Goal: Information Seeking & Learning: Learn about a topic

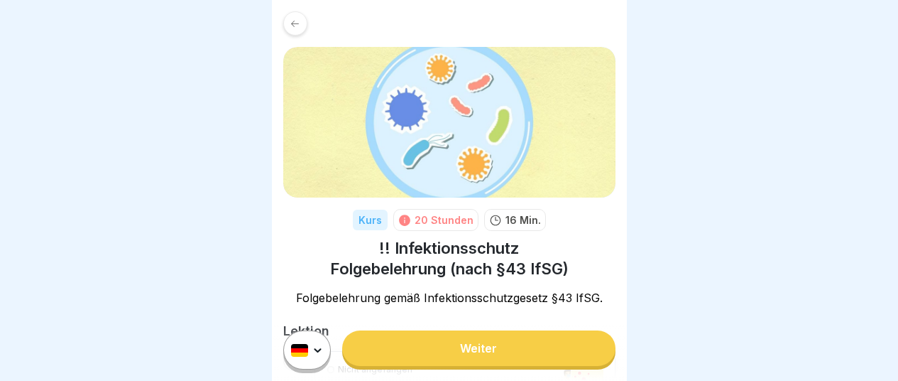
click at [479, 361] on link "Weiter" at bounding box center [478, 348] width 273 height 36
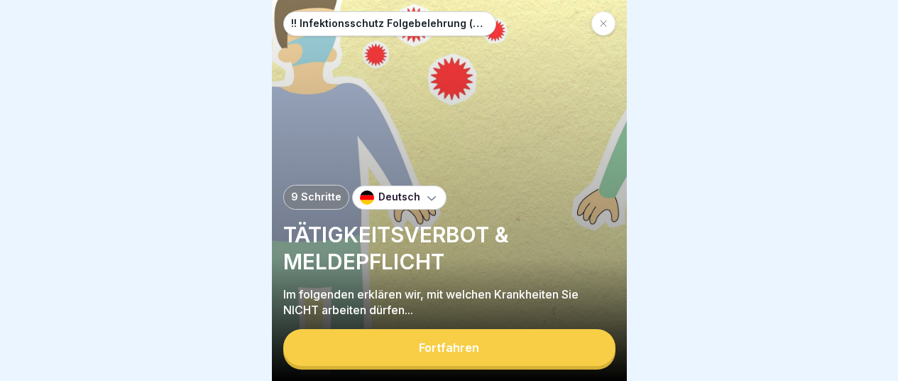
click at [472, 354] on div "Fortfahren" at bounding box center [449, 347] width 60 height 13
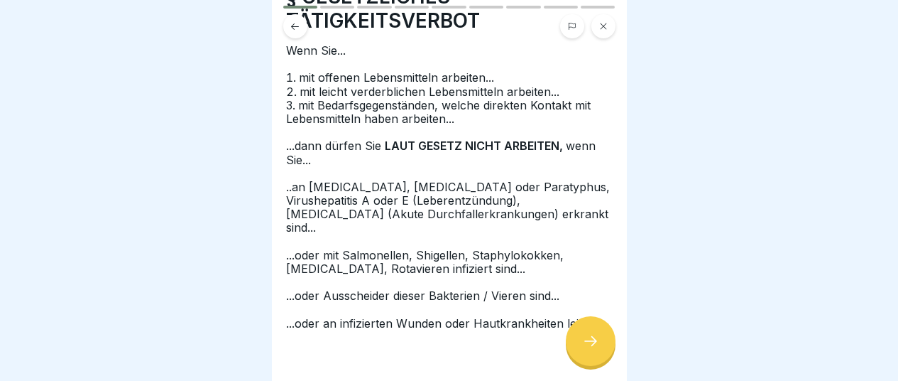
scroll to position [75, 0]
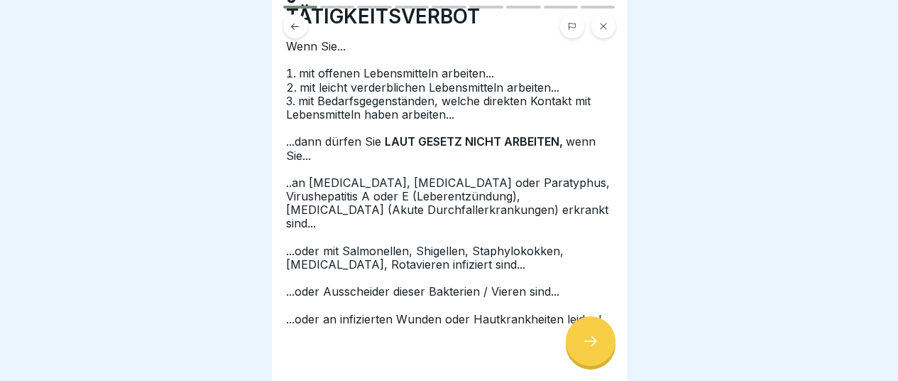
click at [593, 343] on icon at bounding box center [590, 340] width 17 height 17
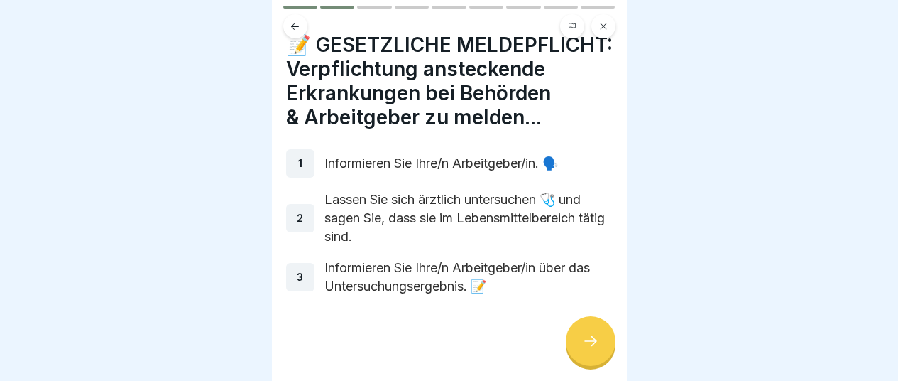
scroll to position [0, 0]
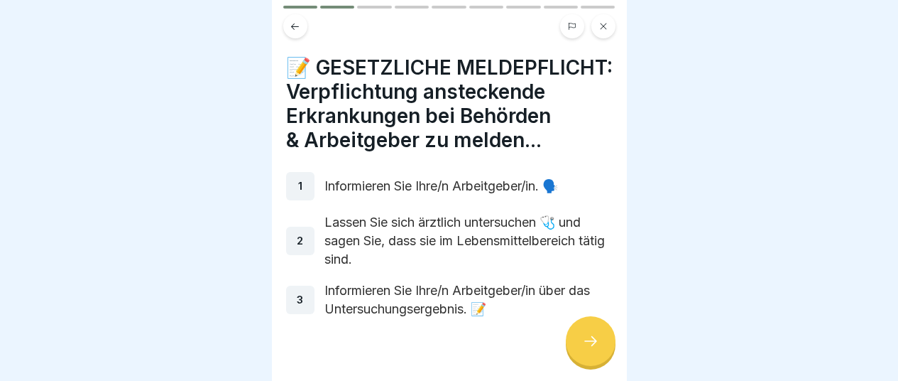
click at [595, 344] on icon at bounding box center [590, 340] width 17 height 17
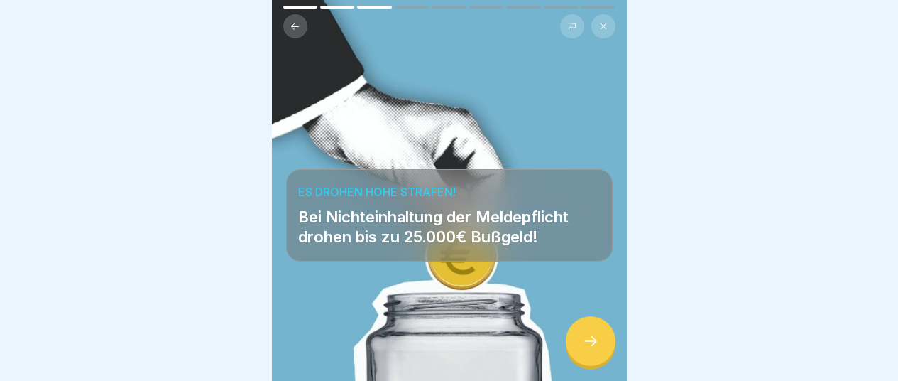
click at [582, 337] on icon at bounding box center [590, 340] width 17 height 17
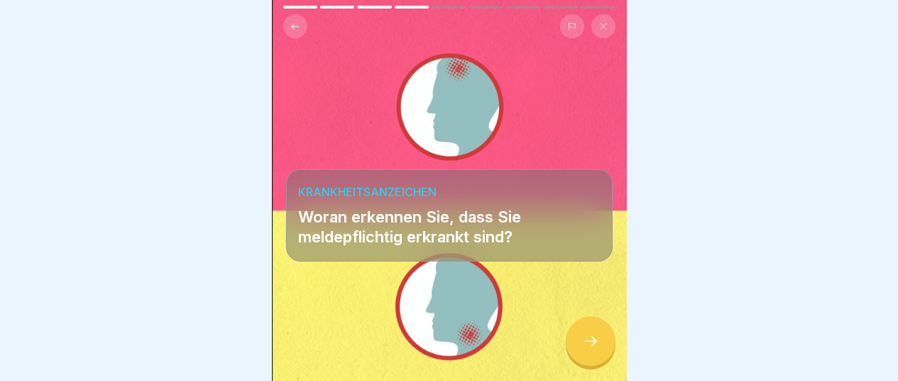
click at [585, 339] on icon at bounding box center [590, 340] width 17 height 17
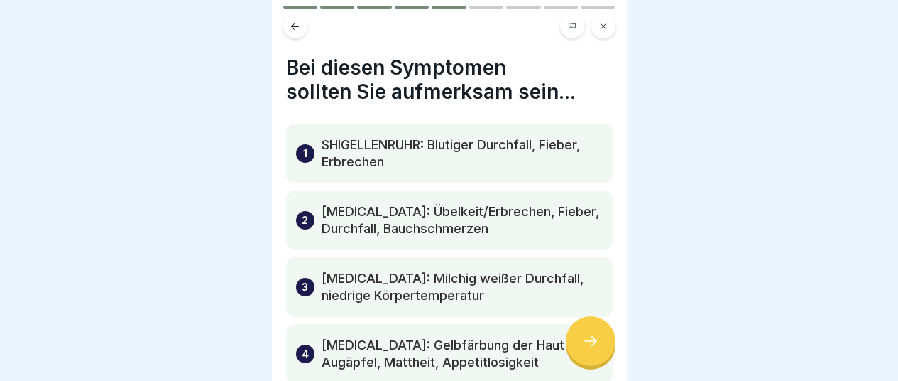
click at [418, 141] on p "SHIGELLENRUHR: Blutiger Durchfall, Fieber, Erbrechen" at bounding box center [462, 153] width 281 height 34
click at [302, 144] on div "1" at bounding box center [305, 153] width 18 height 18
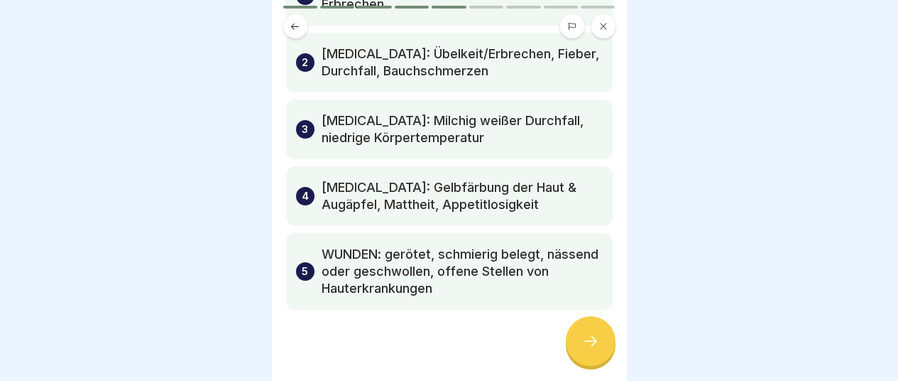
scroll to position [170, 0]
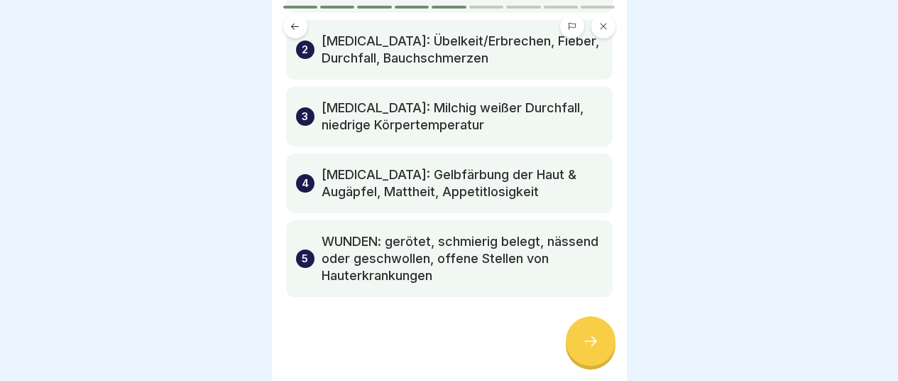
click at [601, 349] on div at bounding box center [591, 341] width 50 height 50
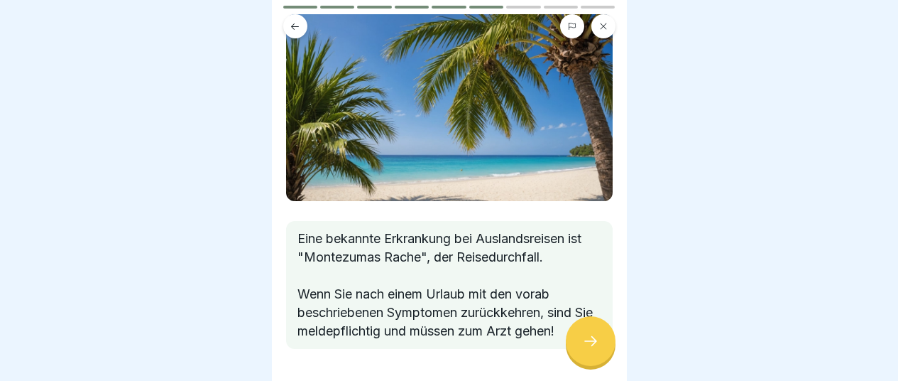
scroll to position [114, 0]
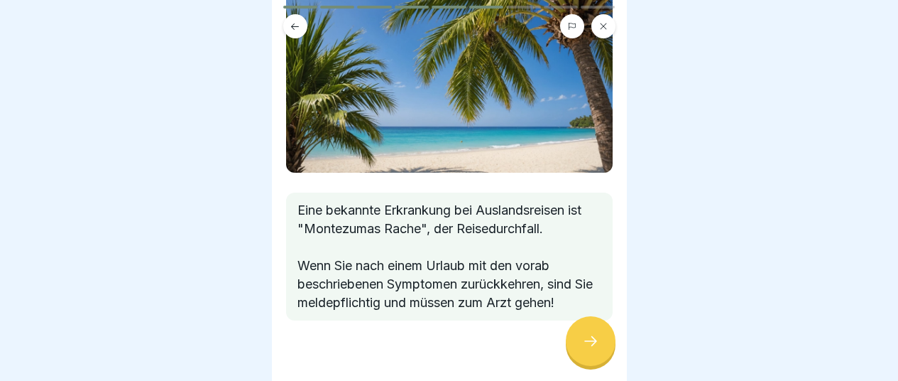
click at [598, 349] on icon at bounding box center [590, 340] width 17 height 17
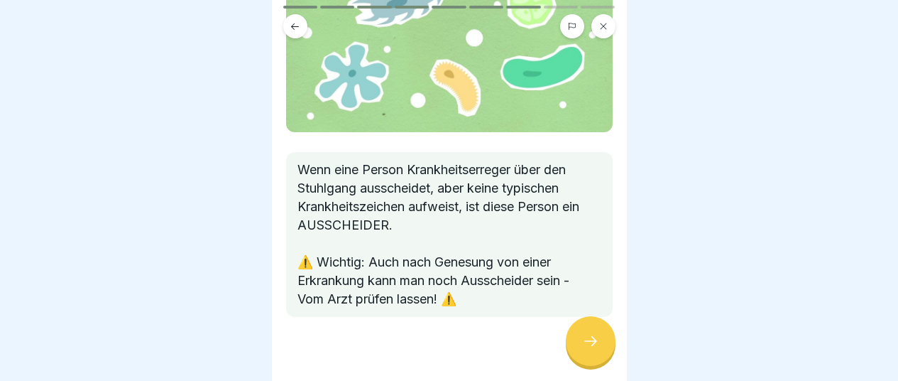
scroll to position [170, 0]
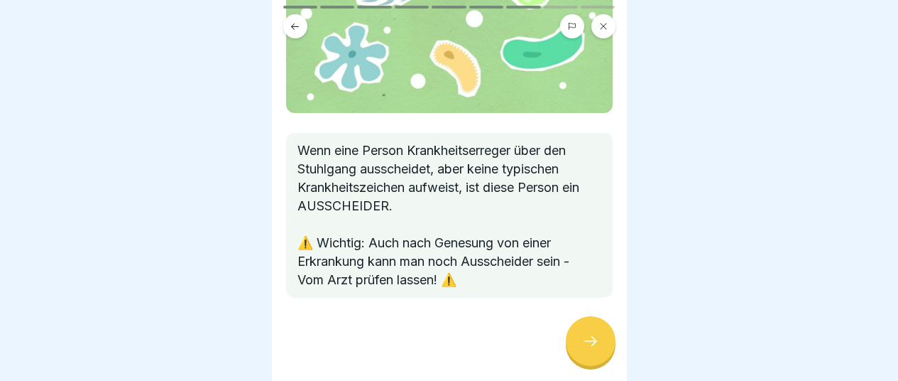
click at [592, 345] on icon at bounding box center [590, 340] width 17 height 17
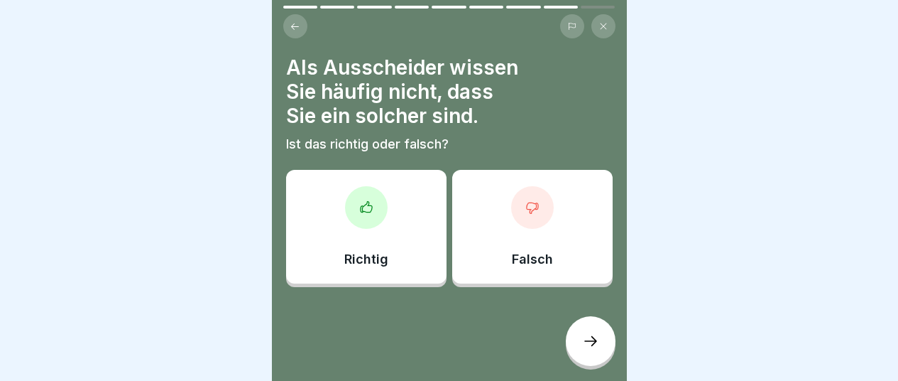
click at [371, 199] on div at bounding box center [366, 207] width 43 height 43
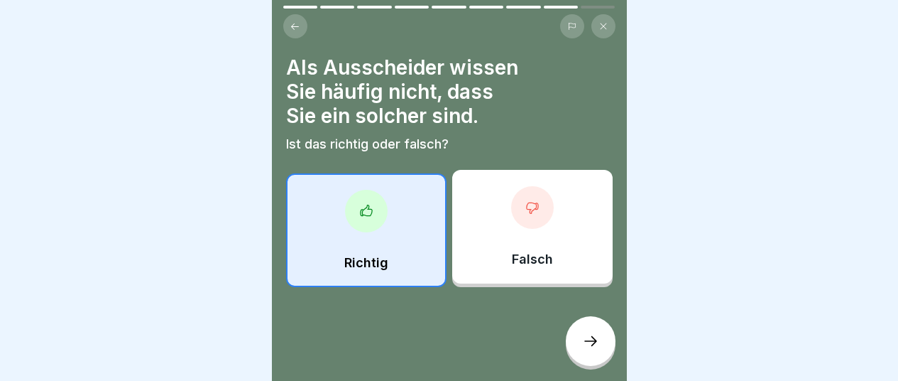
click at [594, 339] on icon at bounding box center [590, 340] width 17 height 17
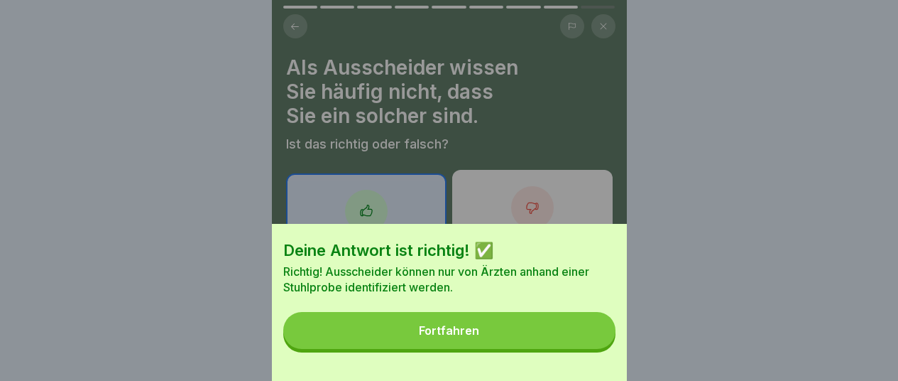
click at [465, 337] on div "Fortfahren" at bounding box center [449, 330] width 60 height 13
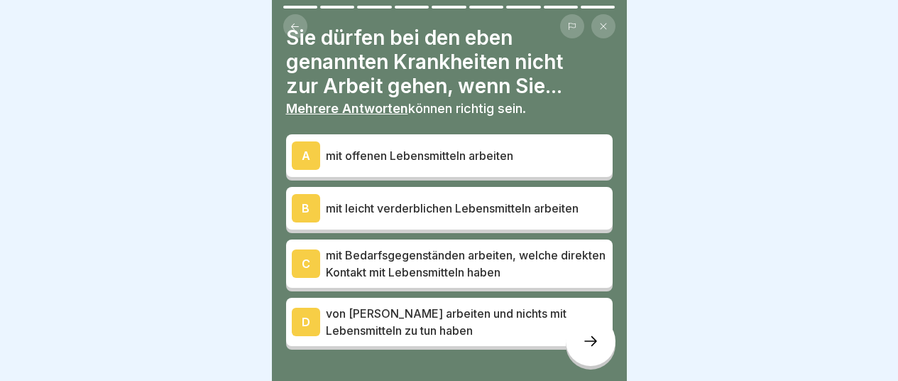
scroll to position [27, 0]
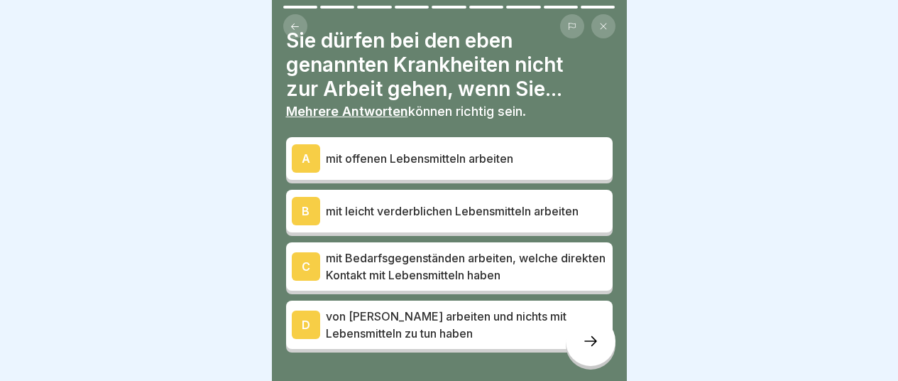
click at [304, 161] on div "A" at bounding box center [306, 158] width 28 height 28
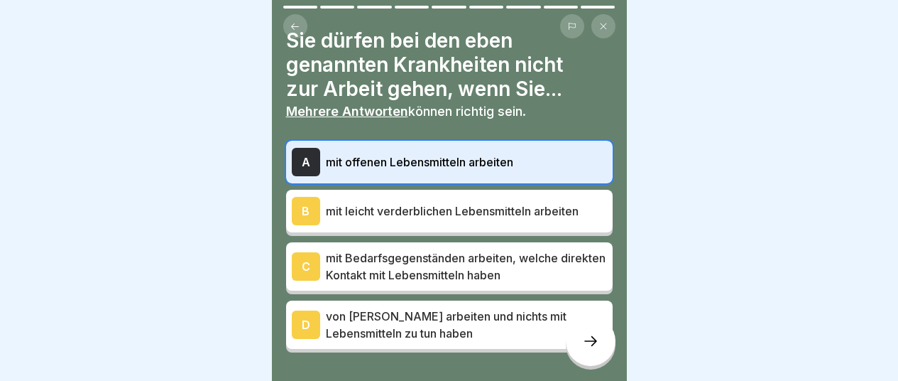
click at [308, 212] on div "B" at bounding box center [306, 211] width 28 height 28
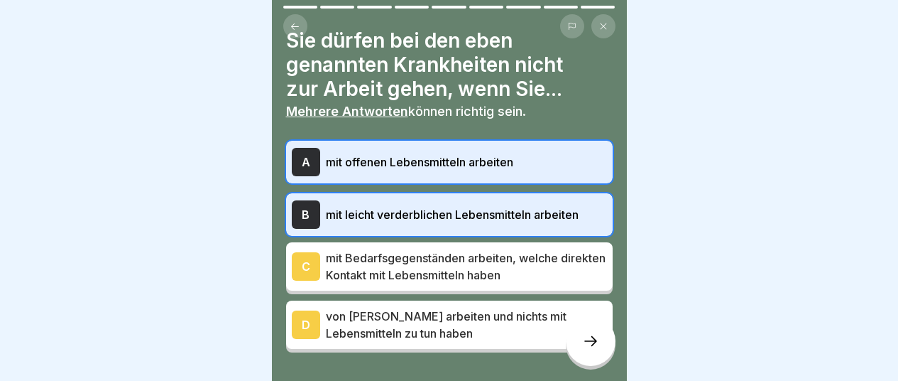
click at [303, 261] on div "C" at bounding box center [306, 266] width 28 height 28
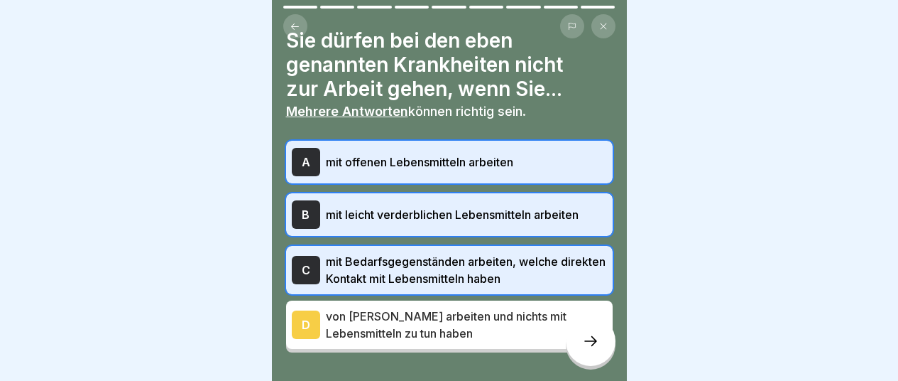
click at [594, 349] on icon at bounding box center [590, 340] width 17 height 17
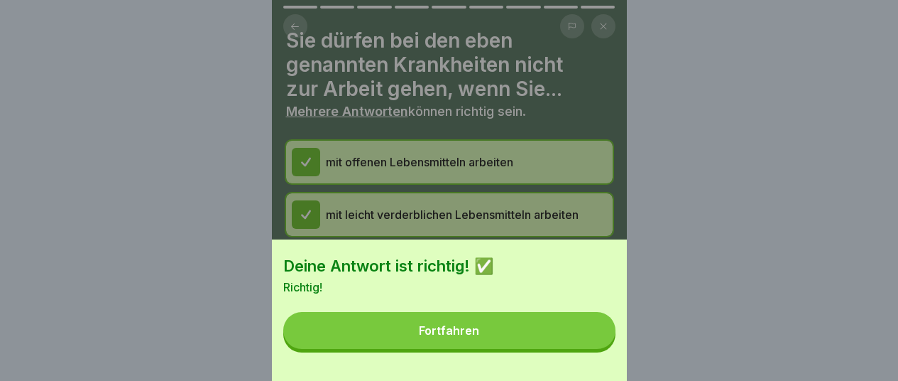
click at [452, 337] on div "Fortfahren" at bounding box center [449, 330] width 60 height 13
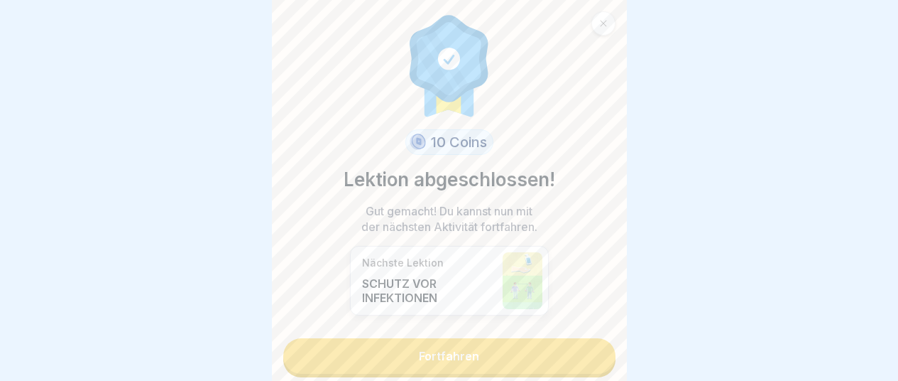
click at [448, 356] on link "Fortfahren" at bounding box center [449, 356] width 332 height 36
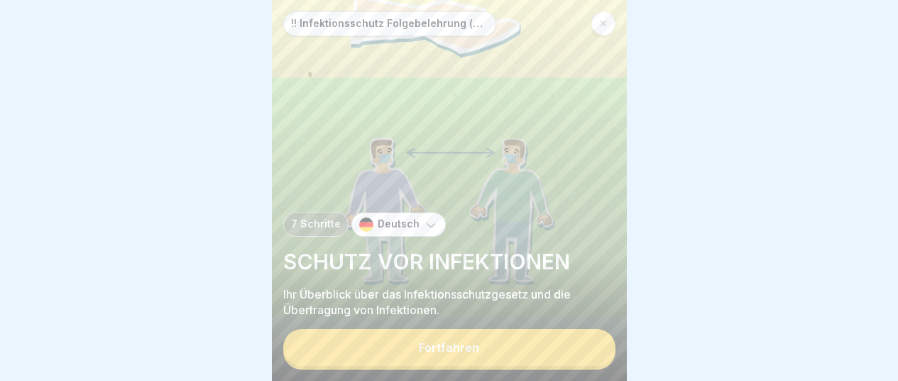
click at [447, 354] on div "Fortfahren" at bounding box center [449, 347] width 60 height 13
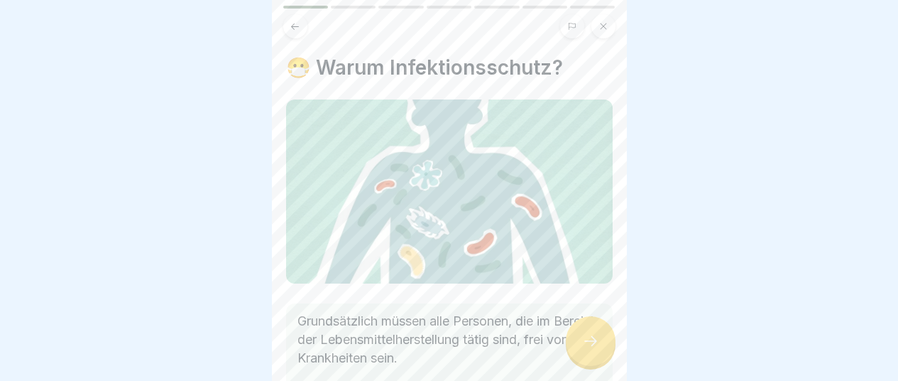
click at [596, 349] on icon at bounding box center [590, 340] width 17 height 17
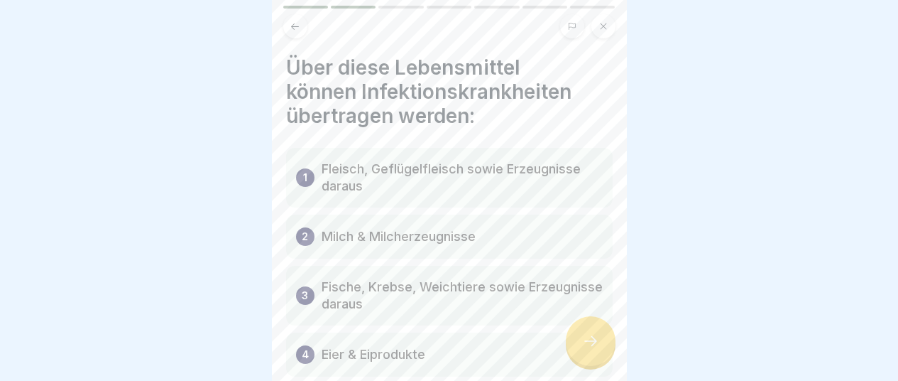
click at [310, 174] on div "1" at bounding box center [305, 177] width 18 height 18
click at [303, 177] on p "1" at bounding box center [305, 177] width 4 height 17
click at [302, 177] on div "1" at bounding box center [305, 177] width 18 height 18
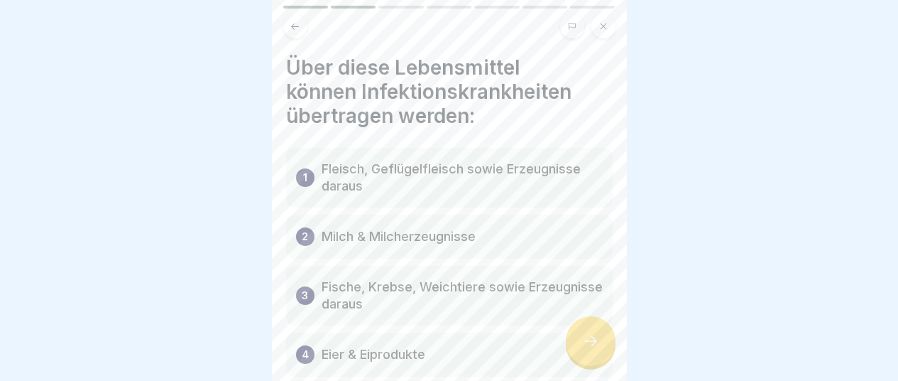
click at [302, 177] on div "1" at bounding box center [305, 177] width 18 height 18
click at [303, 354] on p "4" at bounding box center [305, 354] width 7 height 17
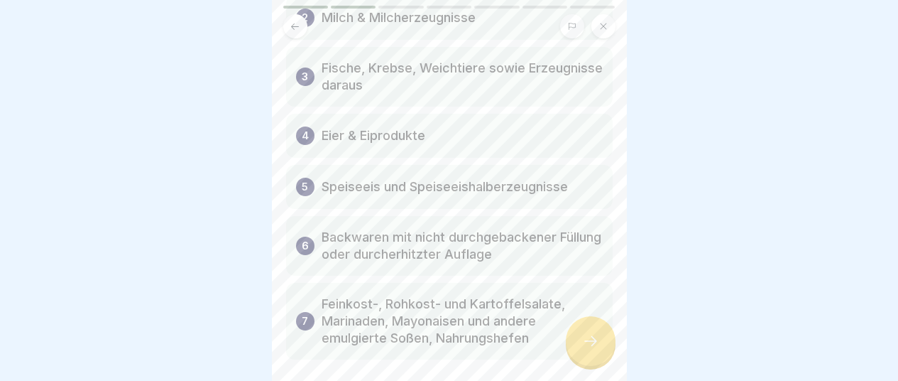
scroll to position [200, 0]
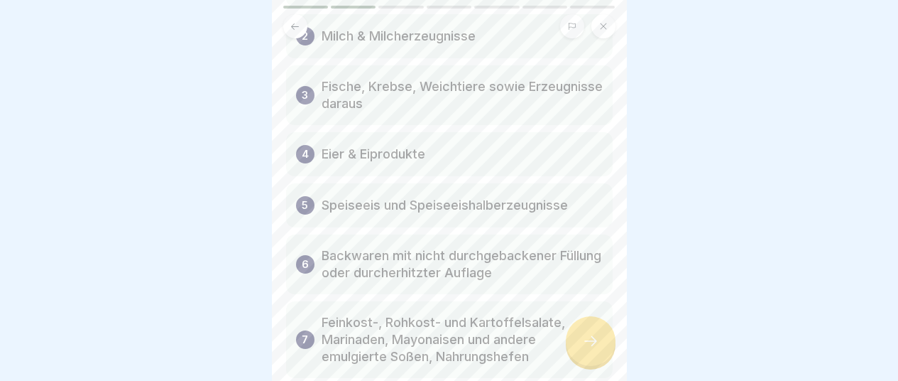
click at [591, 349] on icon at bounding box center [590, 340] width 17 height 17
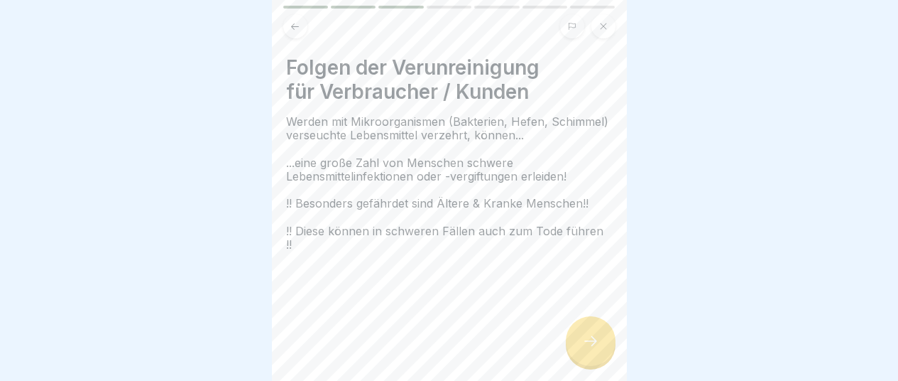
click at [590, 349] on icon at bounding box center [590, 340] width 17 height 17
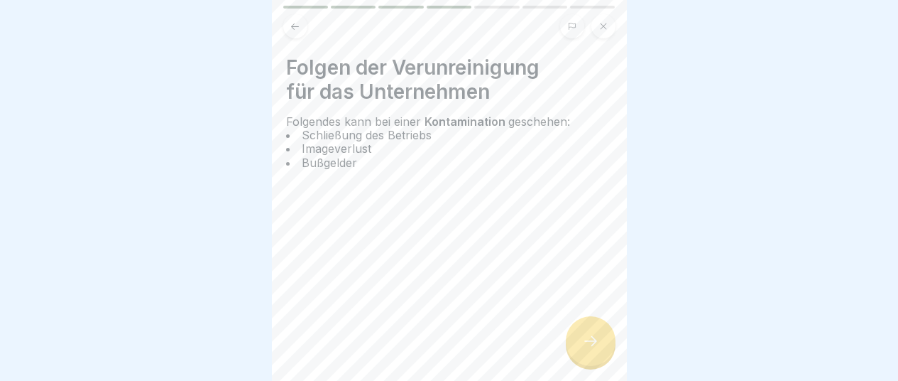
click at [590, 349] on icon at bounding box center [590, 340] width 17 height 17
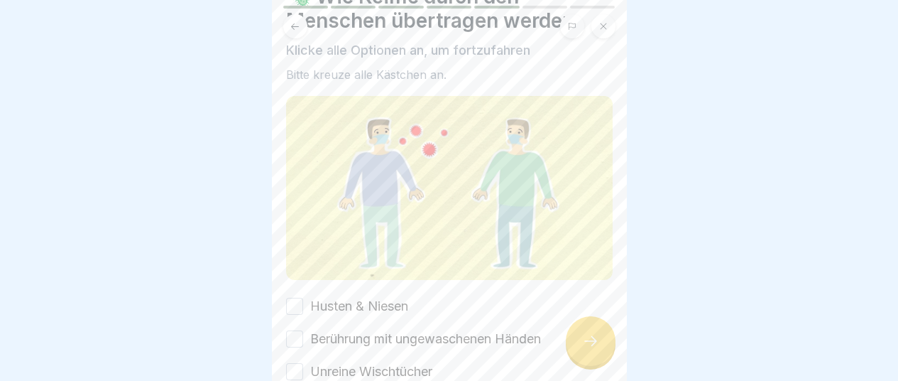
scroll to position [0, 0]
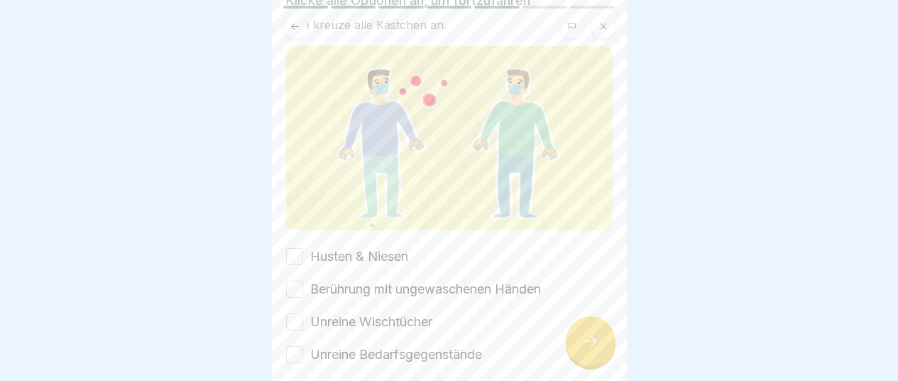
scroll to position [131, 0]
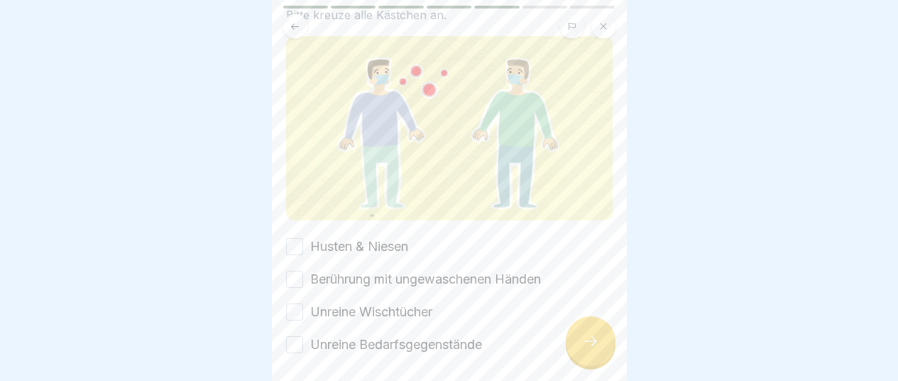
click at [290, 239] on button "Husten & Niesen" at bounding box center [294, 246] width 17 height 17
click at [288, 273] on button "Berührung mit ungewaschenen Händen" at bounding box center [294, 279] width 17 height 17
click at [297, 303] on button "Unreine Wischtücher" at bounding box center [294, 311] width 17 height 17
click at [295, 346] on button "Unreine Bedarfsgegenstände" at bounding box center [294, 344] width 17 height 17
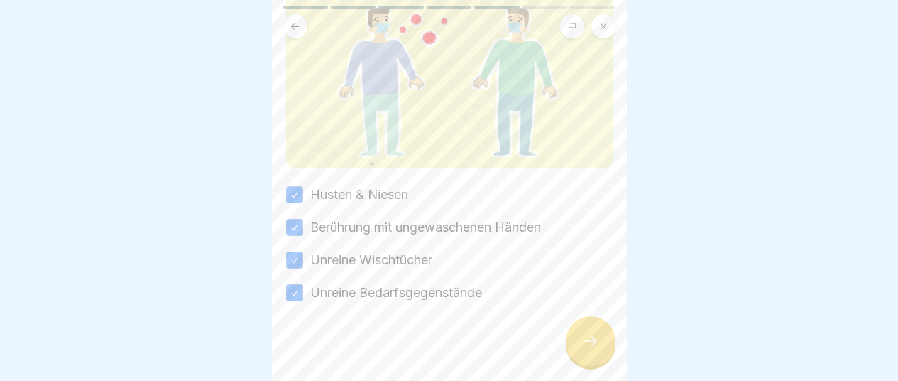
scroll to position [100, 0]
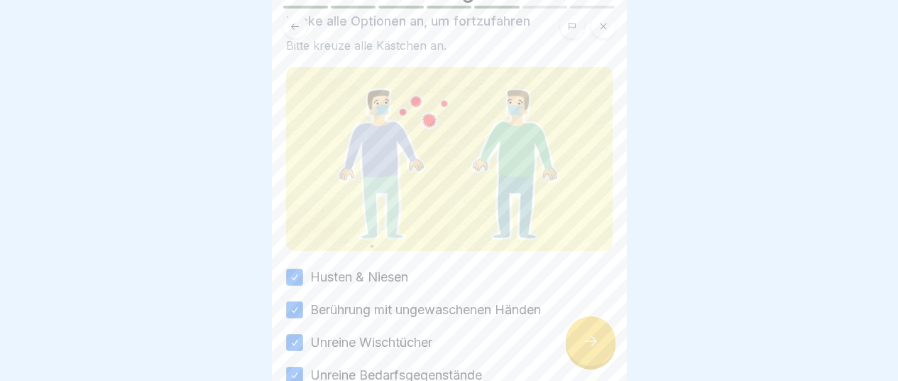
click at [599, 352] on div at bounding box center [591, 341] width 50 height 50
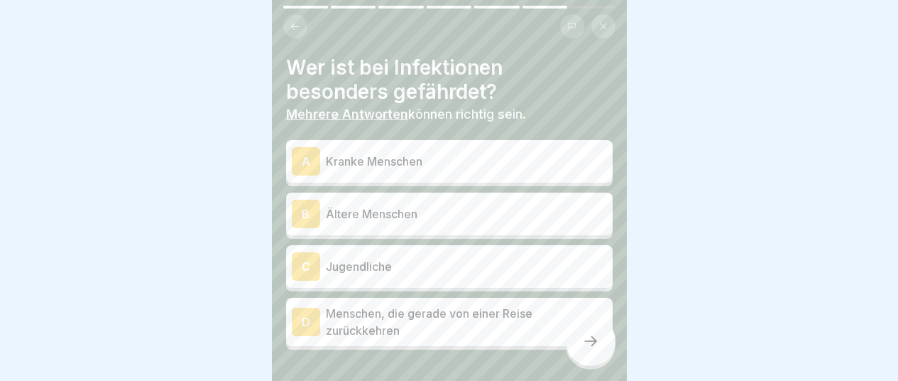
click at [304, 156] on div "A" at bounding box center [306, 161] width 28 height 28
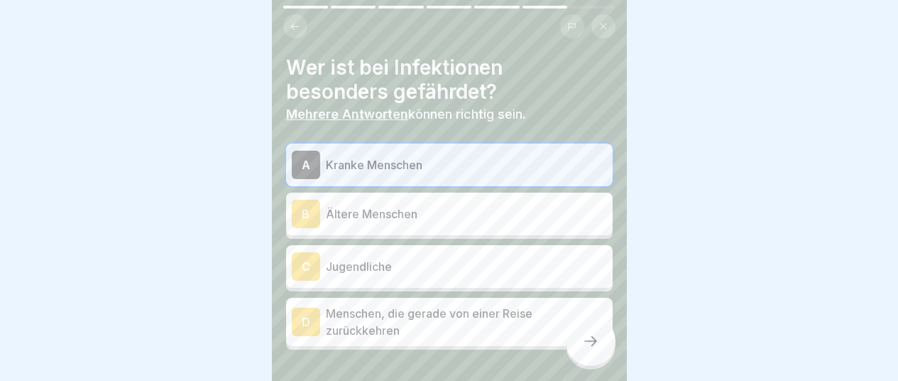
click at [317, 219] on div "B" at bounding box center [306, 214] width 28 height 28
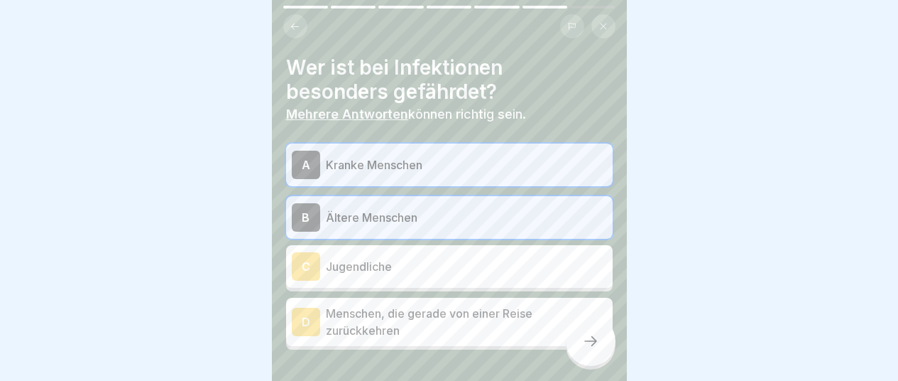
click at [316, 325] on div "D" at bounding box center [306, 322] width 28 height 28
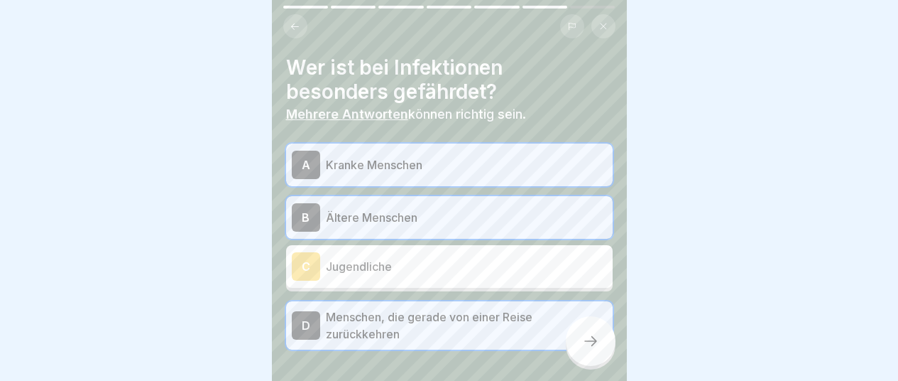
click at [597, 360] on div at bounding box center [591, 341] width 50 height 50
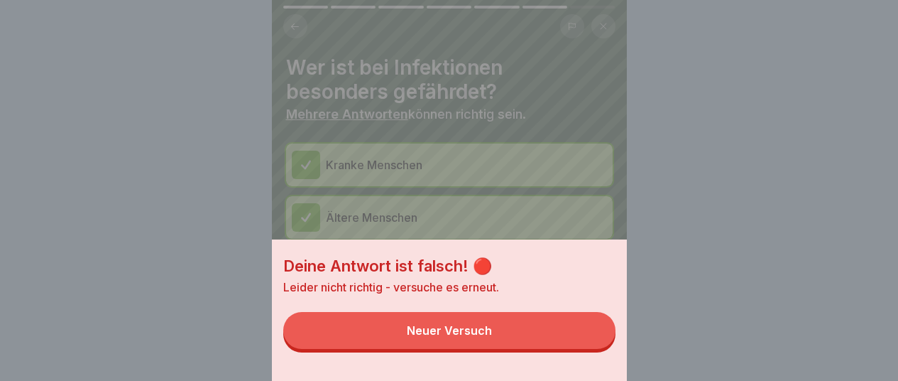
click at [445, 336] on div "Neuer Versuch" at bounding box center [449, 330] width 85 height 13
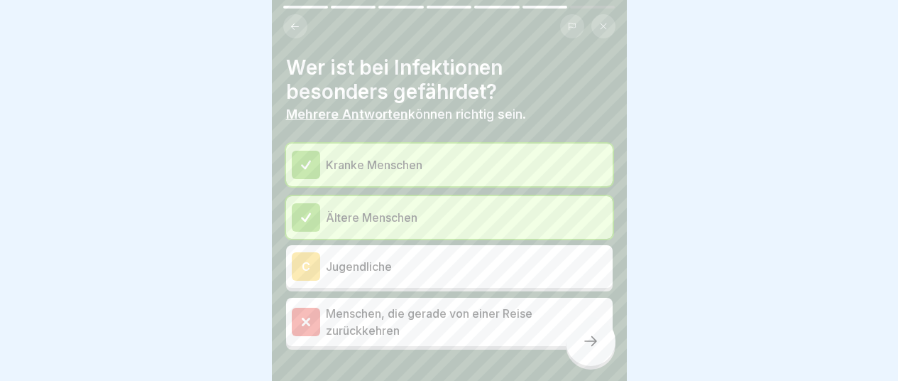
click at [310, 266] on div "C" at bounding box center [306, 266] width 28 height 28
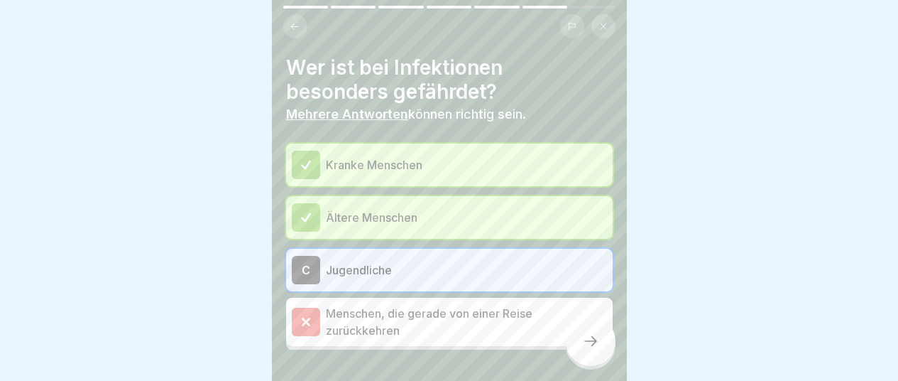
click at [313, 329] on div at bounding box center [306, 322] width 28 height 28
click at [592, 349] on icon at bounding box center [590, 340] width 17 height 17
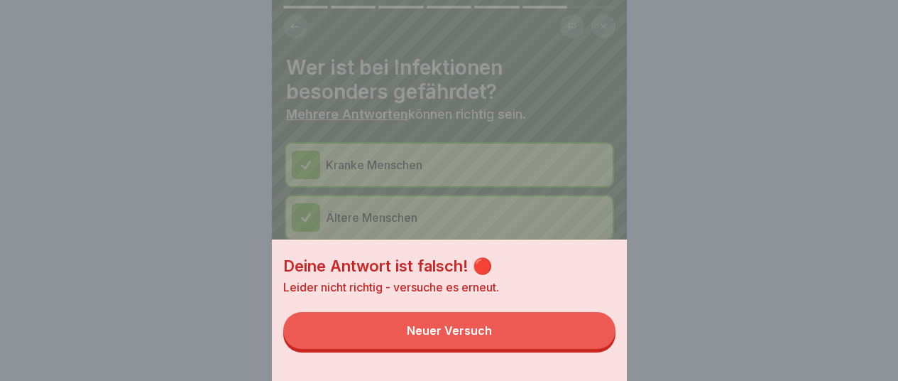
click at [455, 337] on div "Neuer Versuch" at bounding box center [449, 330] width 85 height 13
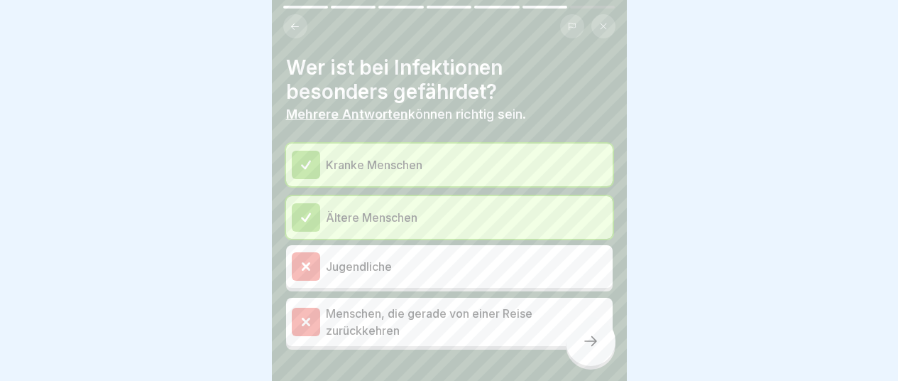
click at [317, 273] on div at bounding box center [306, 266] width 28 height 28
click at [595, 361] on div at bounding box center [591, 341] width 50 height 50
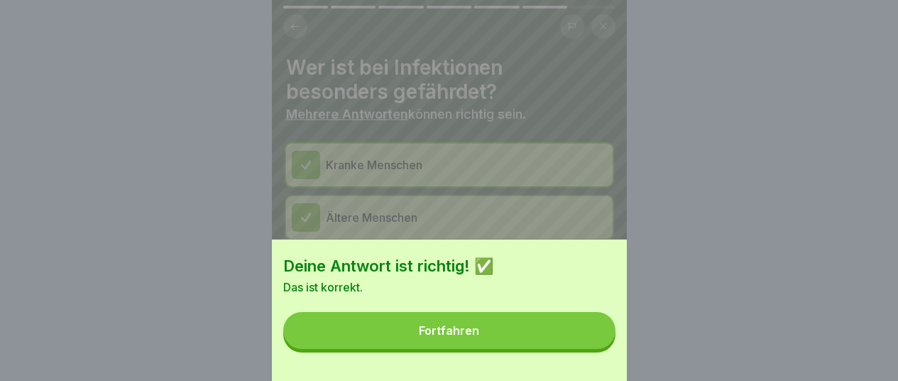
click at [447, 337] on div "Fortfahren" at bounding box center [449, 330] width 60 height 13
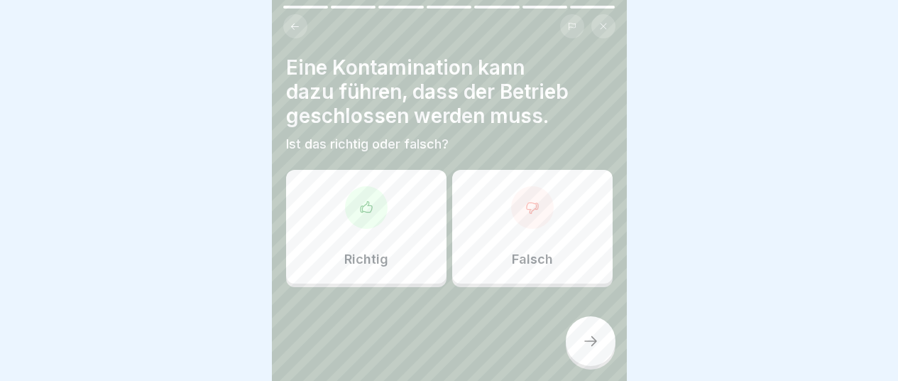
click at [371, 205] on div at bounding box center [366, 207] width 43 height 43
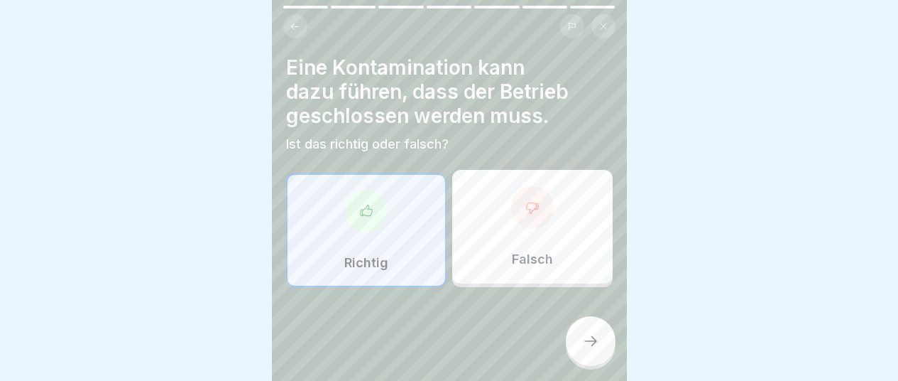
click at [588, 349] on icon at bounding box center [590, 340] width 17 height 17
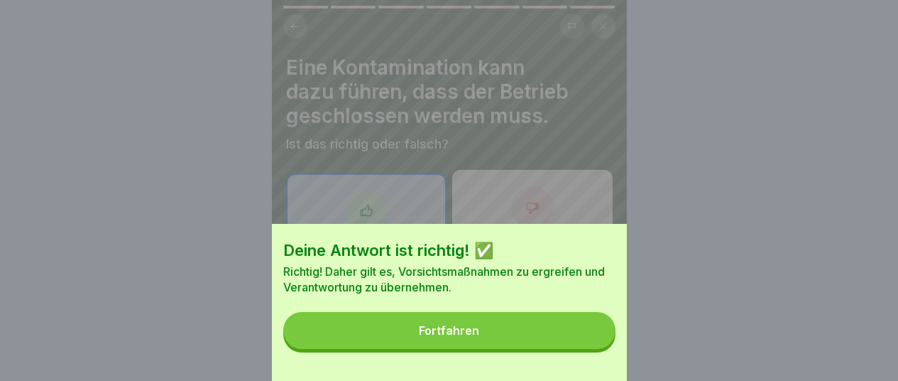
click at [455, 337] on div "Fortfahren" at bounding box center [449, 330] width 60 height 13
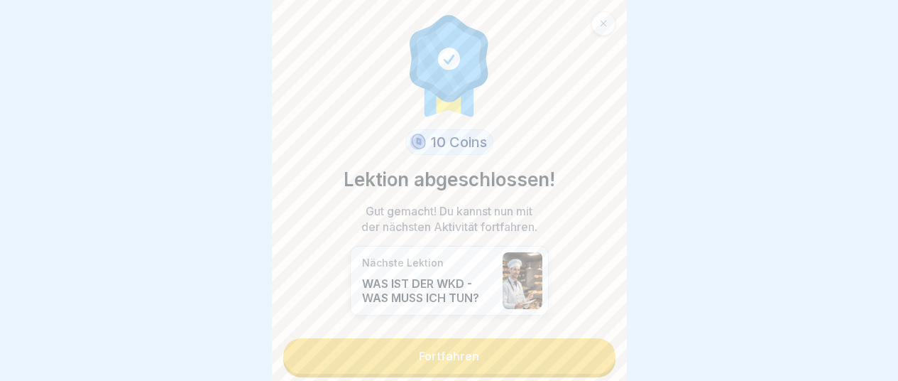
click at [461, 364] on link "Fortfahren" at bounding box center [449, 356] width 332 height 36
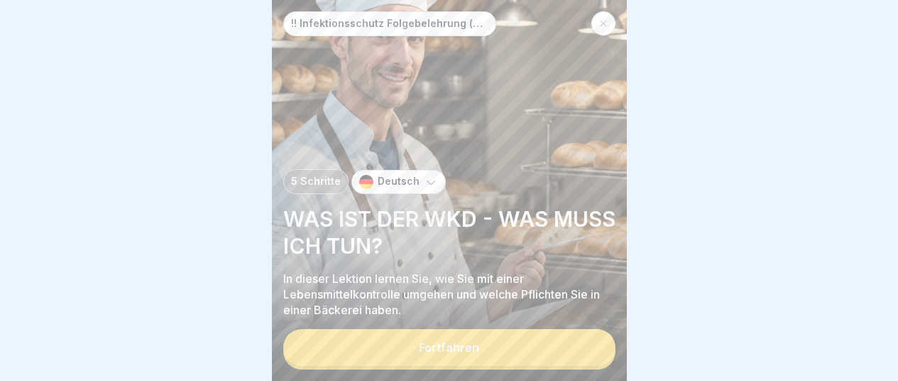
click at [461, 354] on div "Fortfahren" at bounding box center [449, 347] width 60 height 13
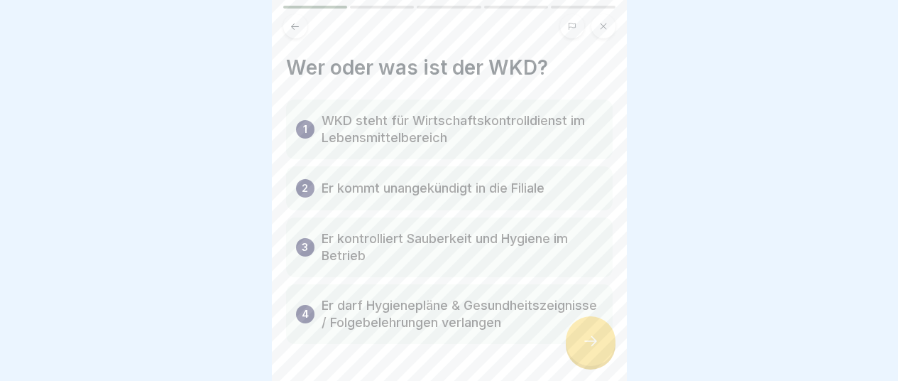
click at [587, 349] on icon at bounding box center [590, 340] width 17 height 17
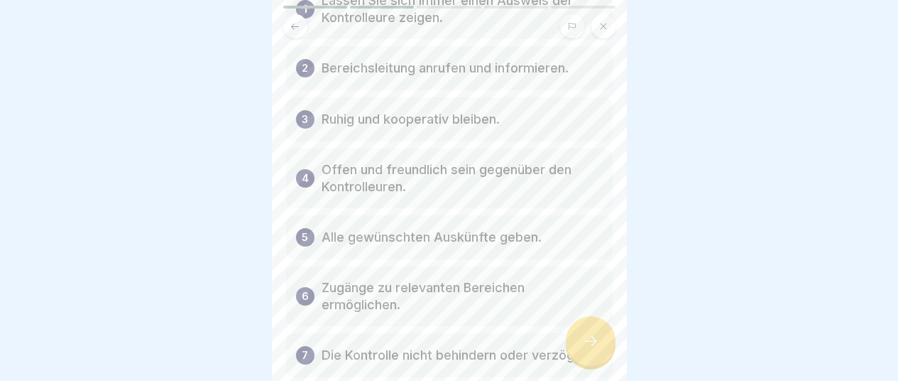
scroll to position [133, 0]
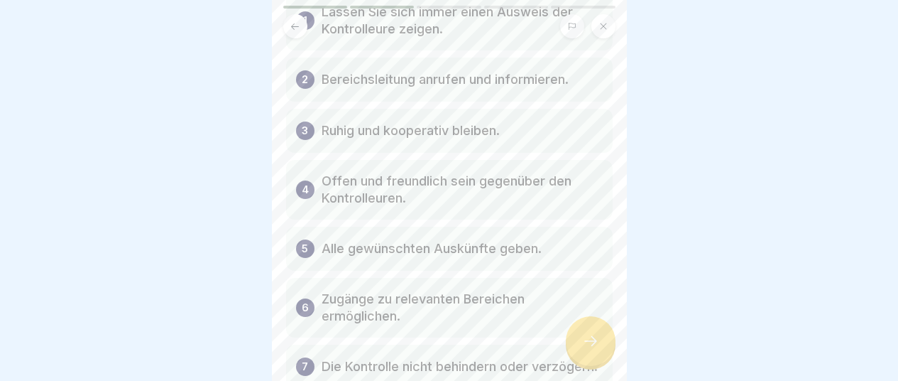
click at [380, 358] on p "Die Kontrolle nicht behindern oder verzögern." at bounding box center [460, 366] width 276 height 17
click at [594, 338] on icon at bounding box center [590, 340] width 17 height 17
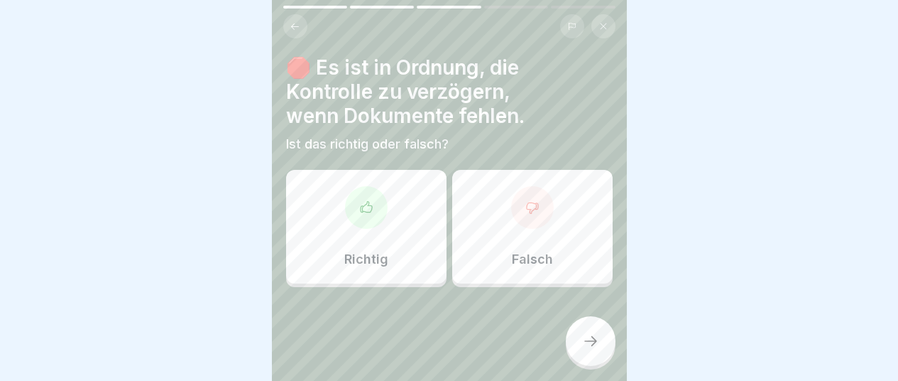
click at [366, 207] on div at bounding box center [366, 207] width 43 height 43
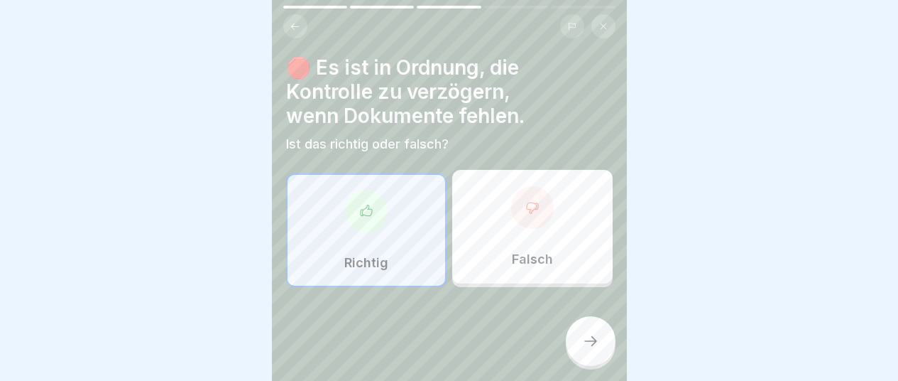
click at [585, 339] on icon at bounding box center [590, 340] width 17 height 17
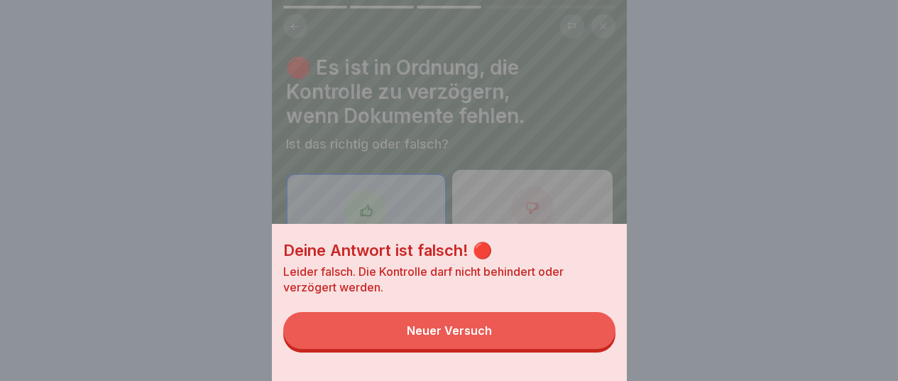
click at [438, 337] on div "Neuer Versuch" at bounding box center [449, 330] width 85 height 13
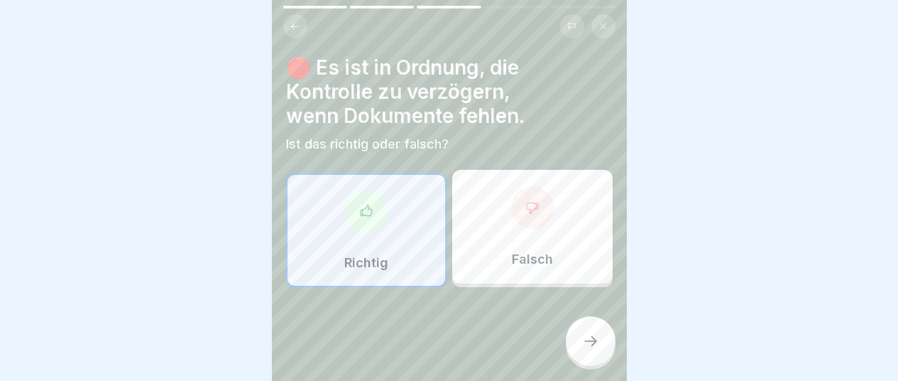
click at [517, 231] on div "Falsch" at bounding box center [532, 227] width 161 height 114
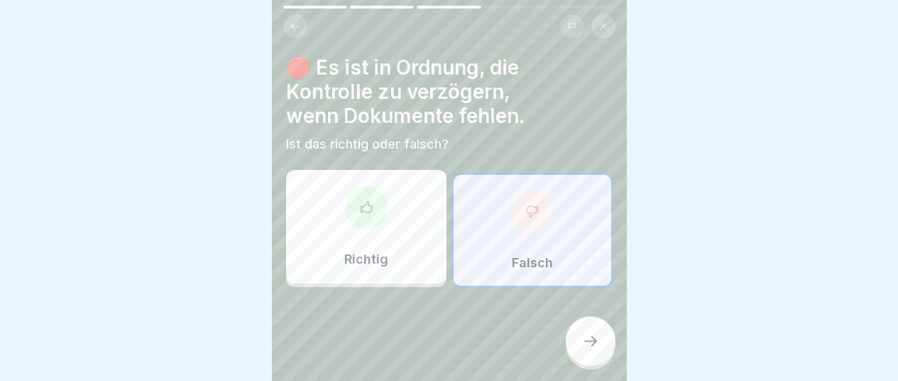
click at [592, 337] on icon at bounding box center [590, 340] width 17 height 17
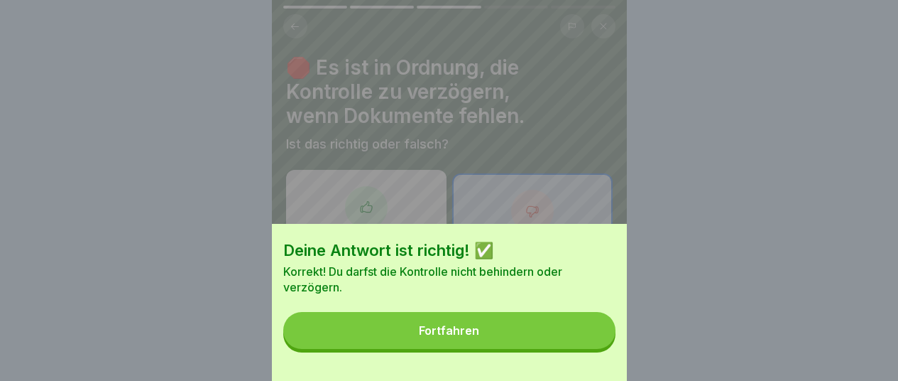
click at [470, 337] on div "Fortfahren" at bounding box center [449, 330] width 60 height 13
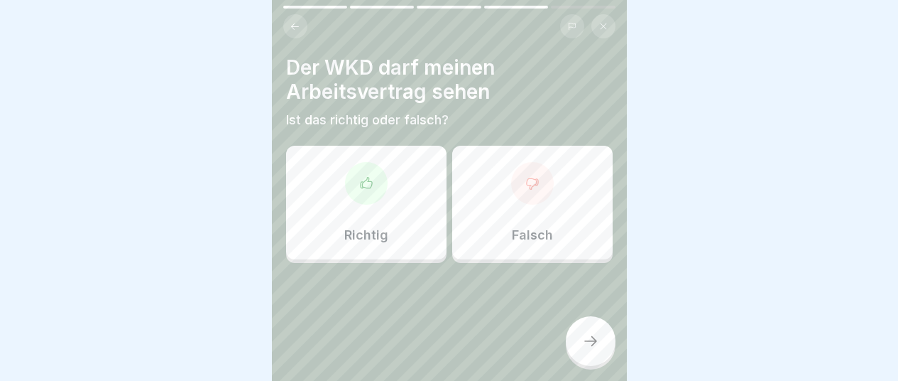
click at [533, 181] on div at bounding box center [532, 183] width 43 height 43
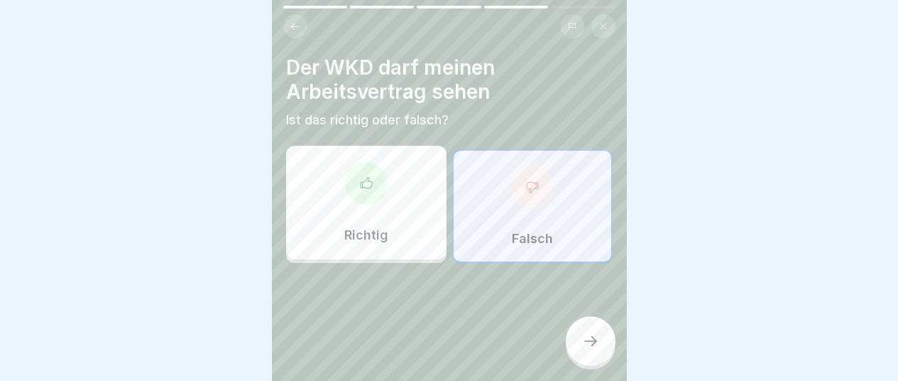
click at [592, 349] on div at bounding box center [591, 341] width 50 height 50
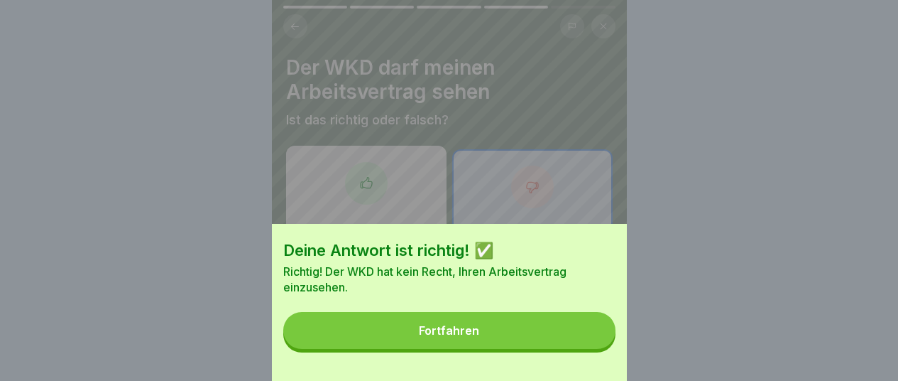
click at [476, 337] on div "Fortfahren" at bounding box center [449, 330] width 60 height 13
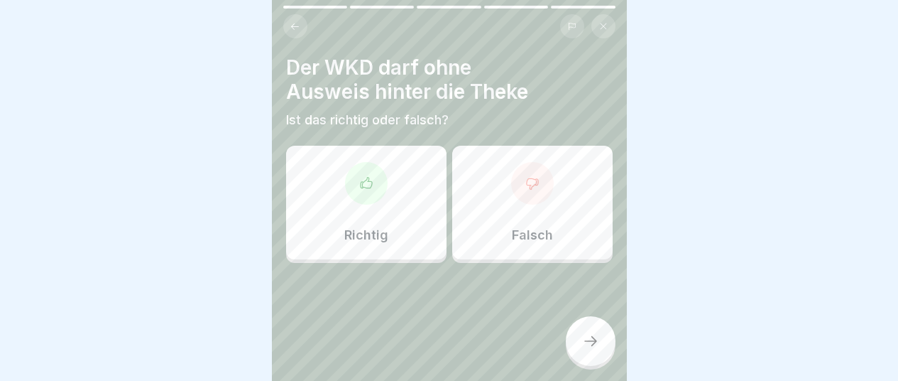
click at [361, 185] on div at bounding box center [366, 183] width 43 height 43
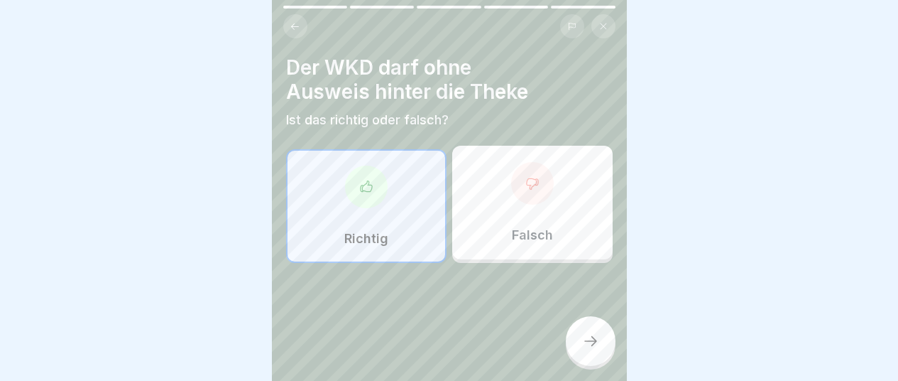
click at [593, 344] on icon at bounding box center [590, 340] width 17 height 17
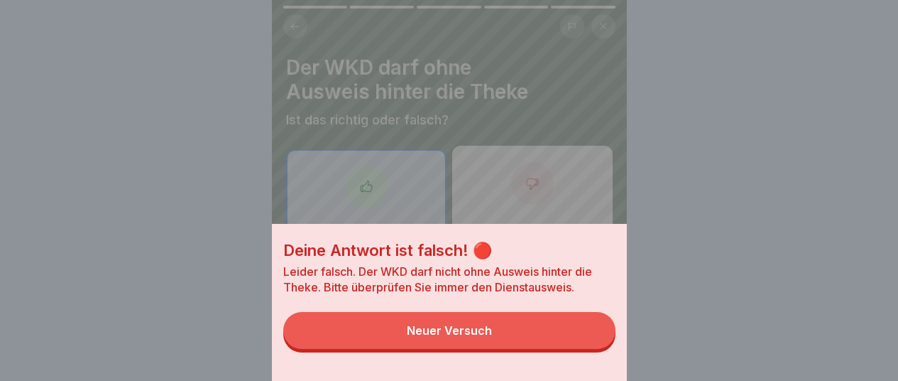
click at [479, 337] on div "Neuer Versuch" at bounding box center [449, 330] width 85 height 13
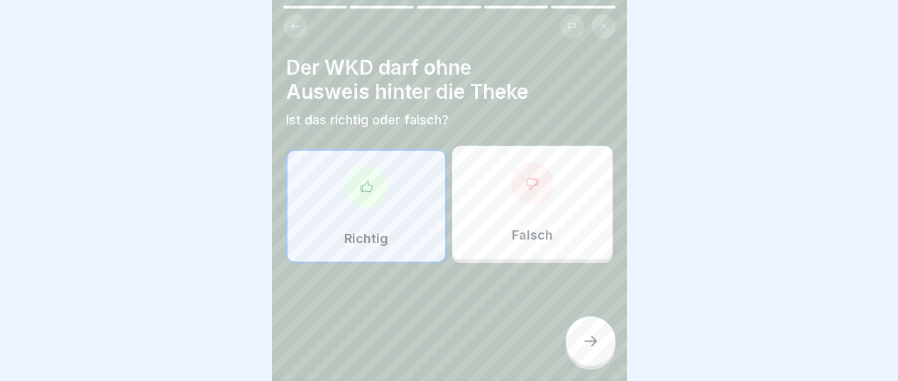
click at [517, 188] on div at bounding box center [532, 183] width 43 height 43
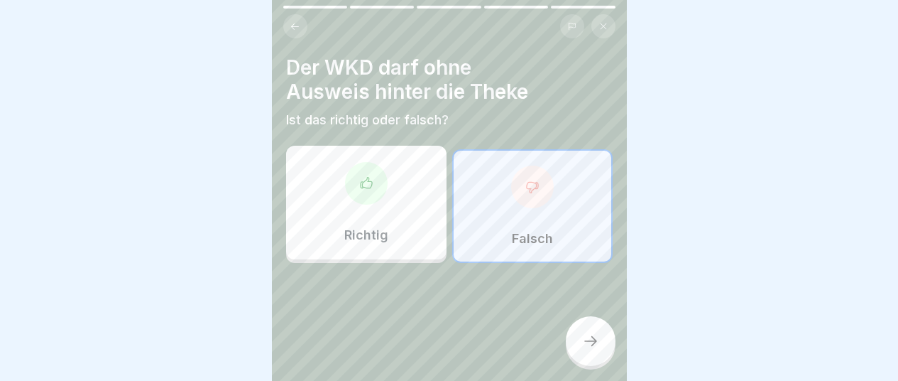
click at [588, 342] on icon at bounding box center [590, 340] width 17 height 17
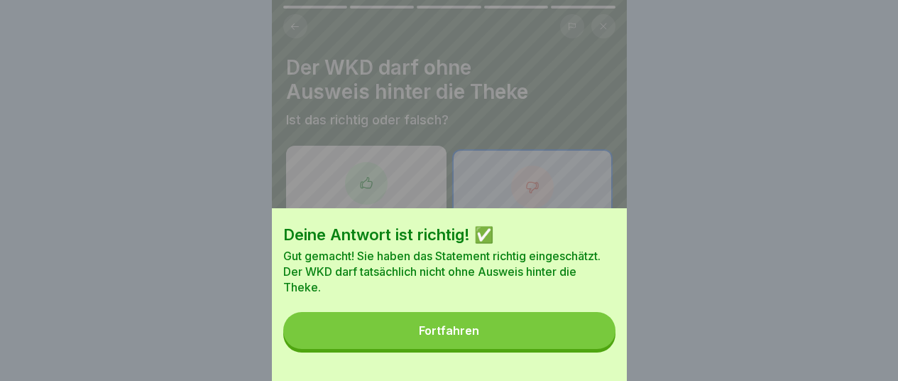
click at [446, 337] on div "Fortfahren" at bounding box center [449, 330] width 60 height 13
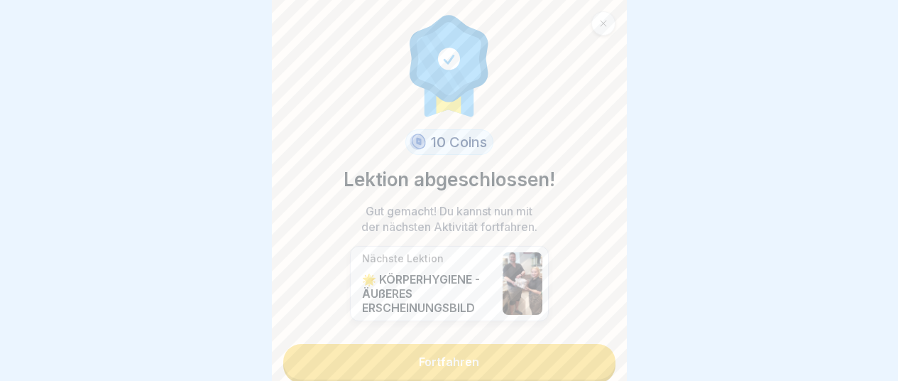
click at [444, 352] on link "Fortfahren" at bounding box center [449, 362] width 332 height 36
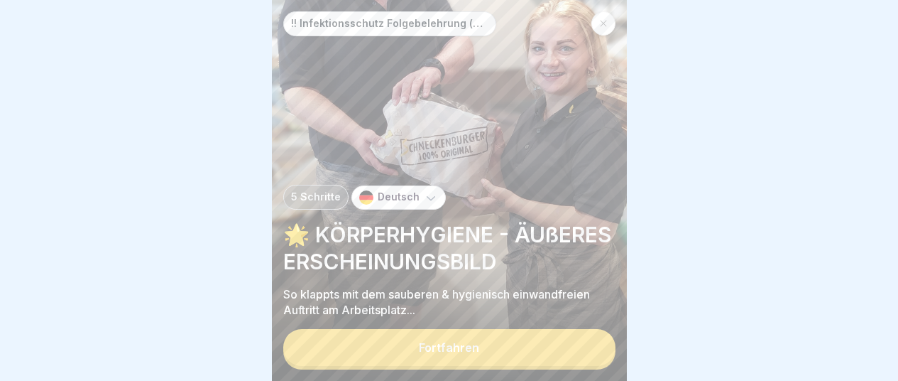
click at [444, 352] on button "Fortfahren" at bounding box center [449, 347] width 332 height 37
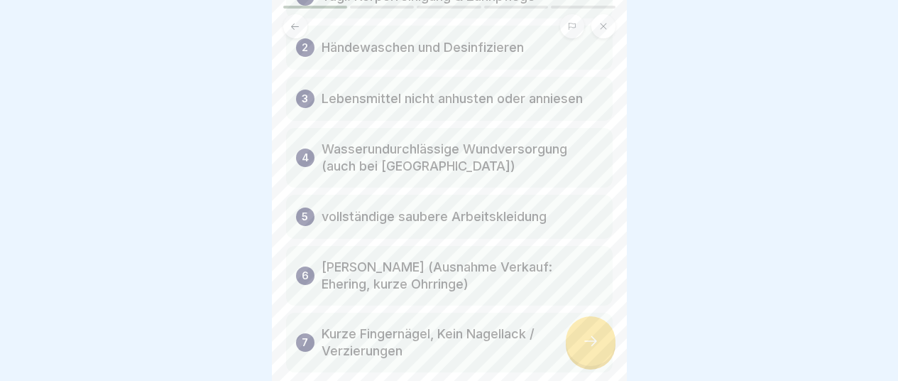
scroll to position [175, 0]
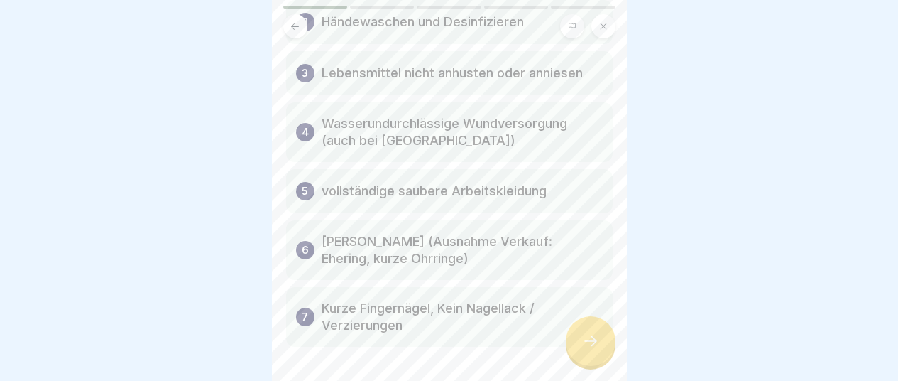
click at [587, 349] on icon at bounding box center [590, 340] width 17 height 17
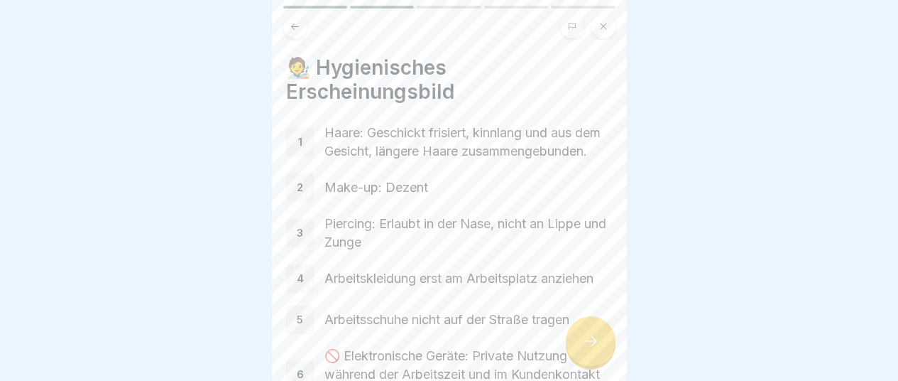
click at [305, 334] on div "5" at bounding box center [300, 319] width 28 height 28
click at [602, 355] on div at bounding box center [591, 341] width 50 height 50
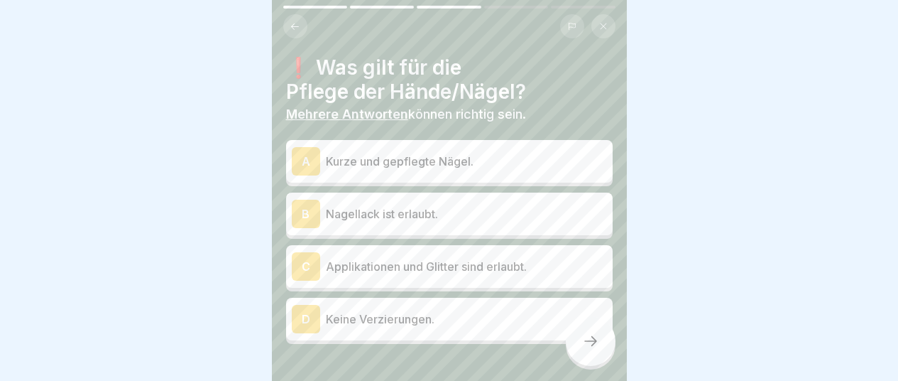
click at [306, 153] on div "A" at bounding box center [306, 161] width 28 height 28
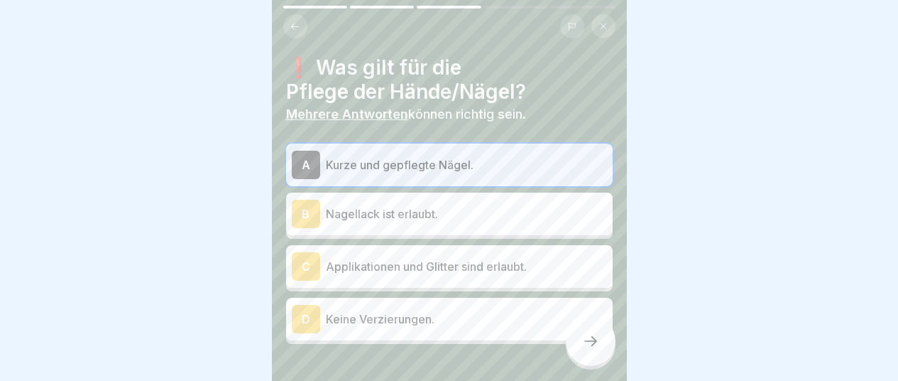
click at [314, 173] on div "A" at bounding box center [306, 165] width 28 height 28
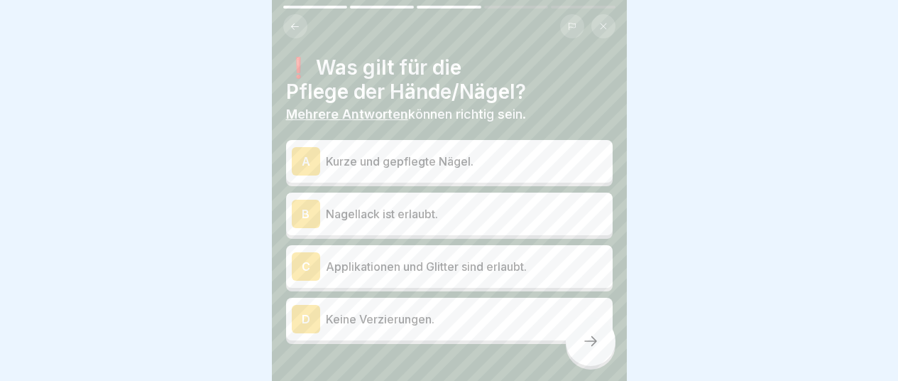
click at [312, 168] on div "A" at bounding box center [306, 161] width 28 height 28
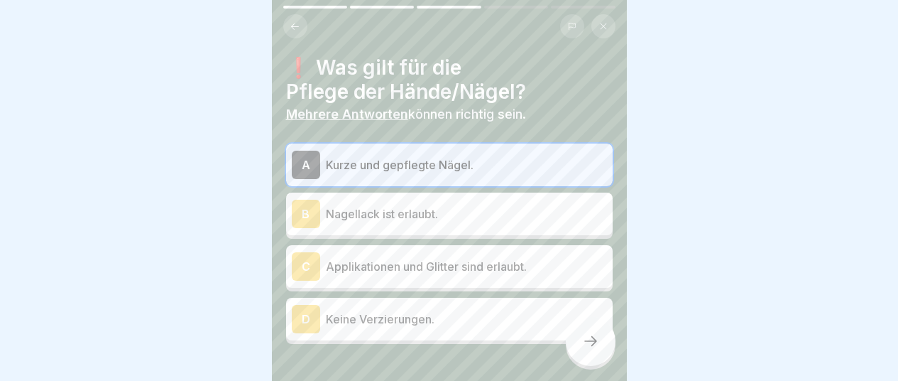
click at [575, 353] on div at bounding box center [591, 341] width 50 height 50
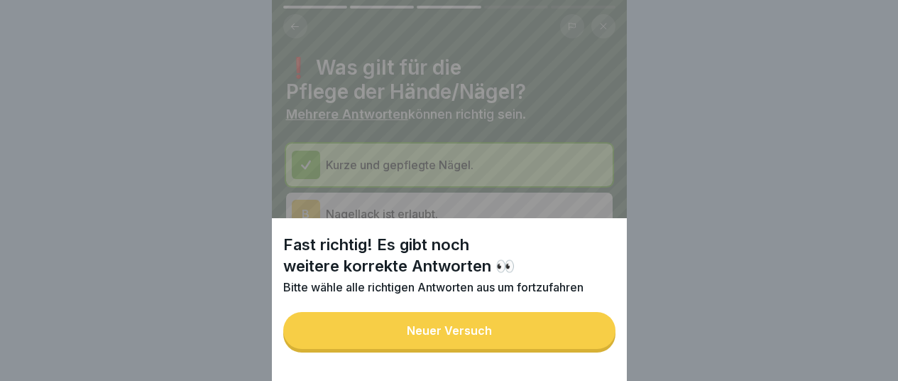
click at [427, 337] on div "Neuer Versuch" at bounding box center [449, 330] width 85 height 13
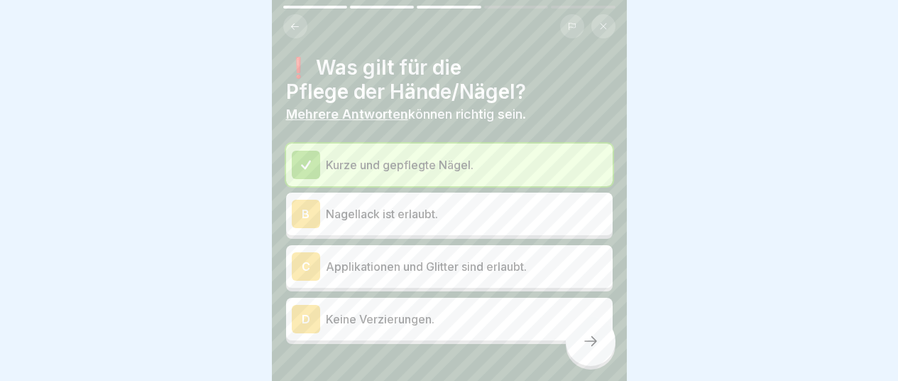
click at [310, 215] on div "B" at bounding box center [306, 214] width 28 height 28
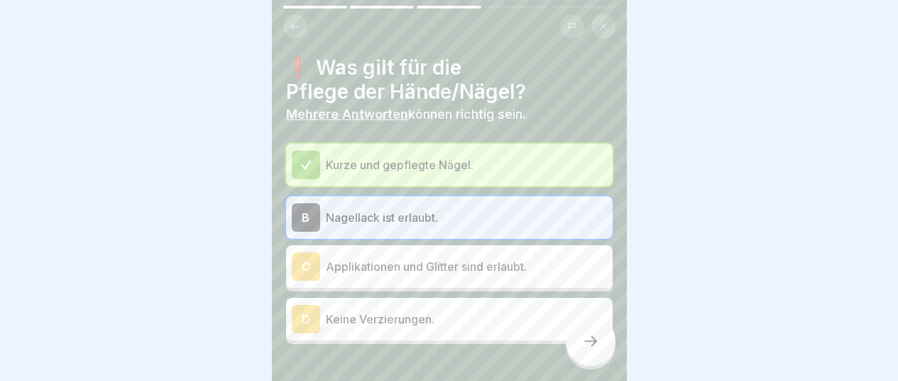
click at [600, 358] on div at bounding box center [591, 341] width 50 height 50
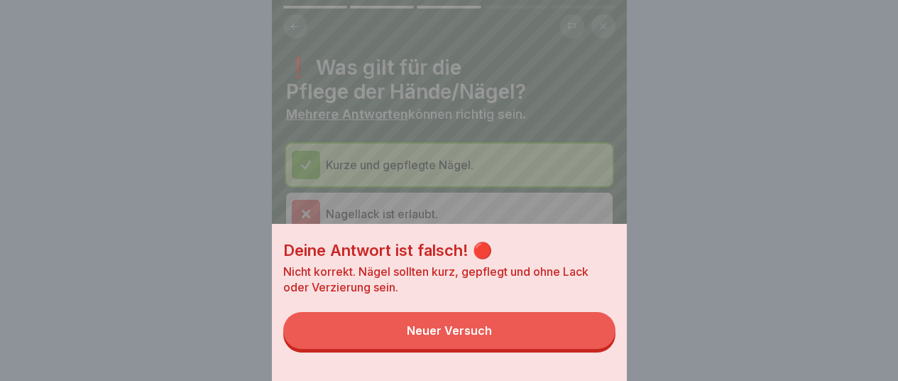
click at [425, 337] on div "Neuer Versuch" at bounding box center [449, 330] width 85 height 13
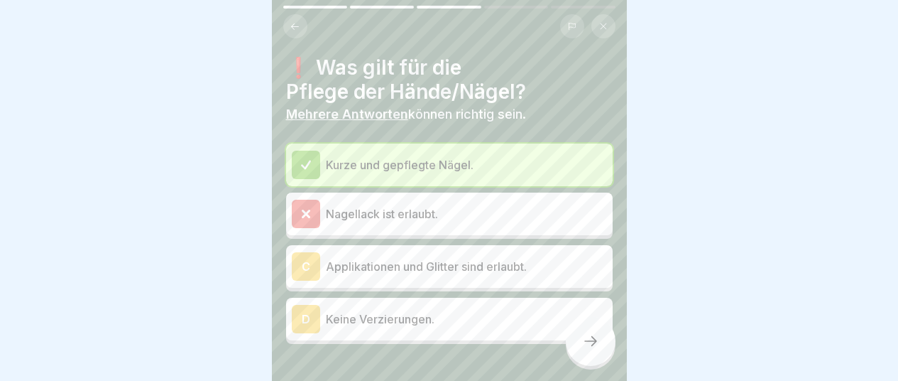
click at [306, 210] on icon at bounding box center [306, 213] width 13 height 13
click at [306, 214] on icon at bounding box center [306, 213] width 6 height 6
click at [300, 322] on div "D" at bounding box center [306, 319] width 28 height 28
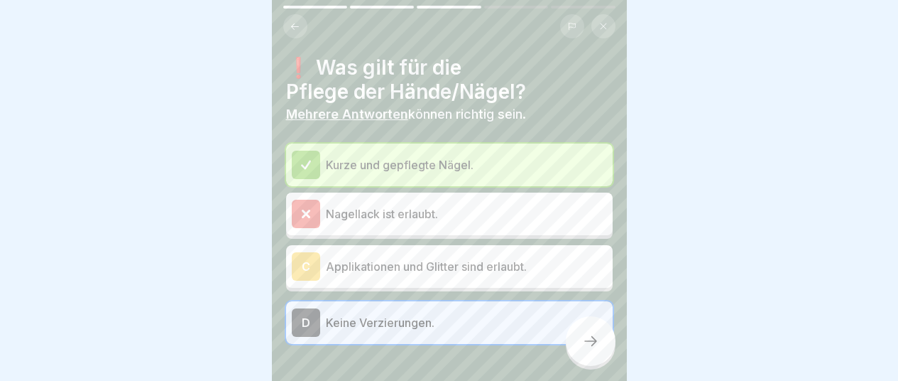
click at [590, 345] on icon at bounding box center [590, 340] width 17 height 17
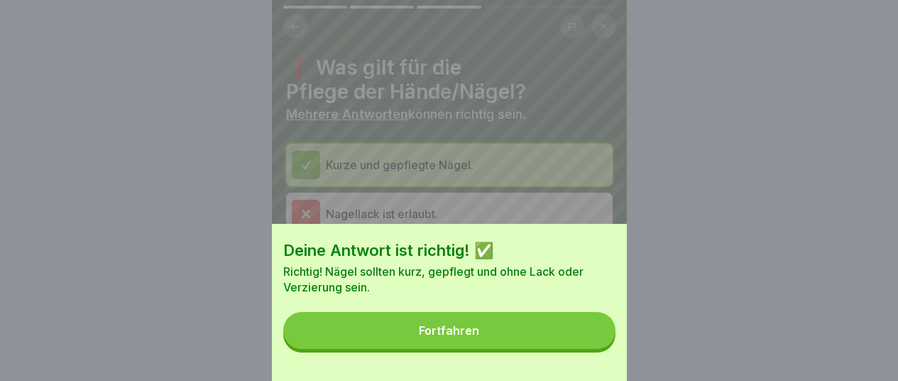
click at [467, 337] on div "Fortfahren" at bounding box center [449, 330] width 60 height 13
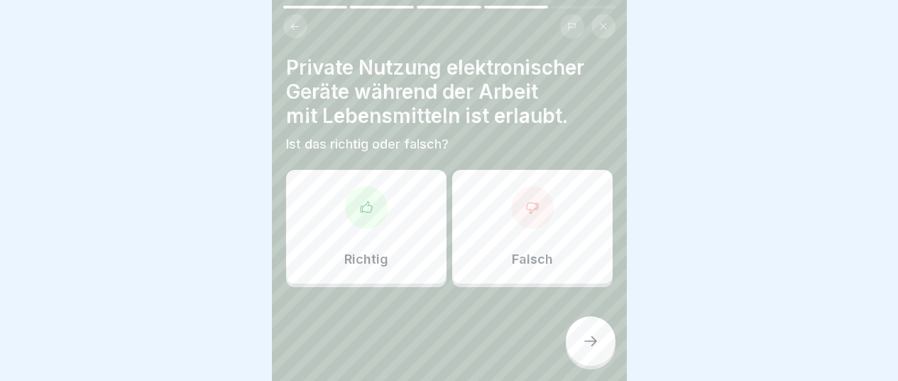
click at [366, 206] on icon at bounding box center [366, 207] width 14 height 14
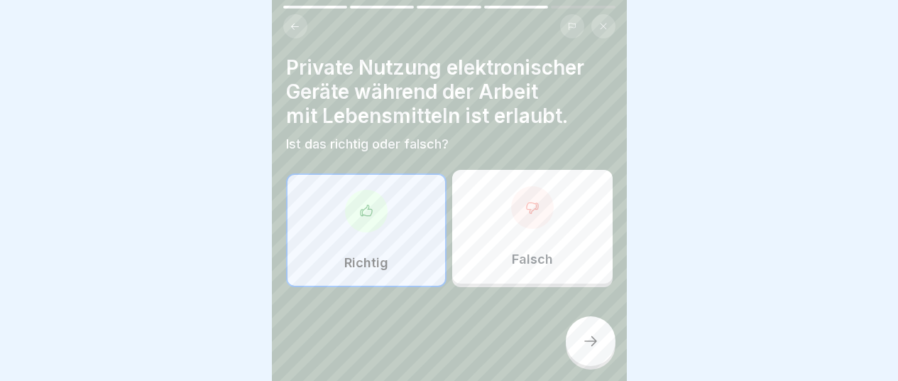
click at [600, 365] on div at bounding box center [591, 341] width 50 height 50
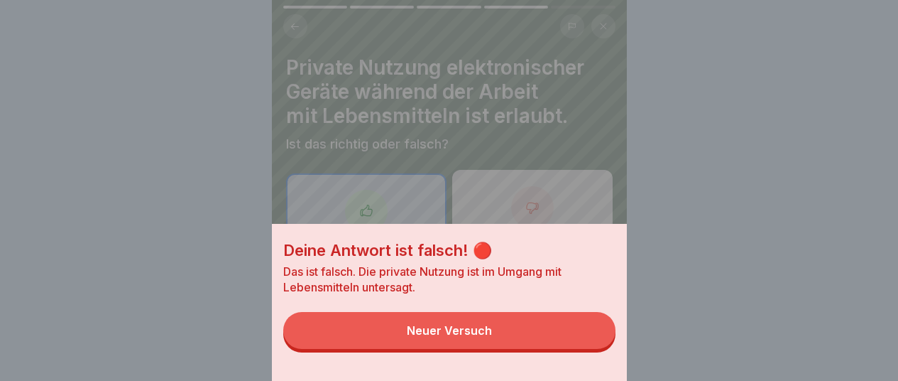
click at [463, 335] on button "Neuer Versuch" at bounding box center [449, 330] width 332 height 37
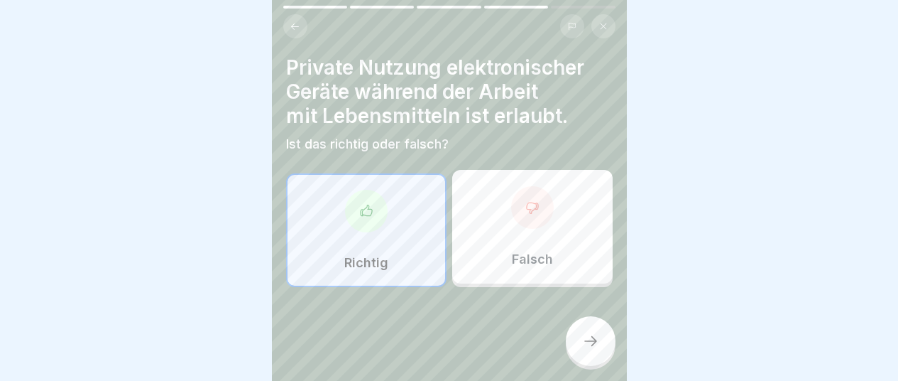
click at [531, 206] on icon at bounding box center [533, 207] width 14 height 14
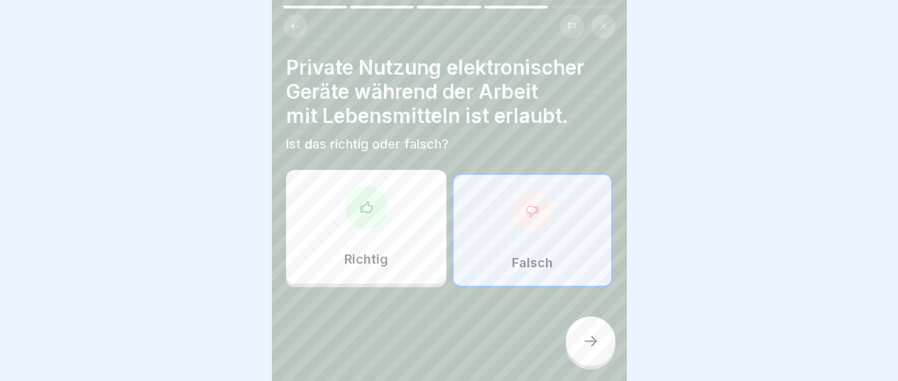
click at [592, 363] on div at bounding box center [591, 341] width 50 height 50
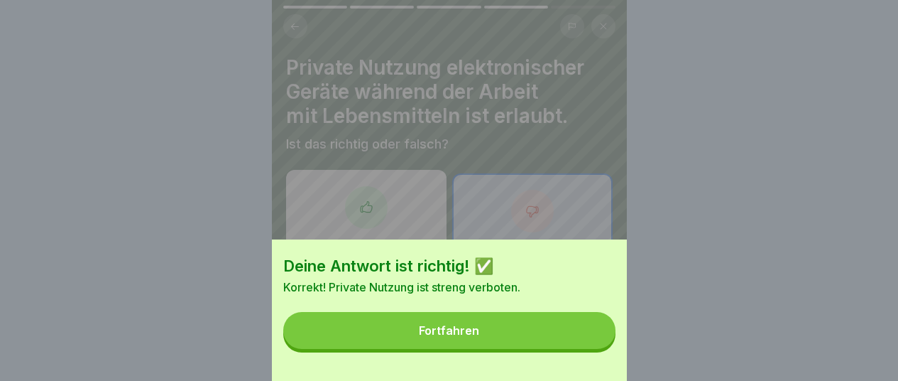
click at [437, 337] on div "Fortfahren" at bounding box center [449, 330] width 60 height 13
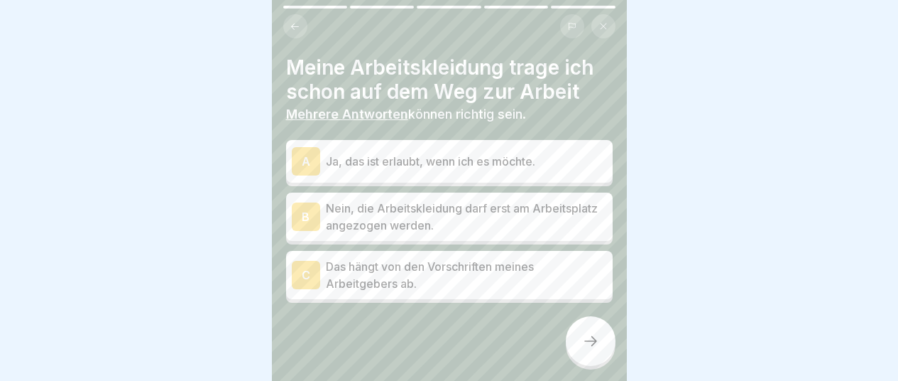
scroll to position [11, 0]
click at [289, 14] on button at bounding box center [295, 26] width 24 height 24
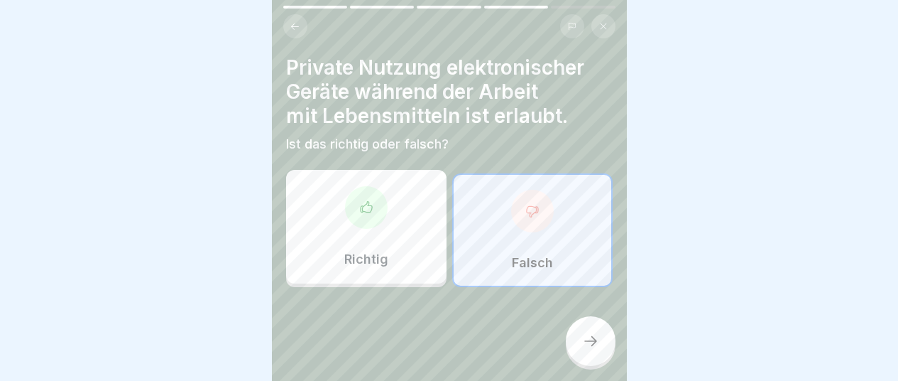
click at [289, 14] on button at bounding box center [295, 26] width 24 height 24
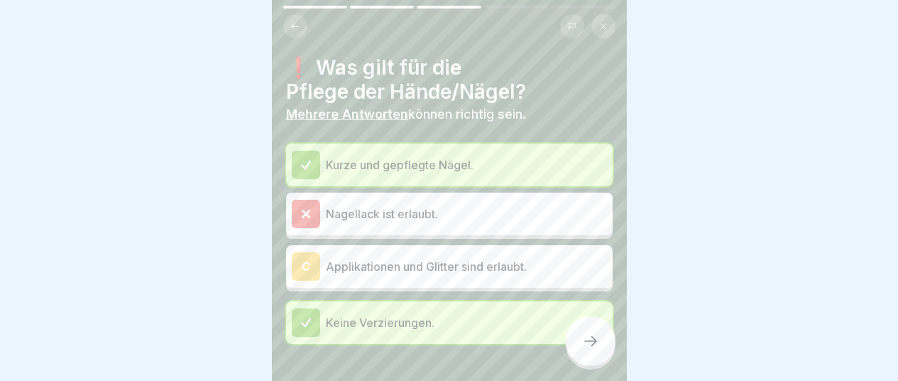
click at [599, 340] on icon at bounding box center [590, 340] width 17 height 17
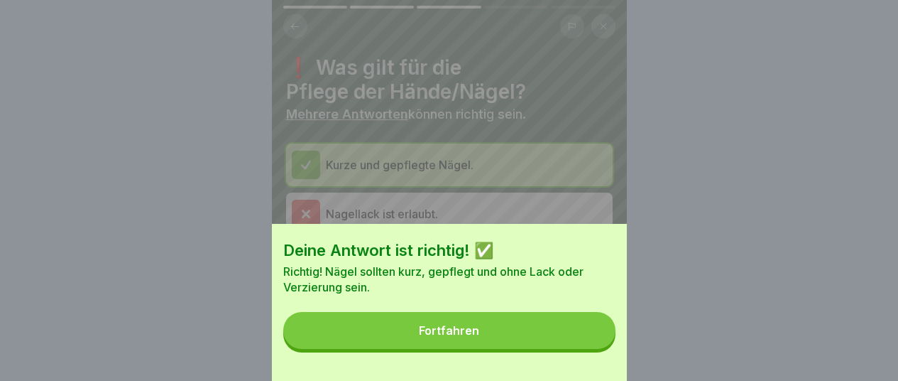
click at [457, 337] on div "Fortfahren" at bounding box center [449, 330] width 60 height 13
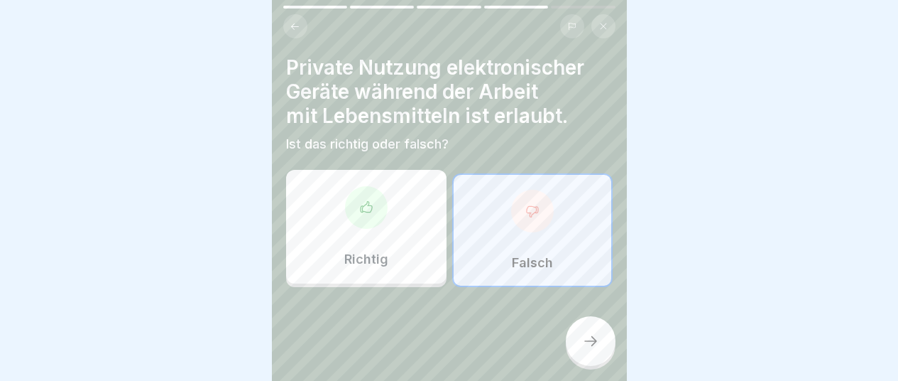
click at [536, 211] on div at bounding box center [532, 211] width 43 height 43
click at [585, 347] on icon at bounding box center [590, 340] width 17 height 17
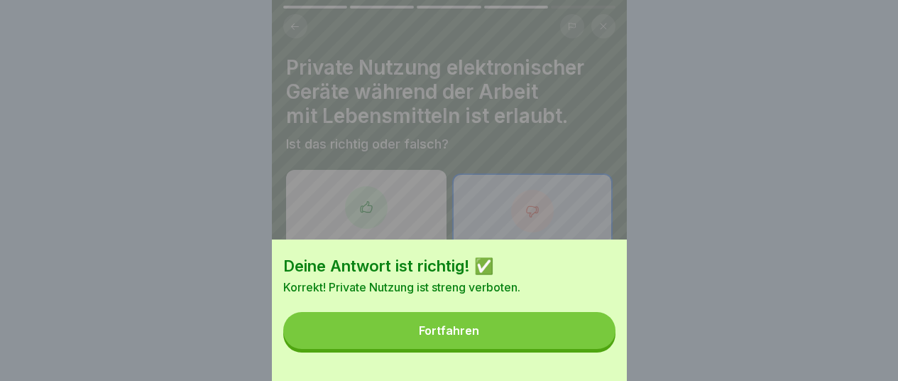
click at [470, 337] on div "Fortfahren" at bounding box center [449, 330] width 60 height 13
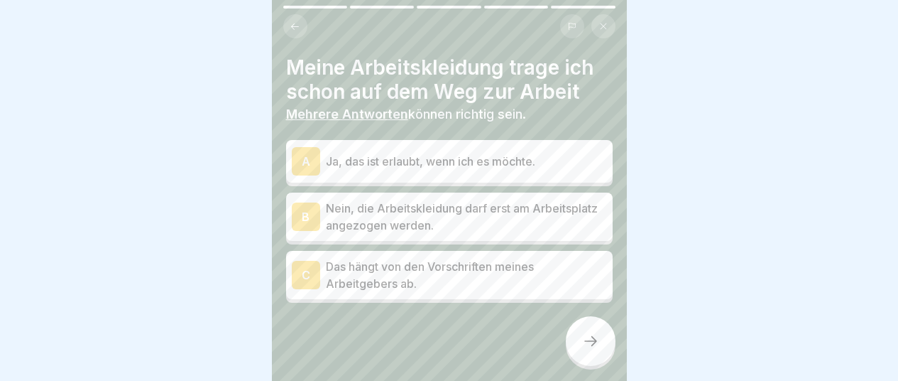
click at [319, 151] on div "A" at bounding box center [306, 161] width 28 height 28
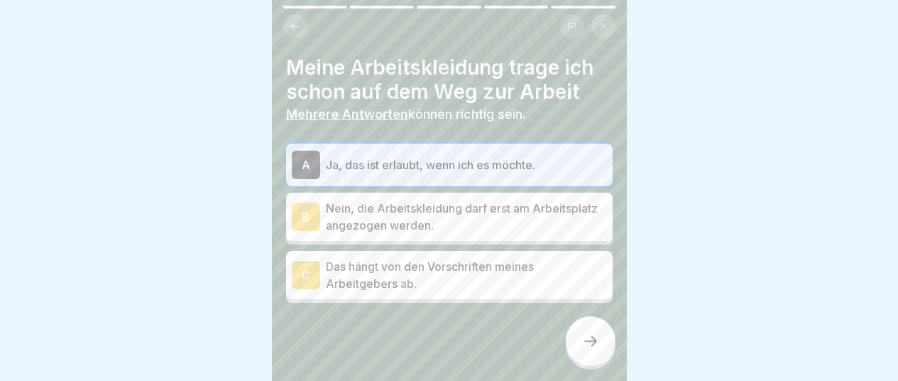
click at [319, 151] on div "A" at bounding box center [306, 165] width 28 height 28
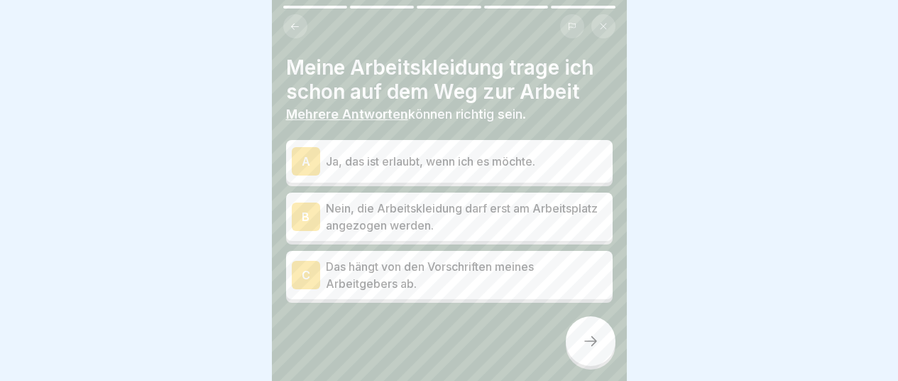
click at [307, 210] on div "B" at bounding box center [306, 216] width 28 height 28
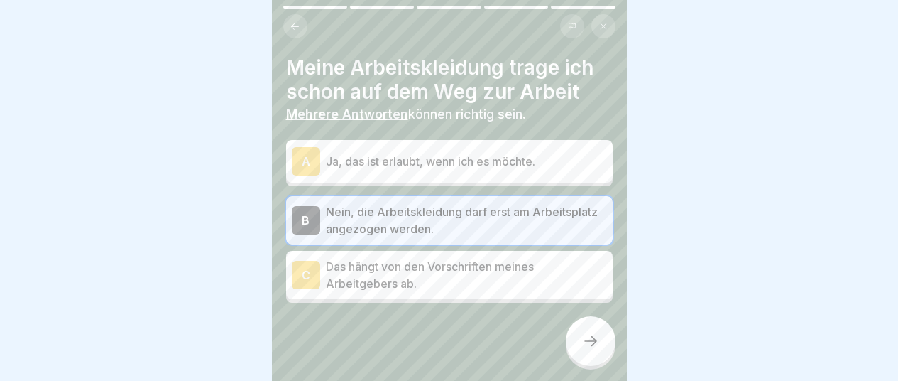
click at [587, 347] on icon at bounding box center [590, 340] width 17 height 17
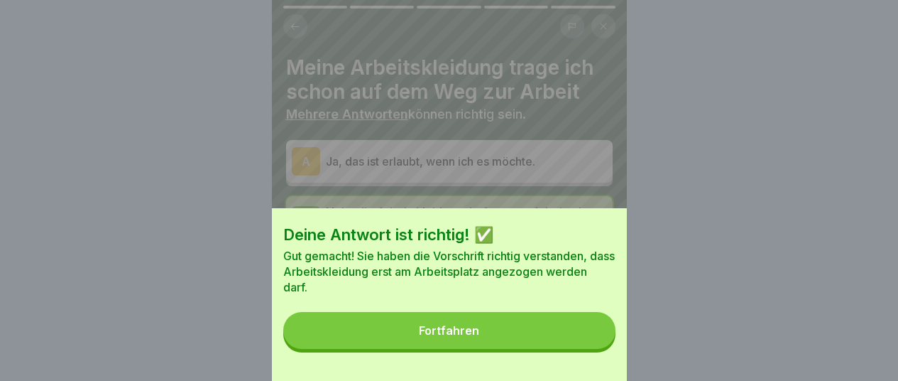
click at [453, 337] on div "Fortfahren" at bounding box center [449, 330] width 60 height 13
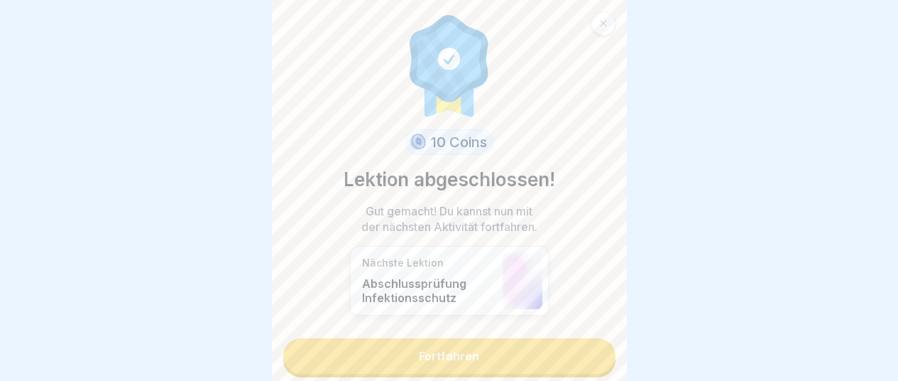
click at [452, 344] on link "Fortfahren" at bounding box center [449, 356] width 332 height 36
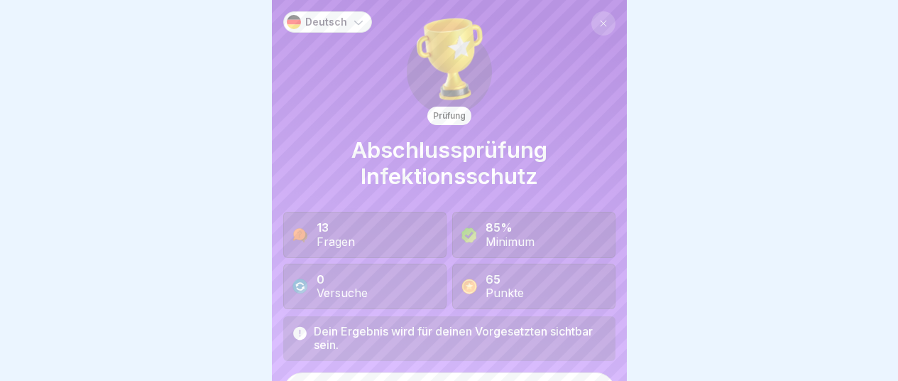
scroll to position [11, 0]
click at [612, 380] on html "Deutsch Prüfung Abschlussprüfung Infektionsschutz 13 Fragen 85% Minimum 0 Versu…" at bounding box center [449, 190] width 898 height 381
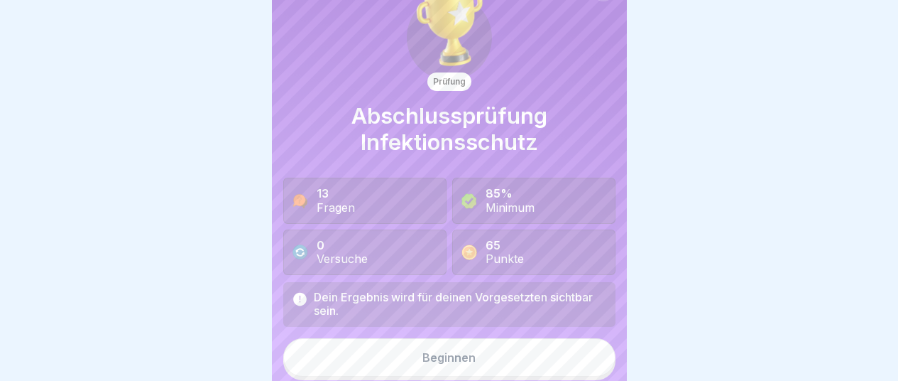
click at [437, 351] on div "Beginnen" at bounding box center [449, 357] width 53 height 13
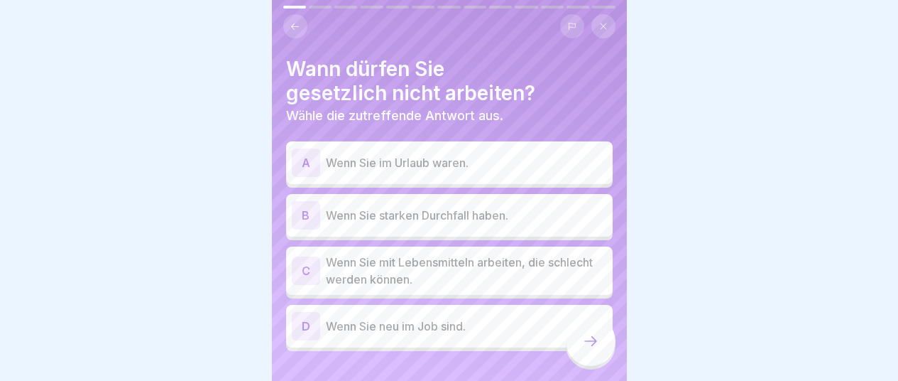
click at [315, 212] on div "B" at bounding box center [306, 215] width 28 height 28
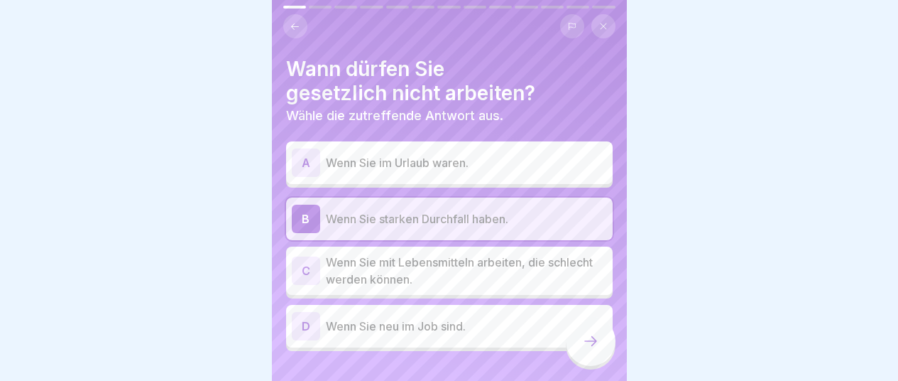
click at [594, 338] on icon at bounding box center [590, 340] width 17 height 17
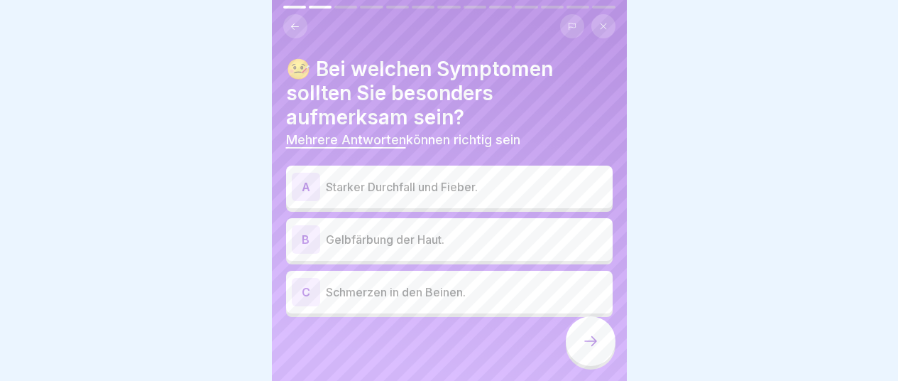
click at [314, 179] on div "A" at bounding box center [306, 187] width 28 height 28
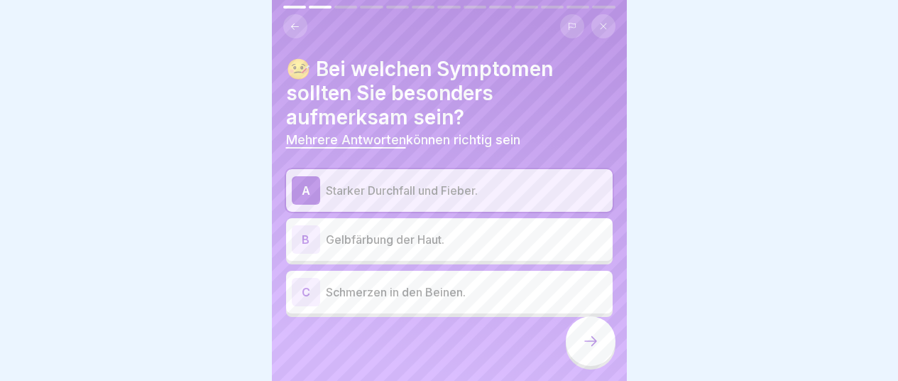
click at [312, 235] on div "B" at bounding box center [306, 239] width 28 height 28
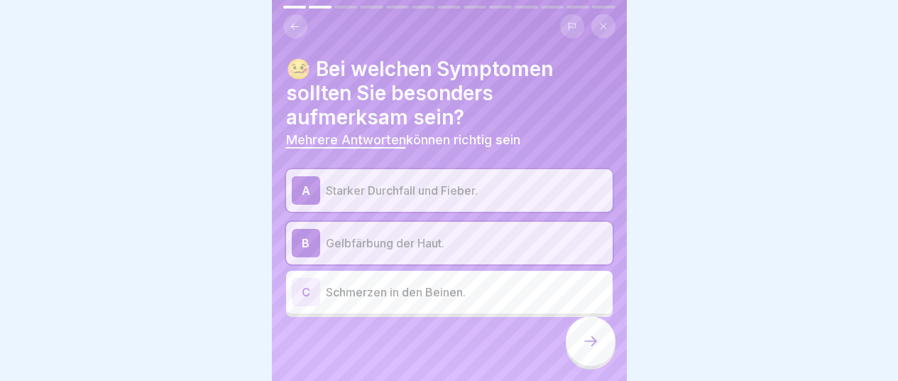
click at [602, 347] on div at bounding box center [591, 341] width 50 height 50
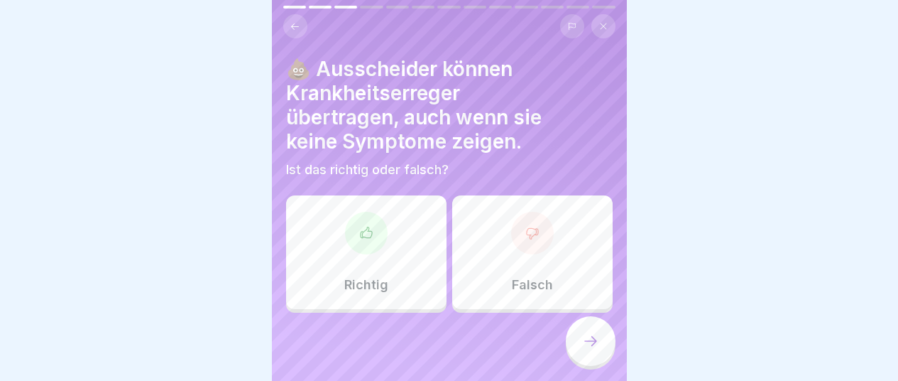
click at [370, 226] on icon at bounding box center [366, 233] width 14 height 14
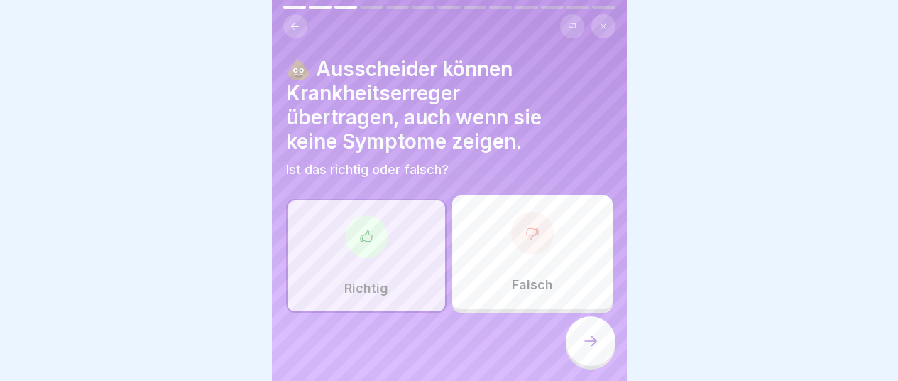
click at [599, 348] on div at bounding box center [591, 341] width 50 height 50
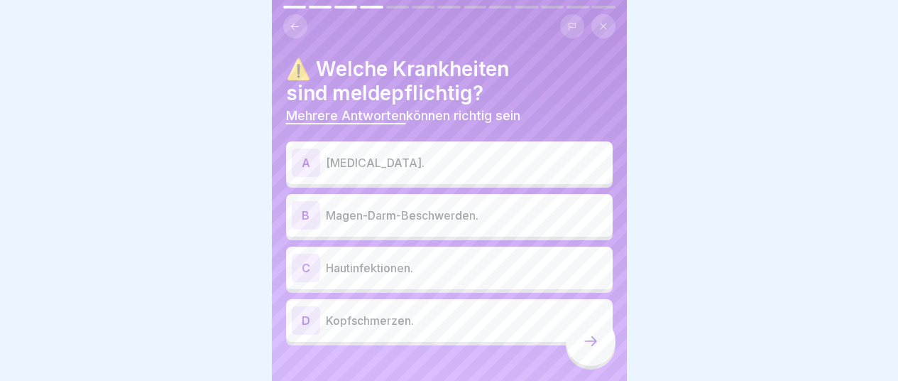
click at [313, 153] on div "A" at bounding box center [306, 162] width 28 height 28
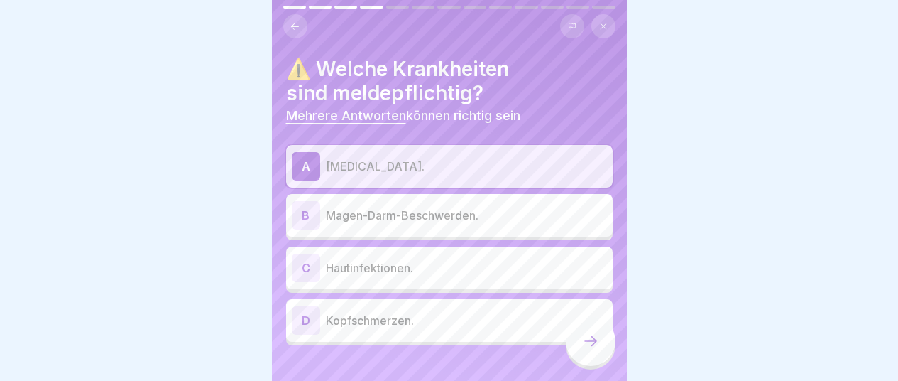
click at [303, 261] on div "C" at bounding box center [306, 268] width 28 height 28
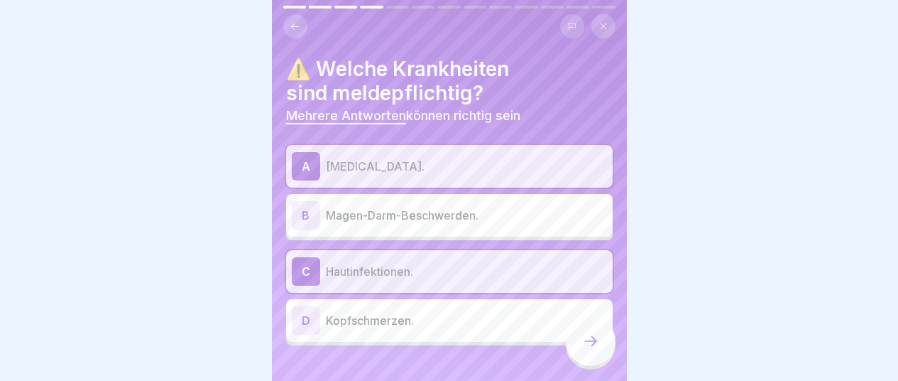
click at [592, 346] on icon at bounding box center [590, 340] width 17 height 17
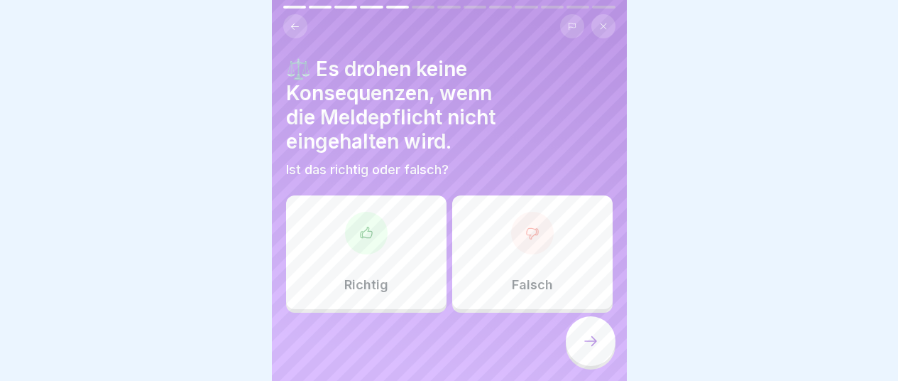
click at [359, 213] on div at bounding box center [366, 233] width 43 height 43
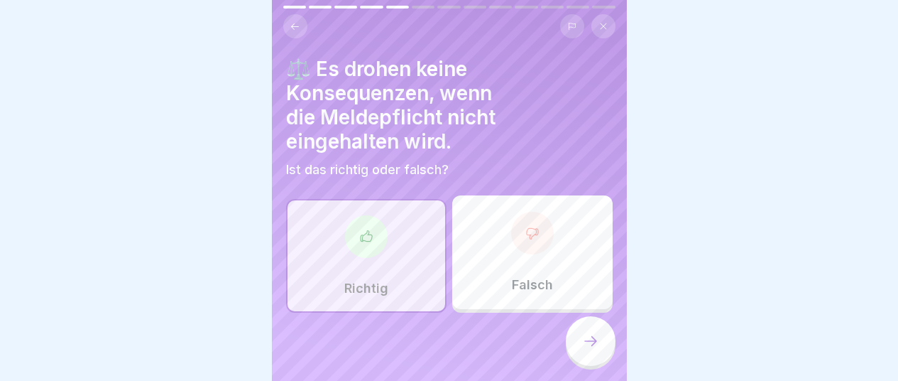
click at [600, 348] on div at bounding box center [591, 341] width 50 height 50
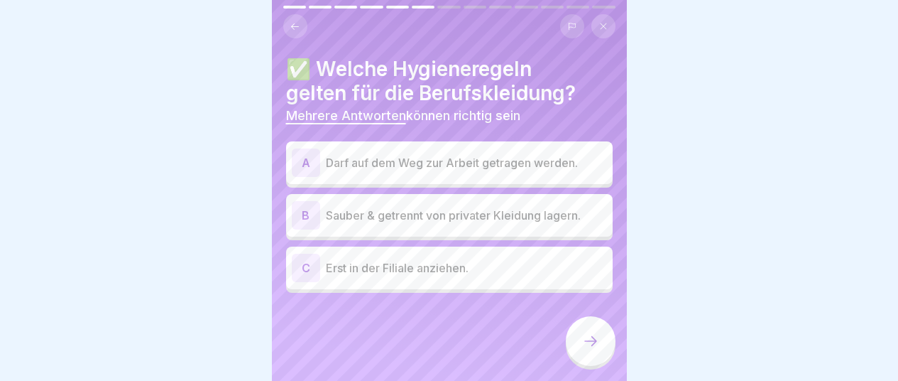
click at [313, 210] on div "B" at bounding box center [306, 215] width 28 height 28
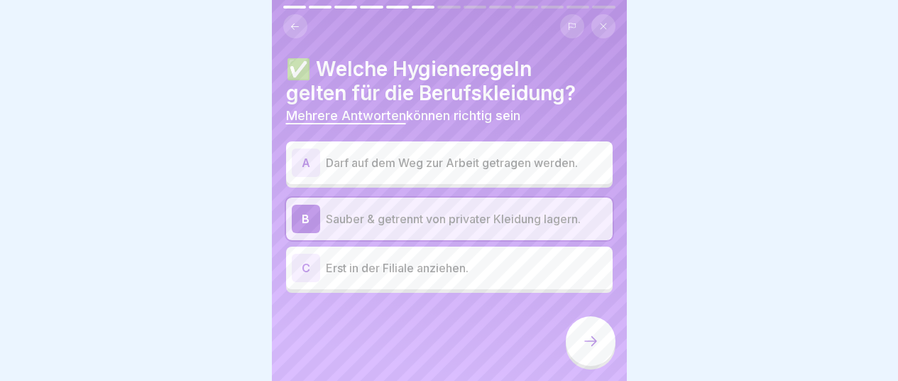
click at [315, 256] on div "C" at bounding box center [306, 268] width 28 height 28
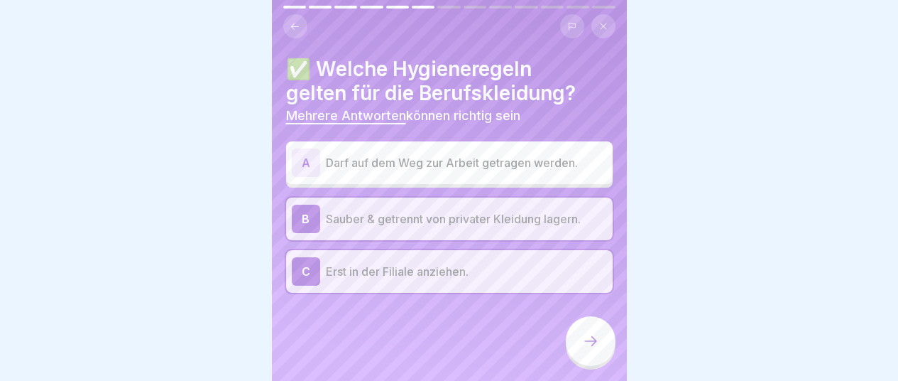
click at [588, 342] on icon at bounding box center [590, 340] width 17 height 17
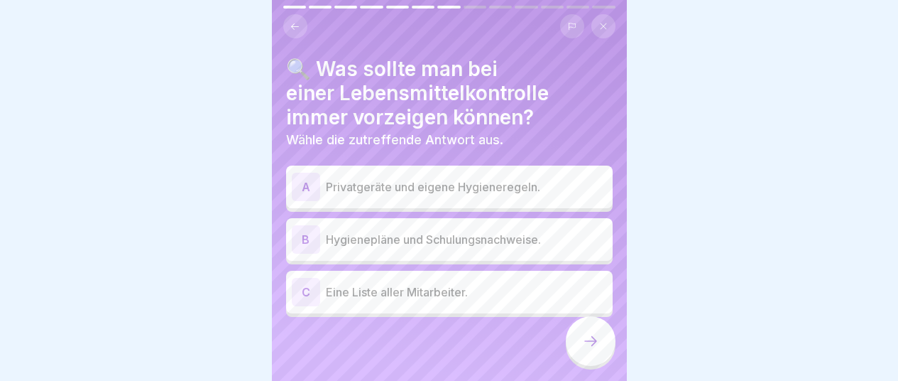
click at [308, 227] on div "B" at bounding box center [306, 239] width 28 height 28
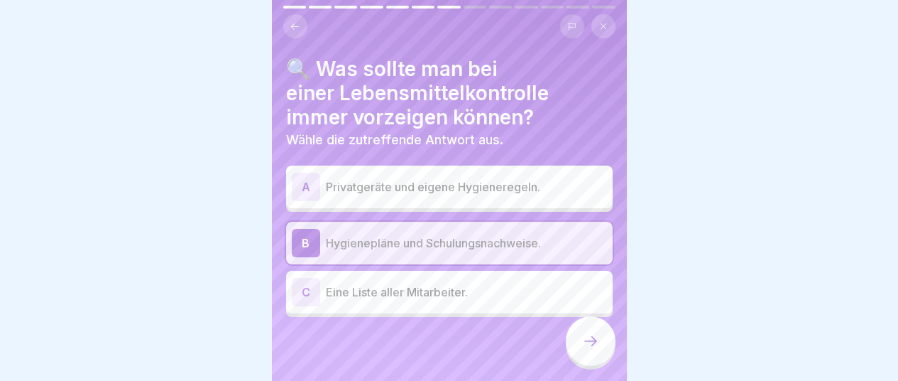
click at [592, 344] on icon at bounding box center [590, 340] width 17 height 17
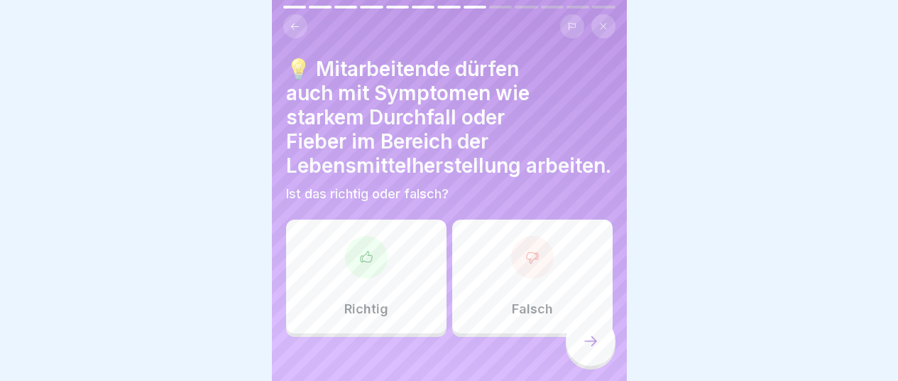
click at [364, 251] on icon at bounding box center [366, 257] width 14 height 14
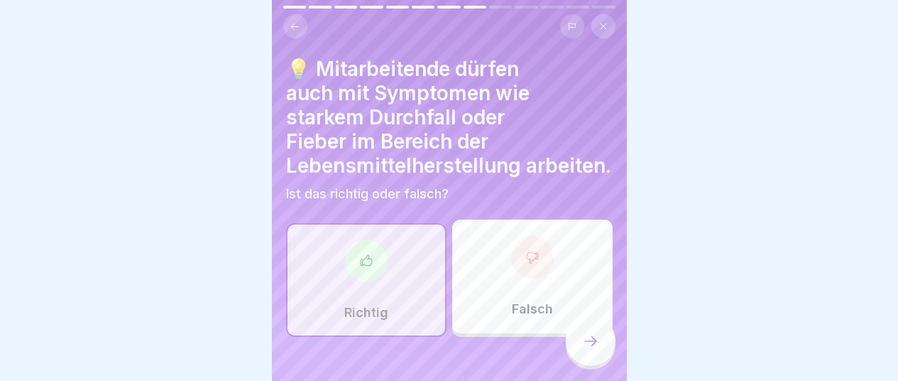
click at [605, 347] on div at bounding box center [591, 341] width 50 height 50
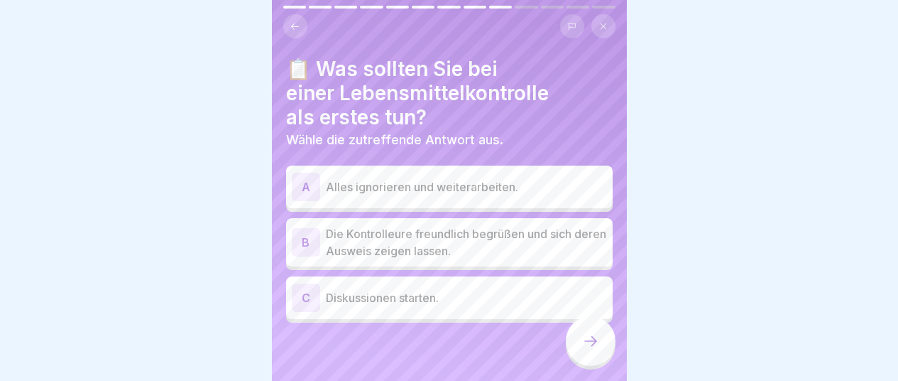
click at [313, 232] on div "B" at bounding box center [306, 242] width 28 height 28
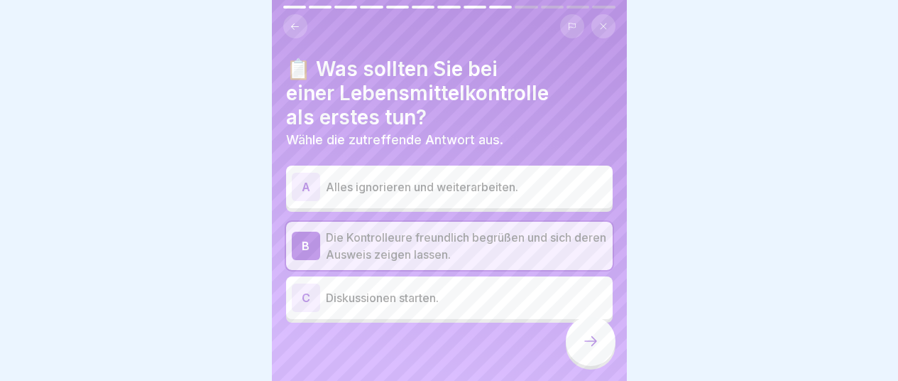
click at [309, 173] on div "A" at bounding box center [306, 187] width 28 height 28
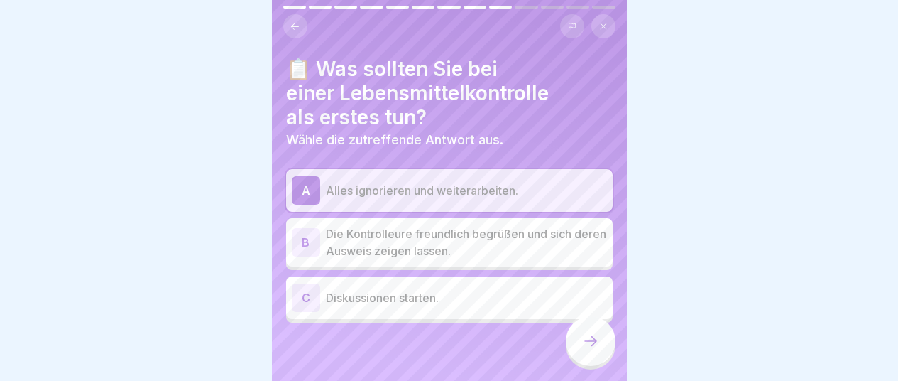
click at [309, 232] on div "B" at bounding box center [306, 242] width 28 height 28
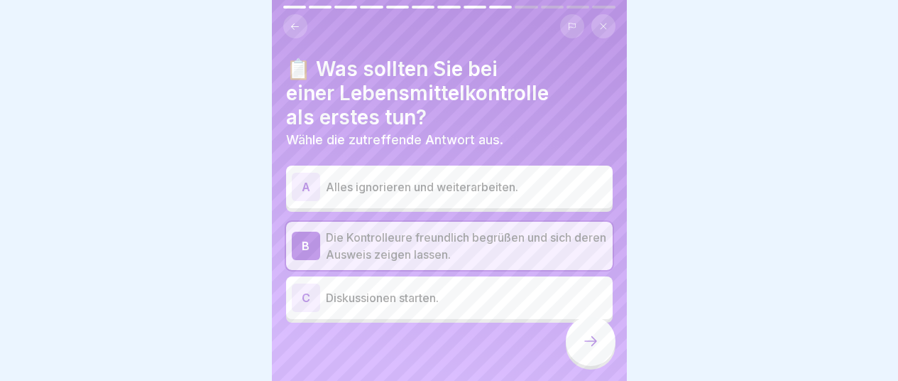
click at [585, 336] on icon at bounding box center [590, 340] width 17 height 17
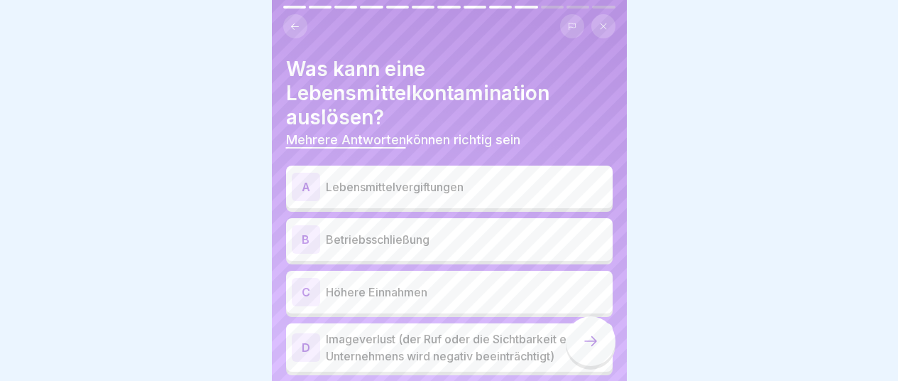
click at [313, 182] on div "A" at bounding box center [306, 187] width 28 height 28
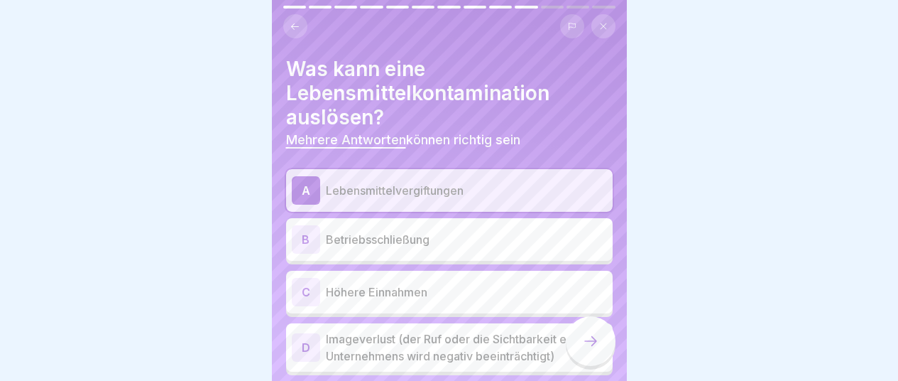
click at [311, 341] on div "D" at bounding box center [306, 347] width 28 height 28
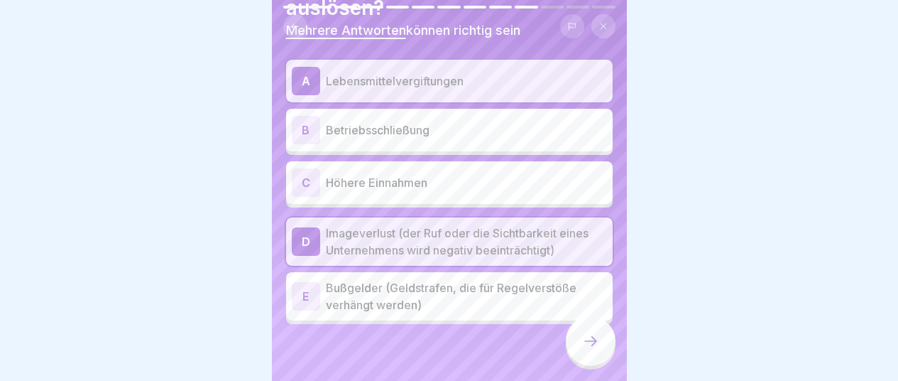
scroll to position [0, 0]
click at [377, 134] on p "Betriebsschließung" at bounding box center [466, 129] width 281 height 17
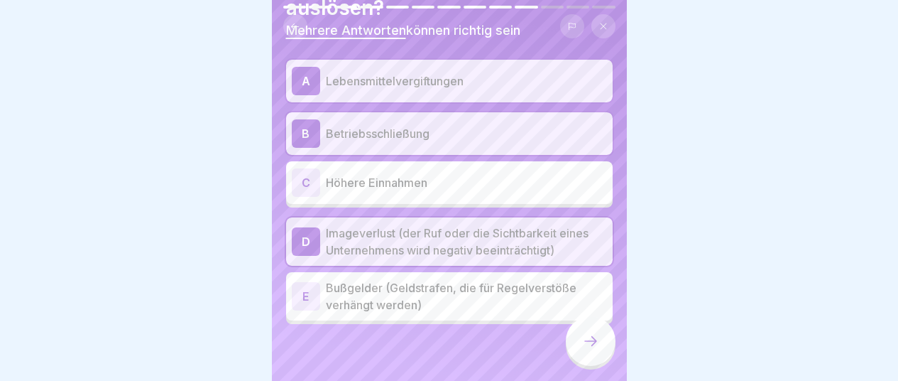
click at [317, 300] on div "E" at bounding box center [306, 296] width 28 height 28
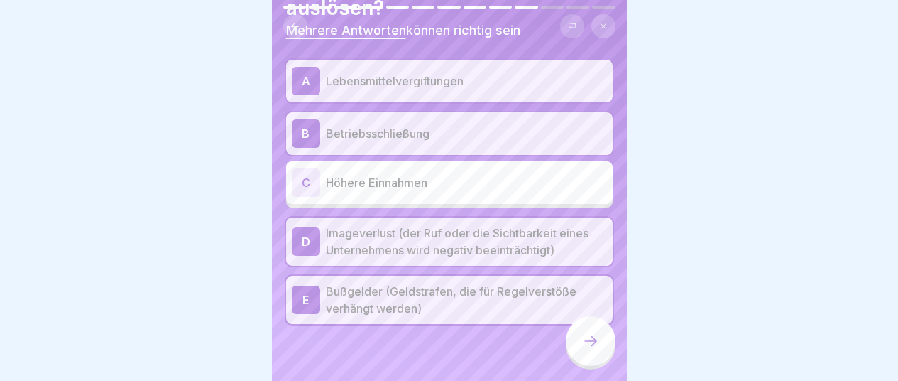
click at [598, 349] on icon at bounding box center [590, 340] width 17 height 17
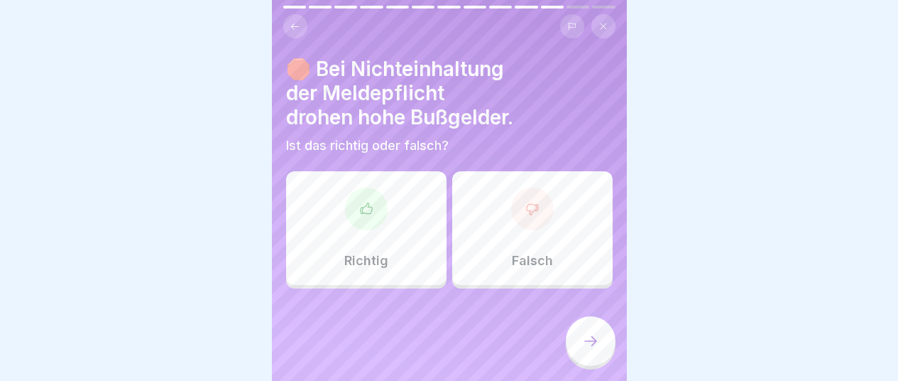
click at [363, 217] on div at bounding box center [366, 209] width 43 height 43
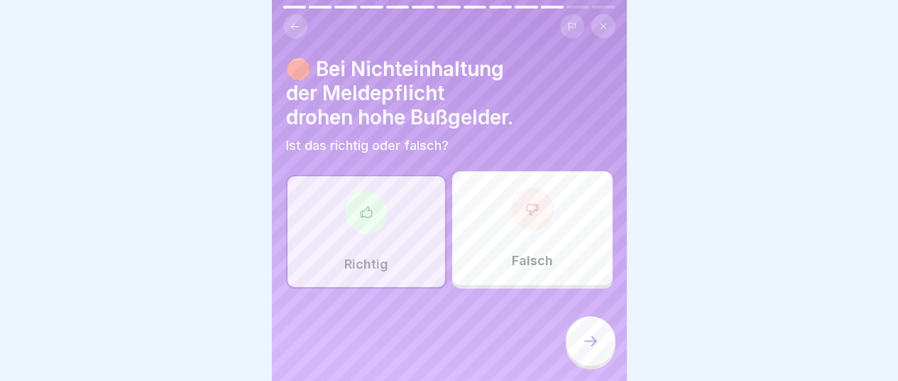
click at [590, 349] on icon at bounding box center [590, 340] width 17 height 17
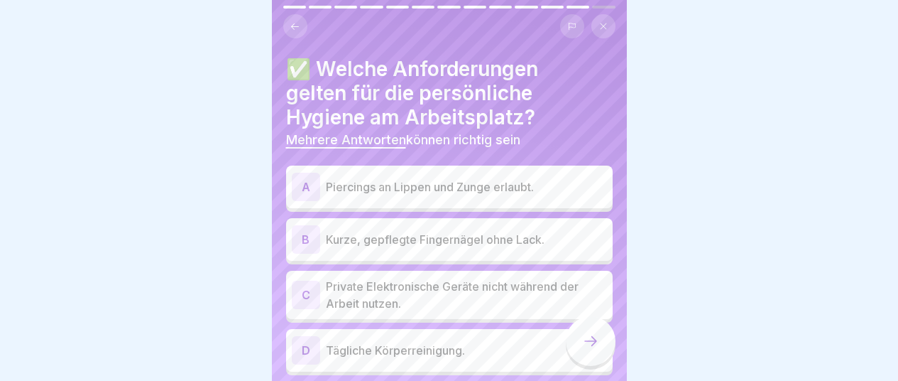
click at [306, 238] on div "B" at bounding box center [306, 239] width 28 height 28
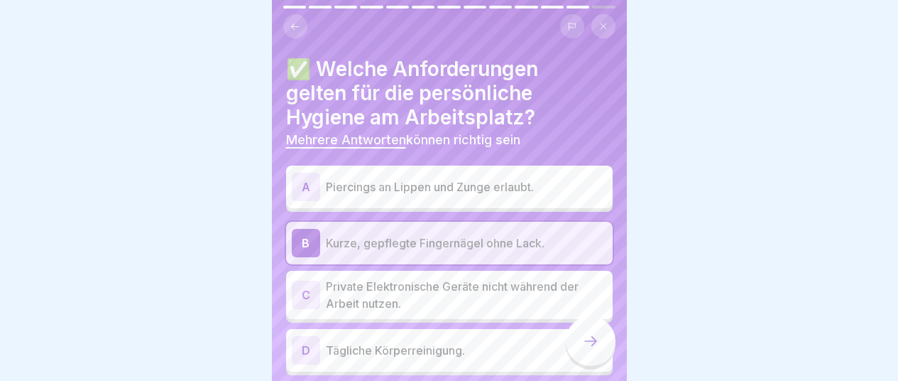
click at [306, 349] on div "D" at bounding box center [306, 350] width 28 height 28
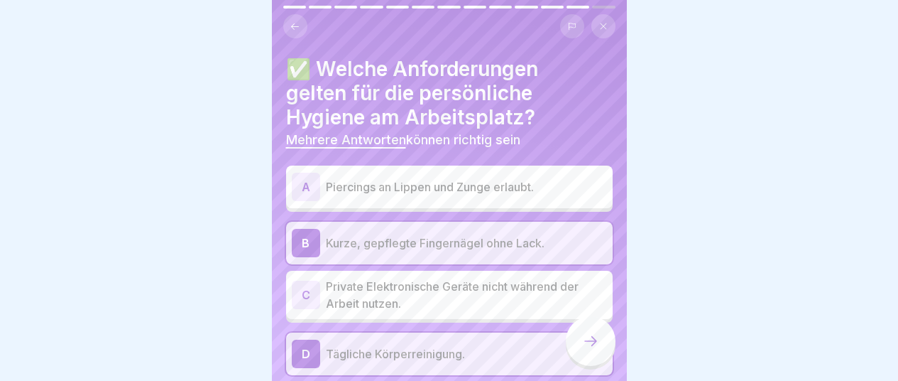
click at [597, 349] on icon at bounding box center [590, 340] width 17 height 17
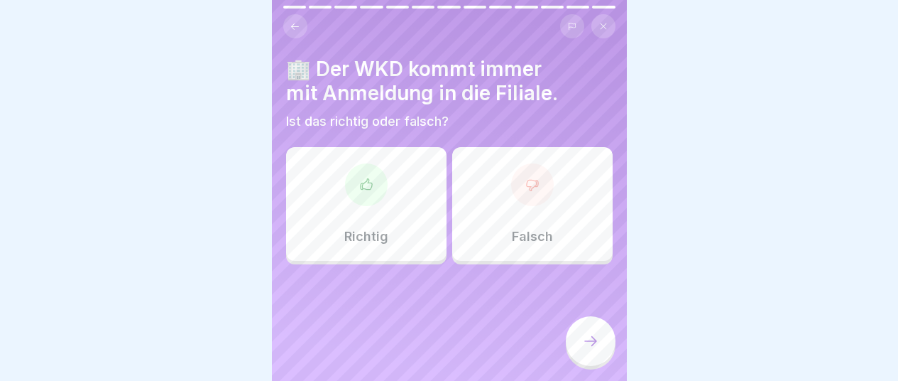
click at [379, 196] on div at bounding box center [366, 184] width 43 height 43
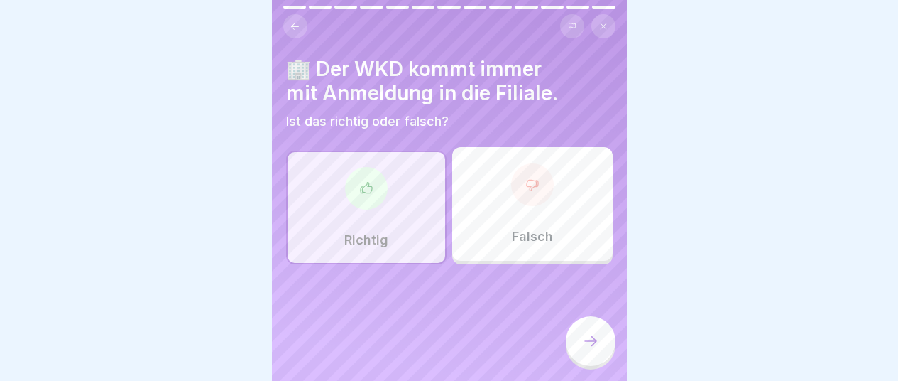
click at [598, 349] on icon at bounding box center [590, 340] width 17 height 17
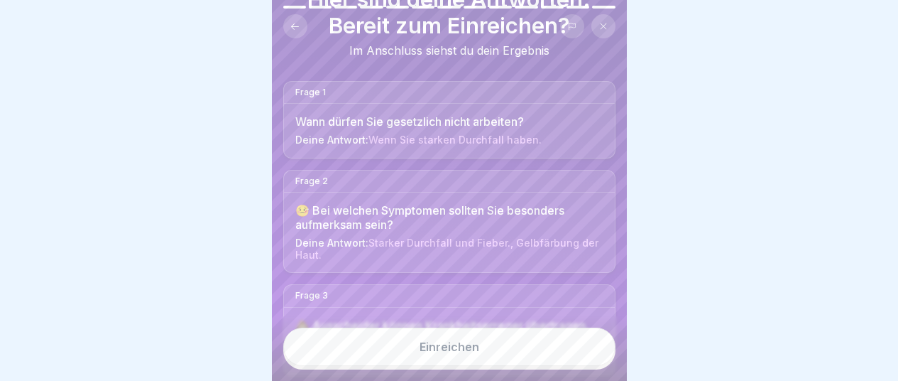
scroll to position [11, 0]
click at [358, 205] on div "🤒 Bei welchen Symptomen sollten Sie besonders aufmerksam sein?" at bounding box center [449, 217] width 308 height 27
click at [357, 178] on div "Frage 2" at bounding box center [449, 181] width 331 height 22
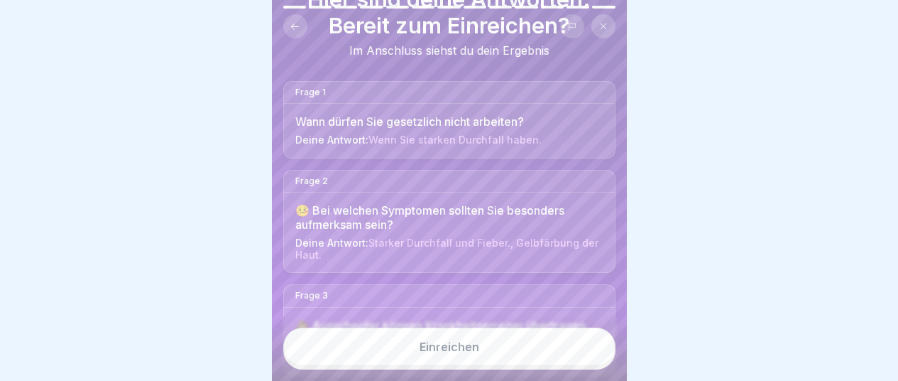
click at [335, 134] on div "Deine Antwort: Wenn Sie starken Durchfall haben." at bounding box center [449, 140] width 308 height 12
click at [457, 237] on span "Starker Durchfall und Fieber., Gelbfärbung der Haut." at bounding box center [446, 249] width 303 height 24
click at [445, 349] on div "Einreichen" at bounding box center [450, 346] width 60 height 13
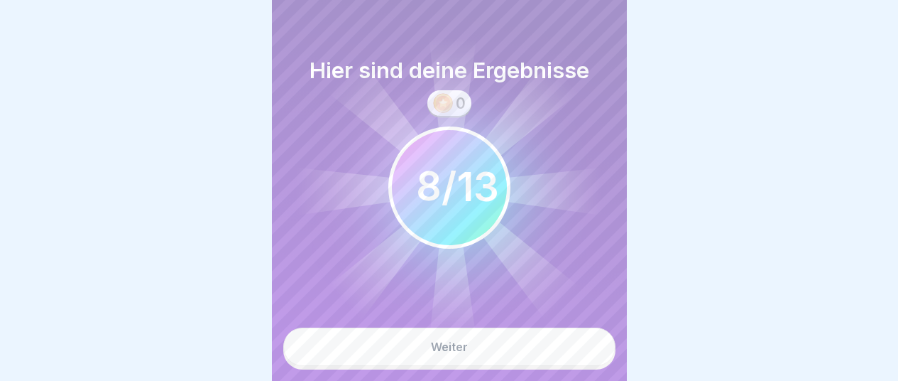
click at [447, 349] on div "Weiter" at bounding box center [449, 346] width 37 height 13
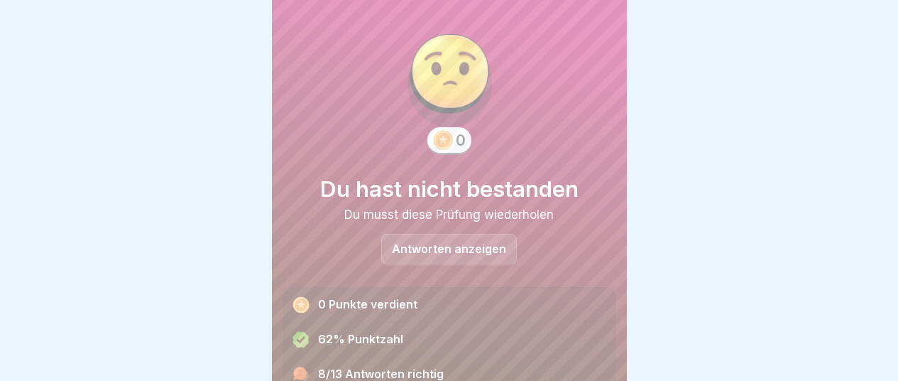
click at [453, 244] on p "Antworten anzeigen" at bounding box center [449, 249] width 114 height 12
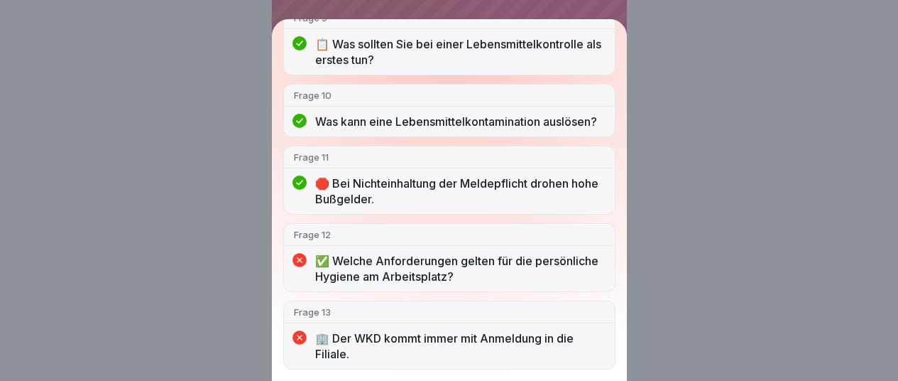
scroll to position [797, 0]
drag, startPoint x: 632, startPoint y: 285, endPoint x: 636, endPoint y: 221, distance: 64.0
click at [636, 221] on div "Du hast nicht bestanden 8/13 Antworten richtig Frage 1 Wann dürfen Sie gesetzli…" at bounding box center [449, 190] width 898 height 381
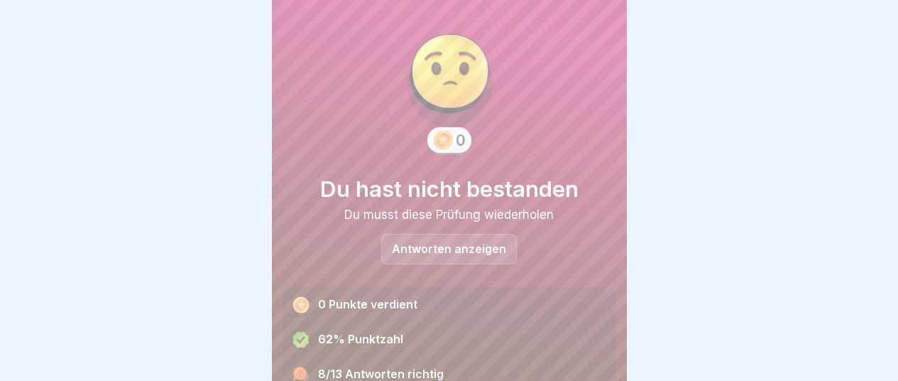
click at [466, 243] on p "Antworten anzeigen" at bounding box center [449, 249] width 114 height 12
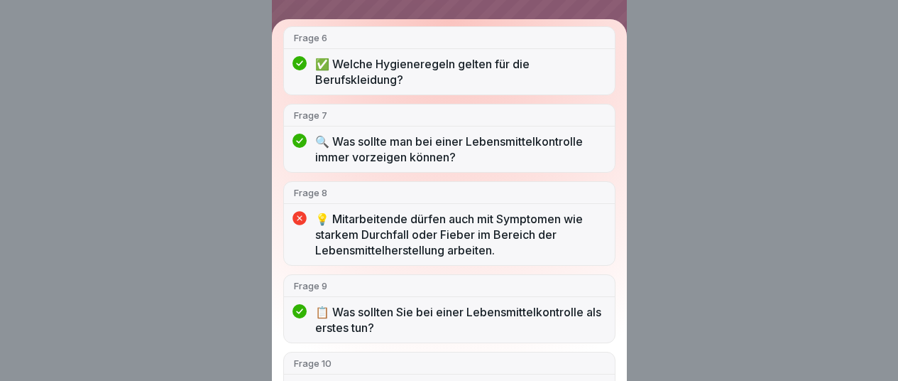
scroll to position [560, 0]
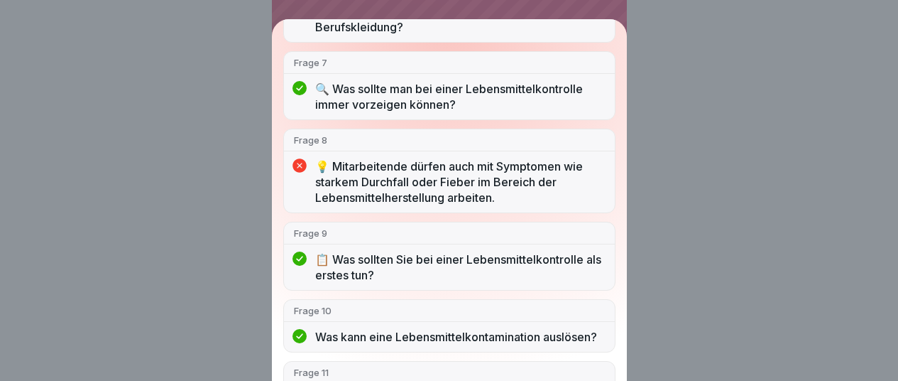
drag, startPoint x: 555, startPoint y: 131, endPoint x: 570, endPoint y: 136, distance: 15.7
drag, startPoint x: 570, startPoint y: 136, endPoint x: 767, endPoint y: 37, distance: 221.1
click at [767, 37] on div "Du hast nicht bestanden 8/13 Antworten richtig Frage 1 Wann dürfen Sie gesetzli…" at bounding box center [449, 190] width 898 height 381
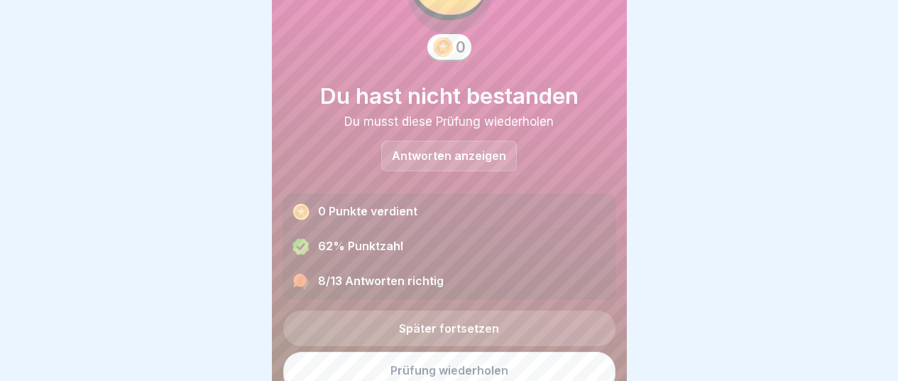
scroll to position [105, 0]
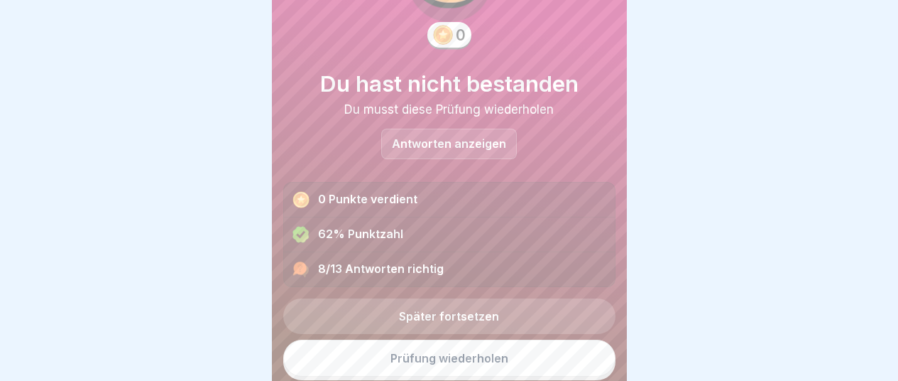
click at [415, 138] on p "Antworten anzeigen" at bounding box center [449, 144] width 114 height 12
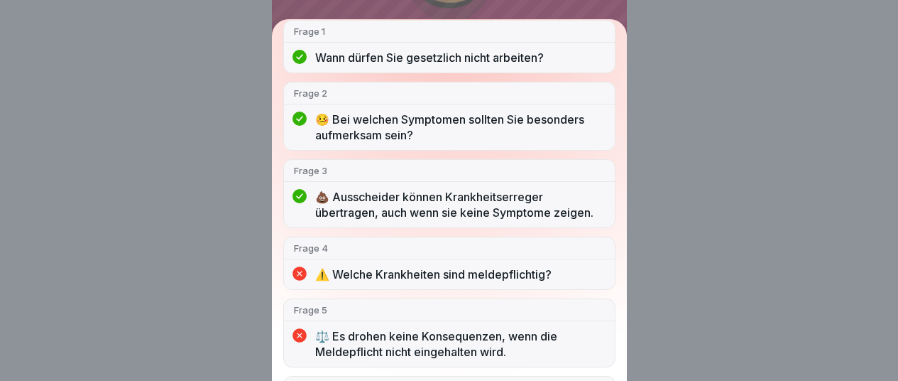
scroll to position [0, 0]
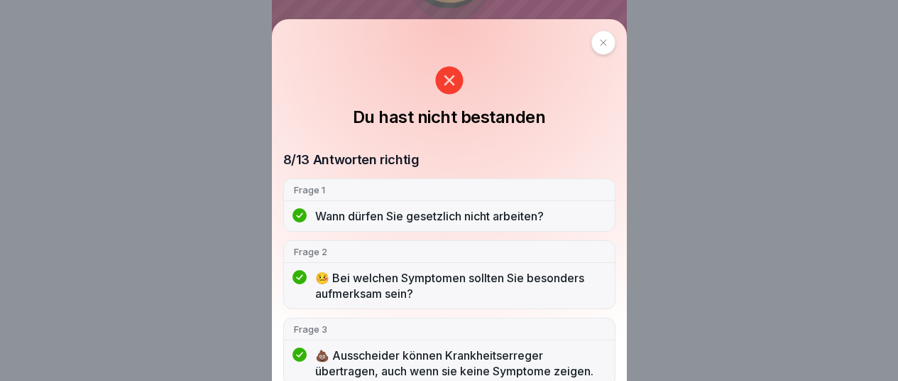
click at [600, 38] on div at bounding box center [604, 43] width 24 height 24
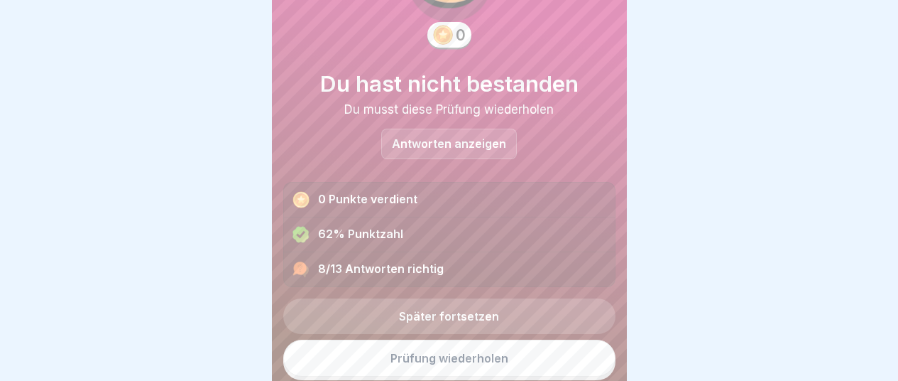
scroll to position [11, 0]
click at [714, 178] on body "Deutsch Prüfung Abschlussprüfung Infektionsschutz 13 Fragen 85% Minimum 0 Versu…" at bounding box center [449, 190] width 898 height 381
click at [300, 229] on icon at bounding box center [301, 235] width 16 height 16
click at [299, 229] on icon at bounding box center [301, 235] width 16 height 16
click at [299, 227] on icon at bounding box center [301, 235] width 16 height 16
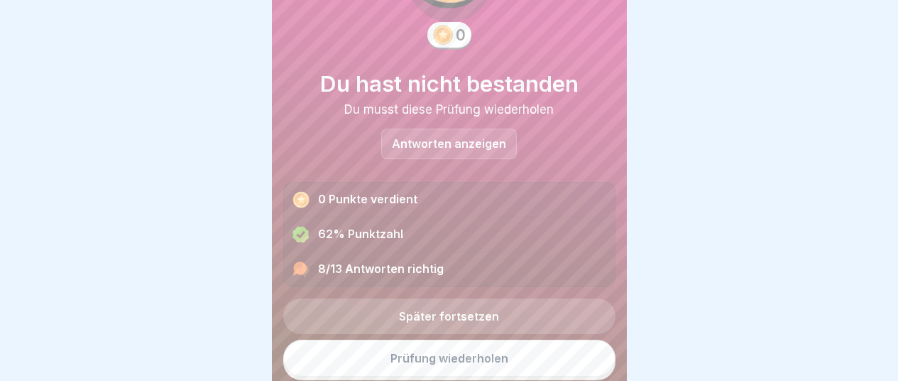
click at [299, 227] on icon at bounding box center [301, 235] width 16 height 16
click at [303, 261] on icon at bounding box center [299, 267] width 13 height 13
click at [303, 192] on 400 at bounding box center [301, 200] width 16 height 16
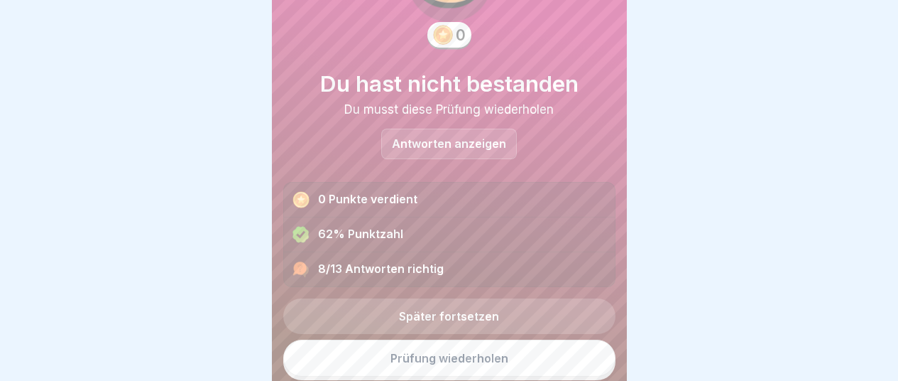
click at [303, 192] on 400 at bounding box center [301, 200] width 16 height 16
click at [435, 352] on link "Prüfung wiederholen" at bounding box center [449, 357] width 332 height 37
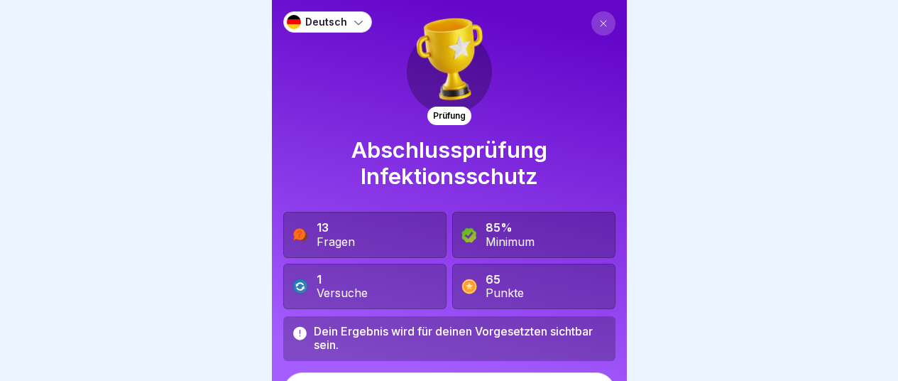
click at [438, 116] on div "Prüfung" at bounding box center [450, 116] width 44 height 18
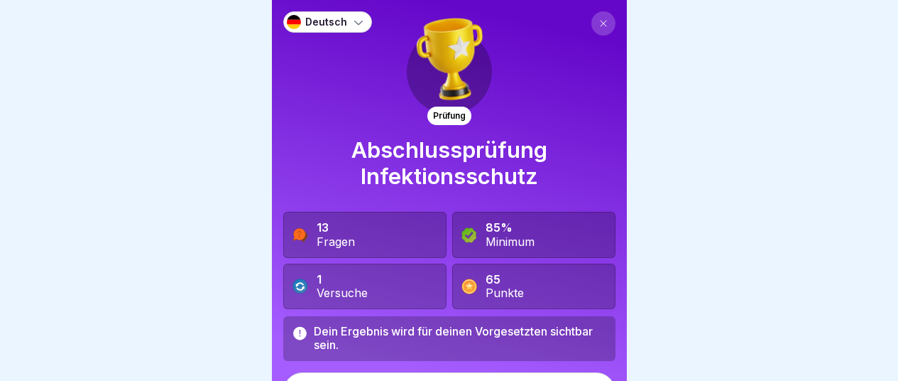
click at [305, 331] on icon at bounding box center [299, 333] width 13 height 13
click at [306, 330] on icon at bounding box center [300, 334] width 17 height 18
click at [331, 330] on div "Dein Ergebnis wird für deinen Vorgesetzten sichtbar sein." at bounding box center [460, 338] width 293 height 27
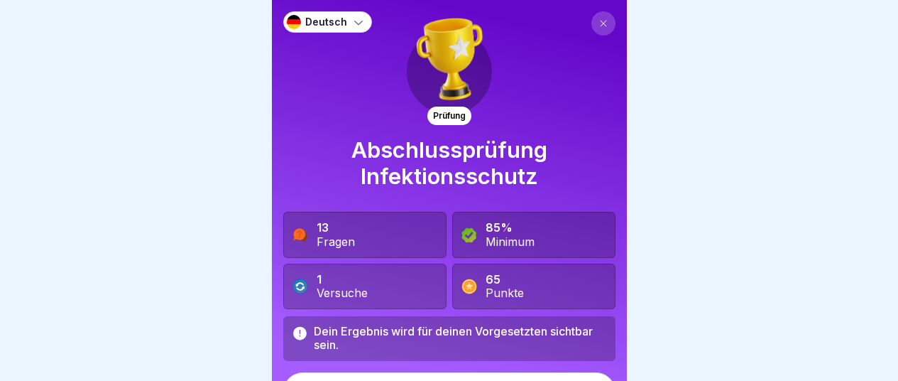
click at [505, 239] on div "Minimum" at bounding box center [510, 241] width 49 height 13
click at [505, 227] on div "85% Minimum" at bounding box center [510, 234] width 49 height 27
click at [599, 20] on icon at bounding box center [603, 23] width 9 height 9
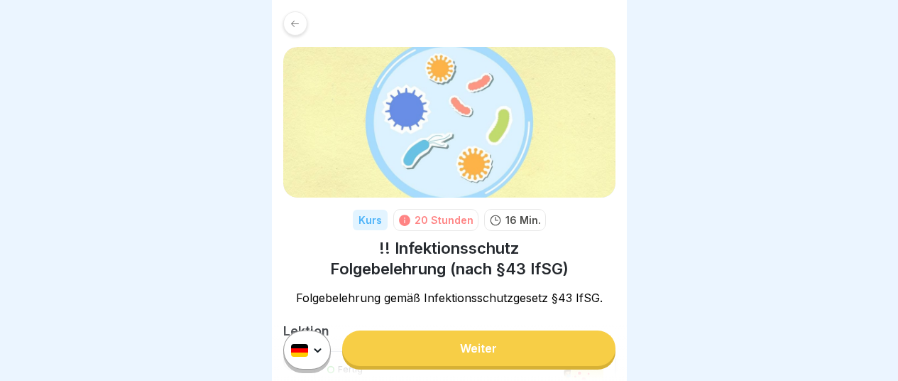
click at [459, 366] on link "Weiter" at bounding box center [478, 348] width 273 height 36
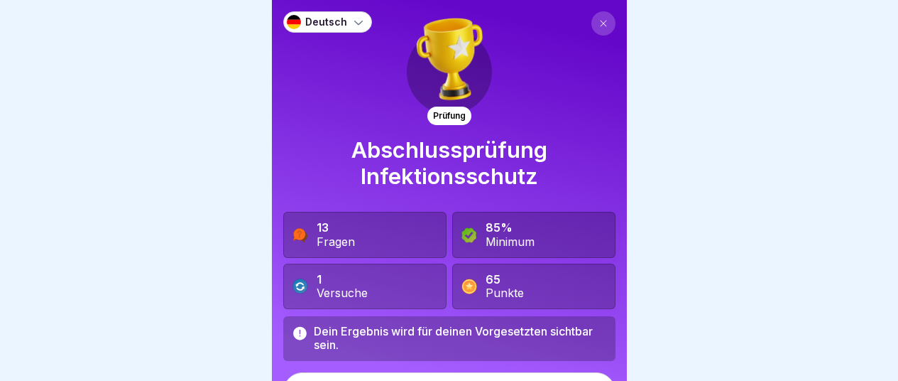
scroll to position [34, 0]
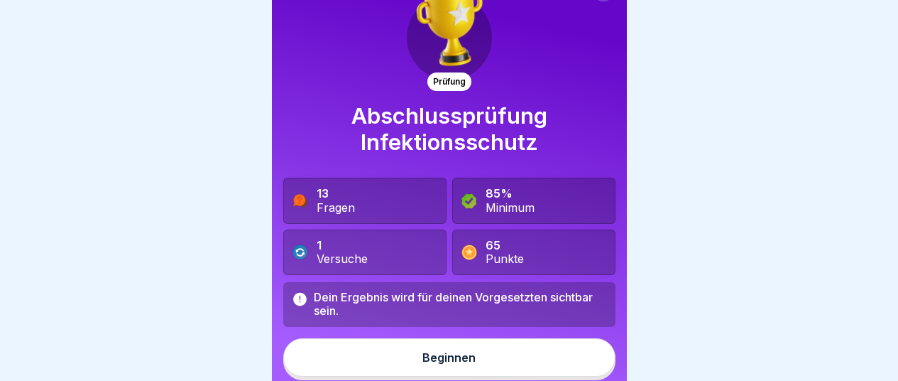
click at [446, 357] on div "Beginnen" at bounding box center [449, 357] width 53 height 13
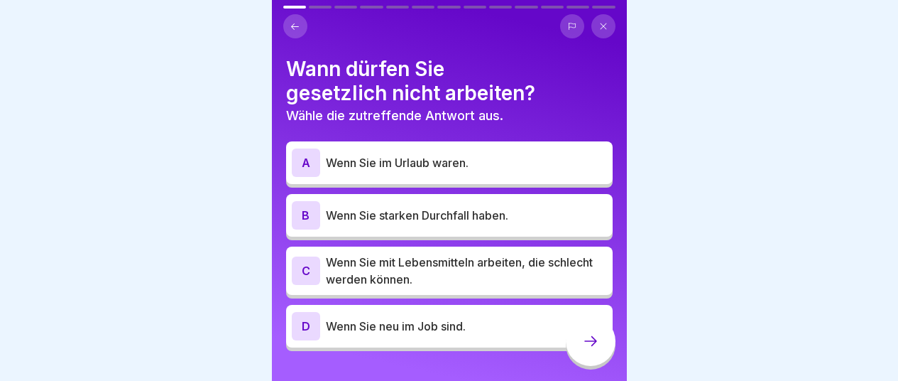
click at [305, 219] on div "B" at bounding box center [306, 215] width 28 height 28
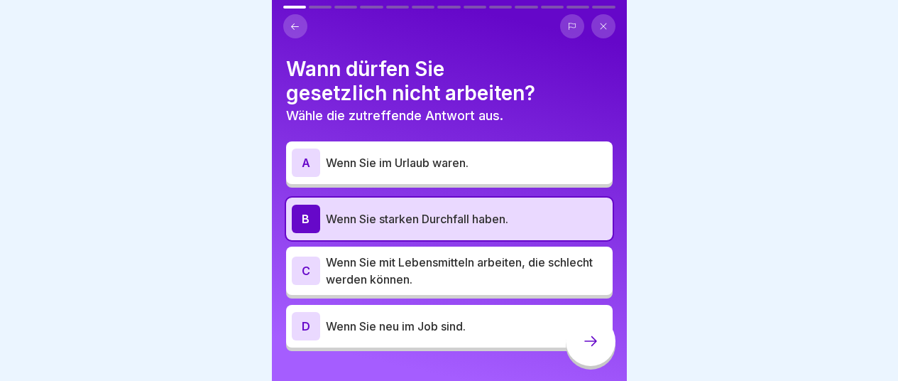
click at [305, 276] on div "C" at bounding box center [306, 270] width 28 height 28
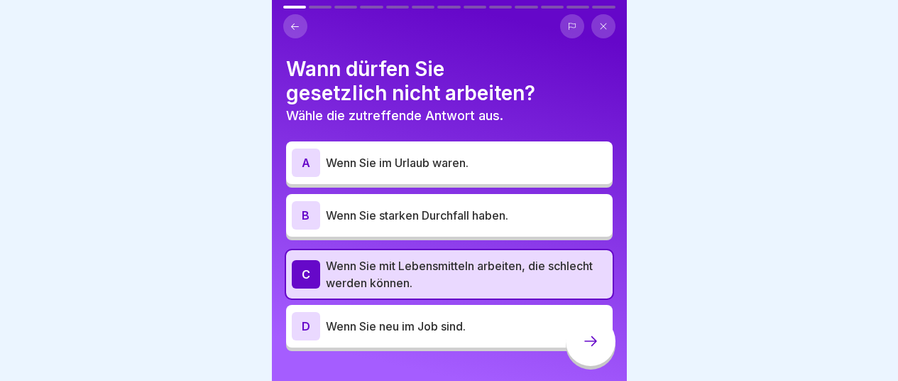
click at [307, 214] on div "B" at bounding box center [306, 215] width 28 height 28
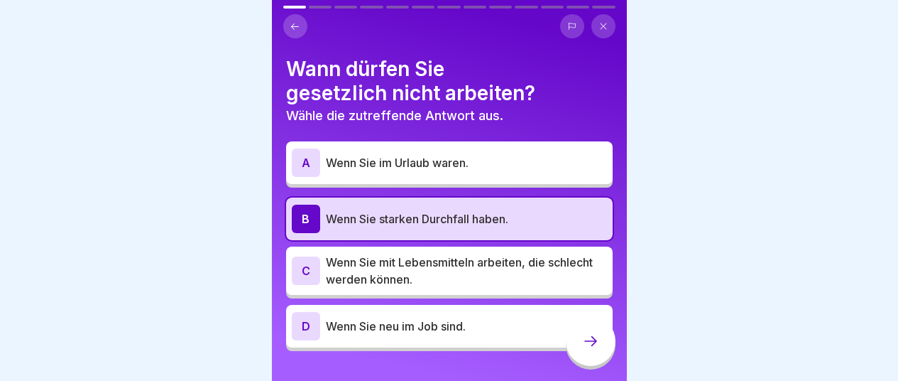
click at [602, 349] on div at bounding box center [591, 341] width 50 height 50
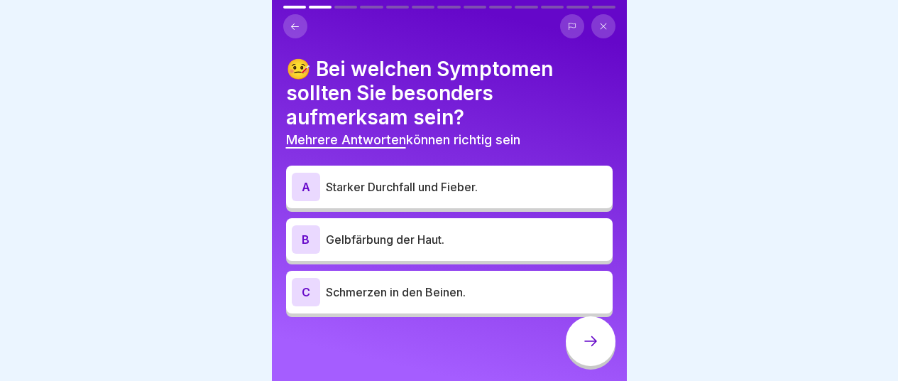
click at [304, 189] on div "A" at bounding box center [306, 187] width 28 height 28
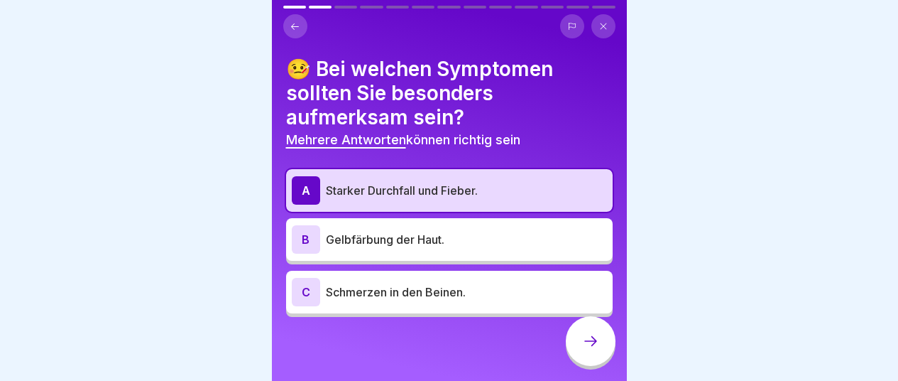
click at [314, 238] on div "B" at bounding box center [306, 239] width 28 height 28
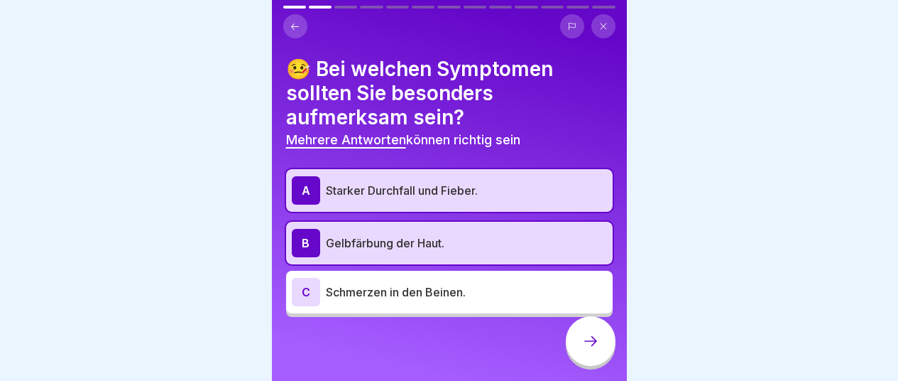
click at [589, 349] on icon at bounding box center [590, 340] width 17 height 17
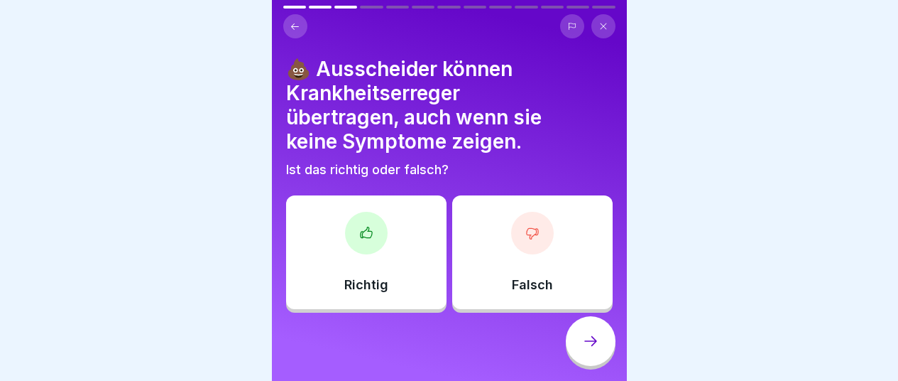
click at [371, 233] on div at bounding box center [366, 233] width 43 height 43
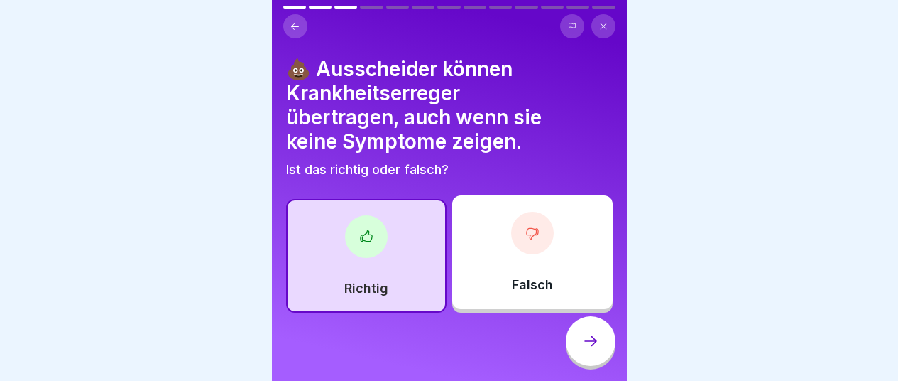
click at [594, 349] on icon at bounding box center [590, 340] width 17 height 17
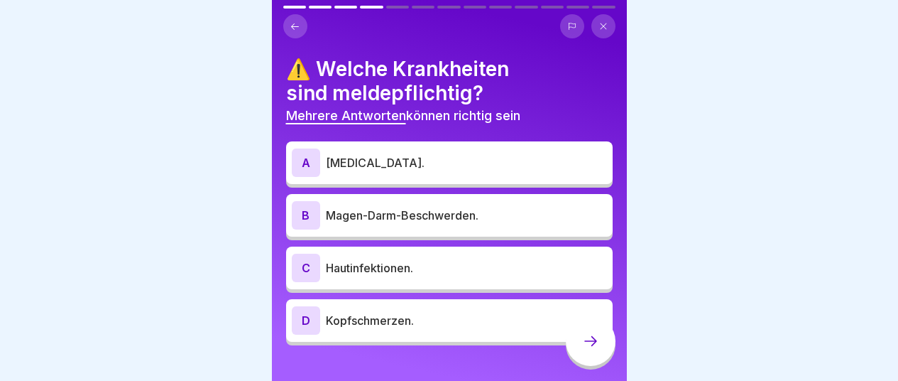
click at [300, 163] on div "A" at bounding box center [306, 162] width 28 height 28
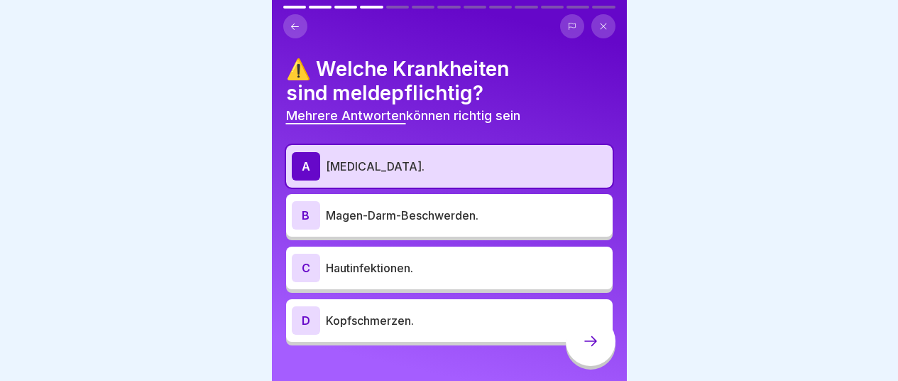
click at [306, 268] on div "C" at bounding box center [306, 268] width 28 height 28
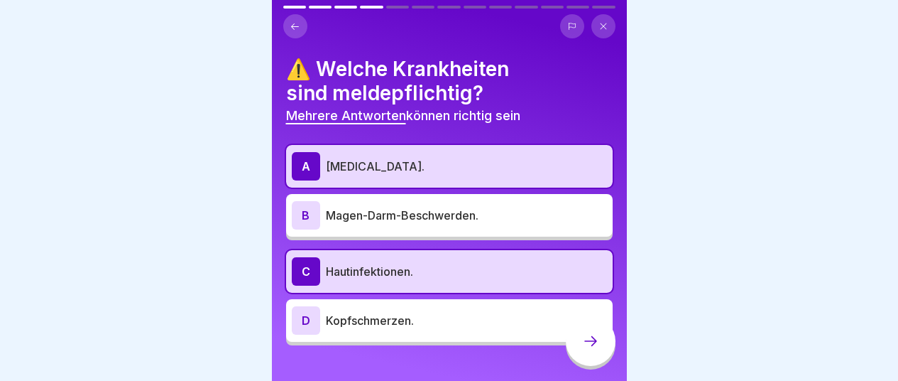
click at [578, 354] on div at bounding box center [591, 341] width 50 height 50
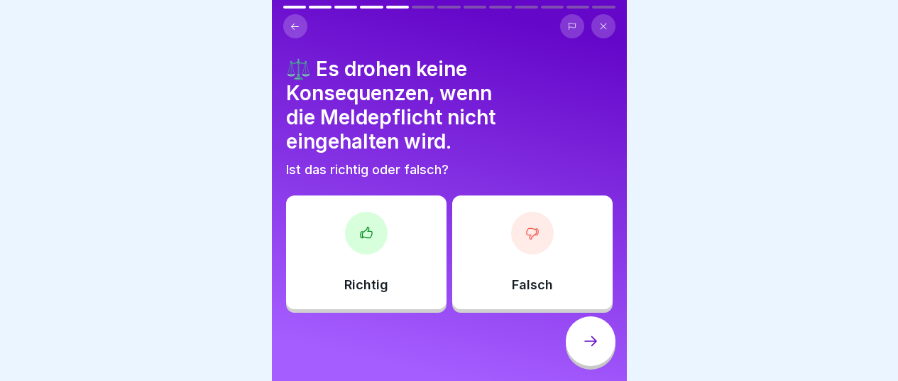
click at [290, 21] on icon at bounding box center [295, 26] width 11 height 11
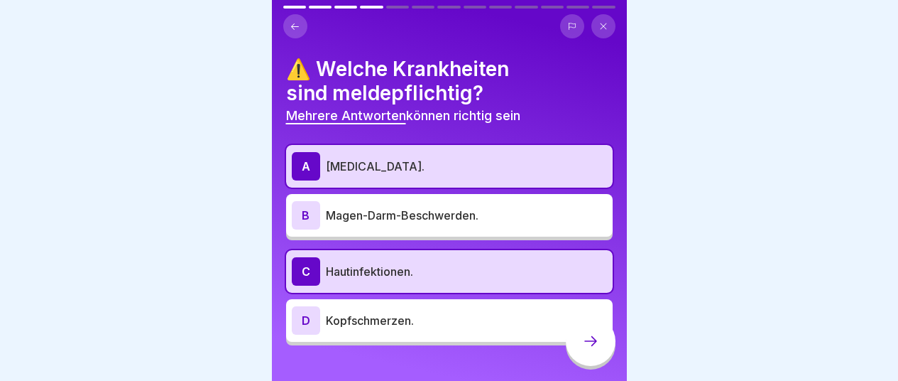
click at [590, 349] on icon at bounding box center [590, 340] width 17 height 17
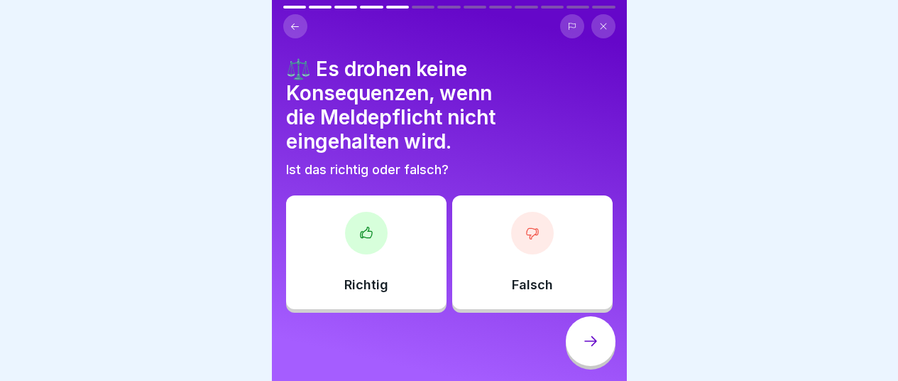
click at [368, 229] on icon at bounding box center [366, 233] width 14 height 14
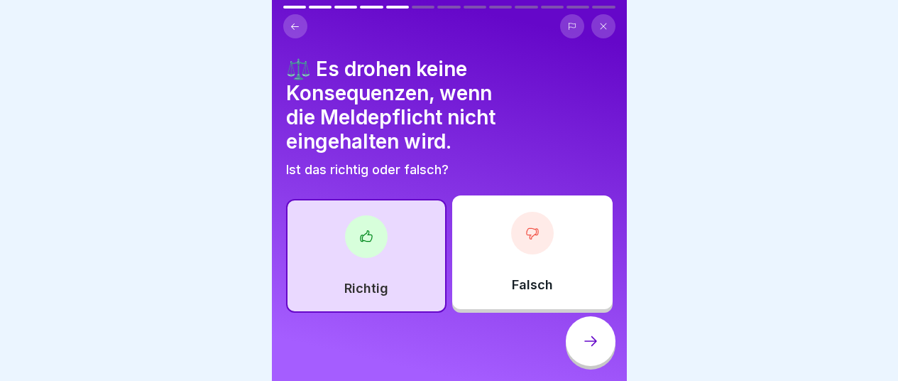
click at [583, 347] on icon at bounding box center [590, 340] width 17 height 17
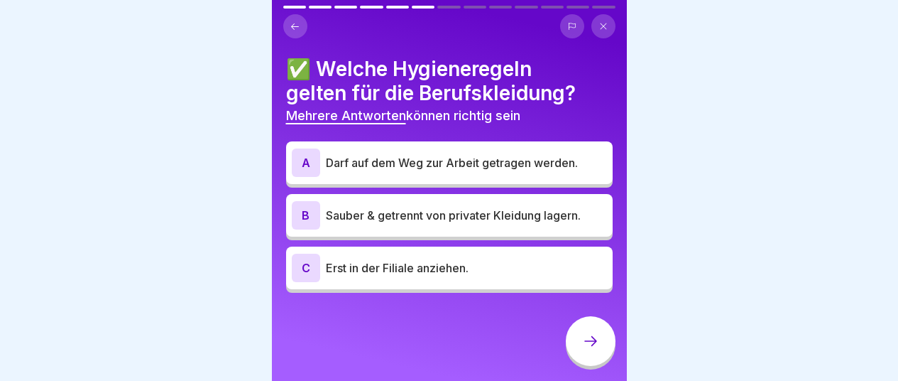
click at [310, 212] on div "B" at bounding box center [306, 215] width 28 height 28
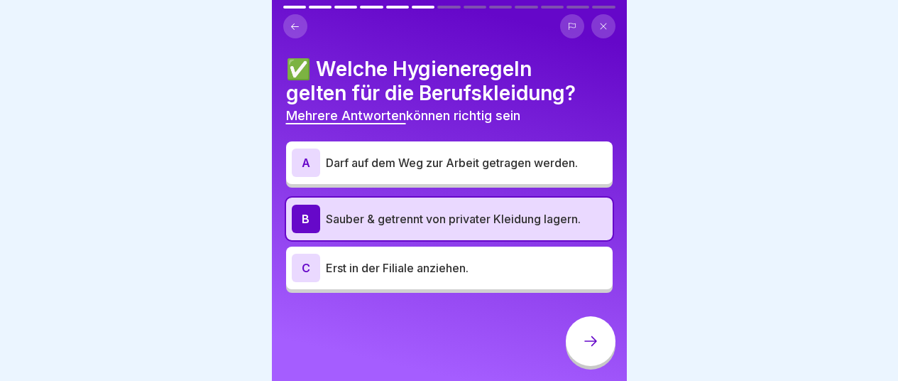
click at [304, 277] on div "C" at bounding box center [306, 268] width 28 height 28
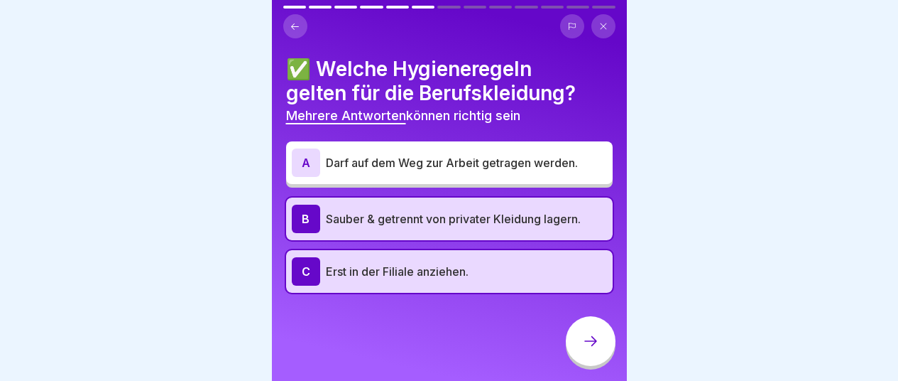
click at [592, 349] on icon at bounding box center [590, 340] width 17 height 17
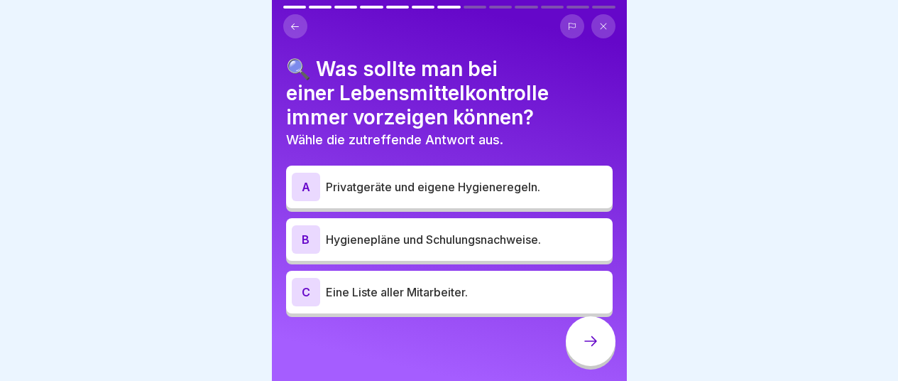
drag, startPoint x: 781, startPoint y: 347, endPoint x: 803, endPoint y: 347, distance: 22.0
click at [803, 347] on div at bounding box center [449, 190] width 898 height 381
click at [303, 184] on div "A" at bounding box center [306, 187] width 28 height 28
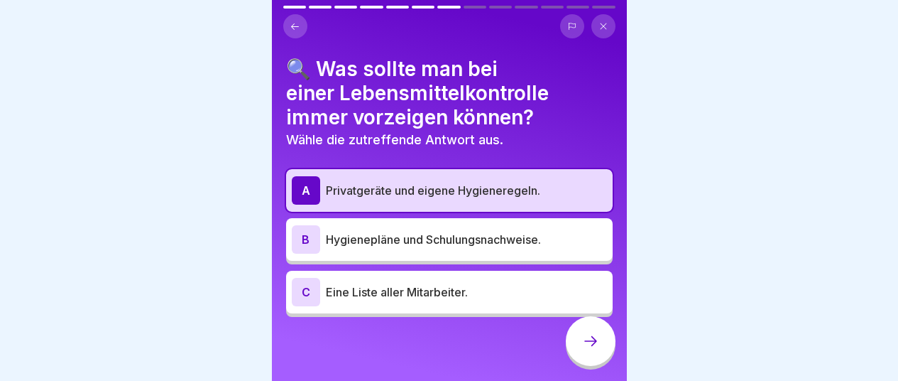
click at [305, 181] on div "A" at bounding box center [306, 190] width 28 height 28
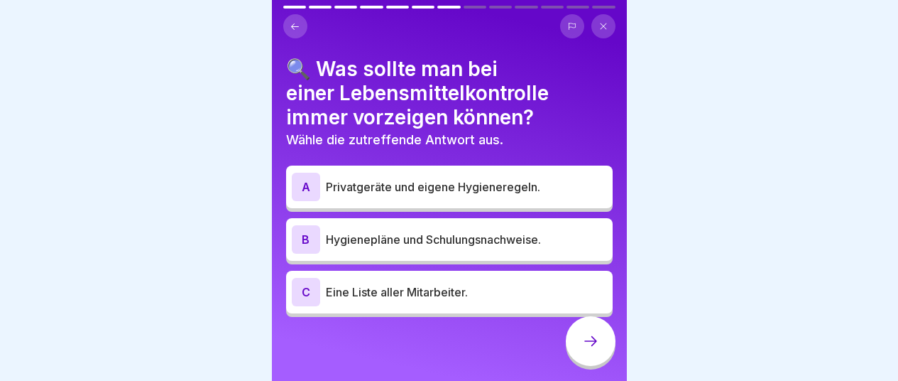
click at [349, 190] on p "Privatgeräte und eigene Hygieneregeln." at bounding box center [466, 186] width 281 height 17
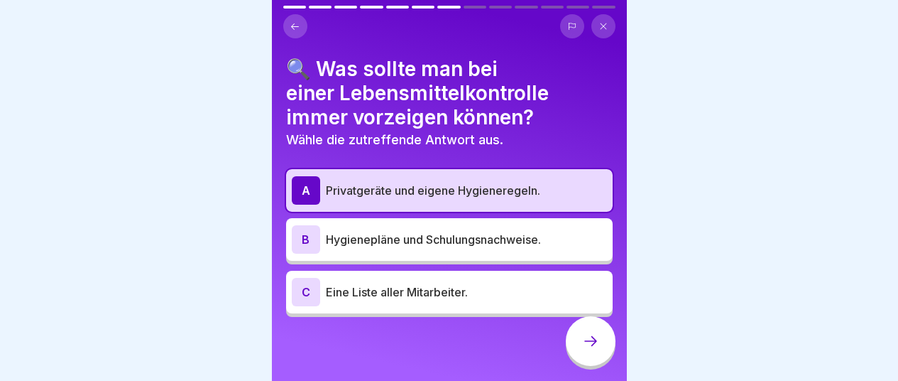
click at [10, 240] on div at bounding box center [449, 190] width 898 height 381
click at [307, 196] on div "A" at bounding box center [306, 190] width 28 height 28
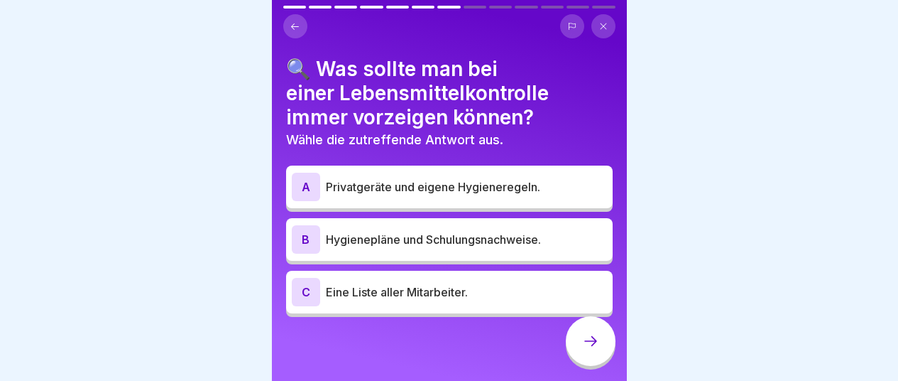
click at [313, 237] on div "B" at bounding box center [306, 239] width 28 height 28
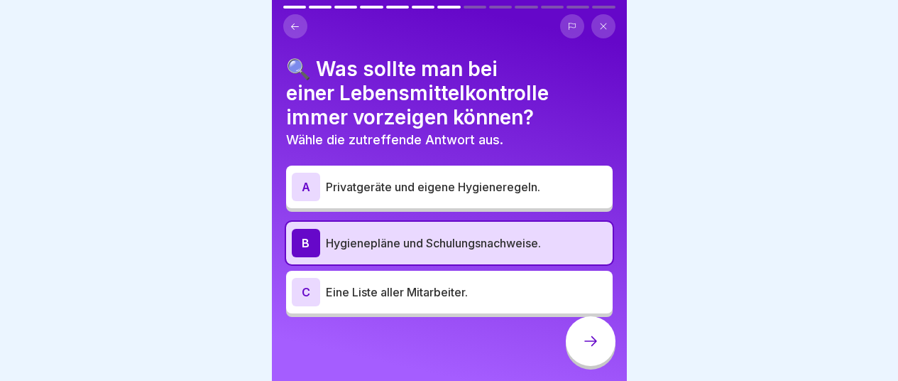
click at [591, 349] on icon at bounding box center [590, 340] width 17 height 17
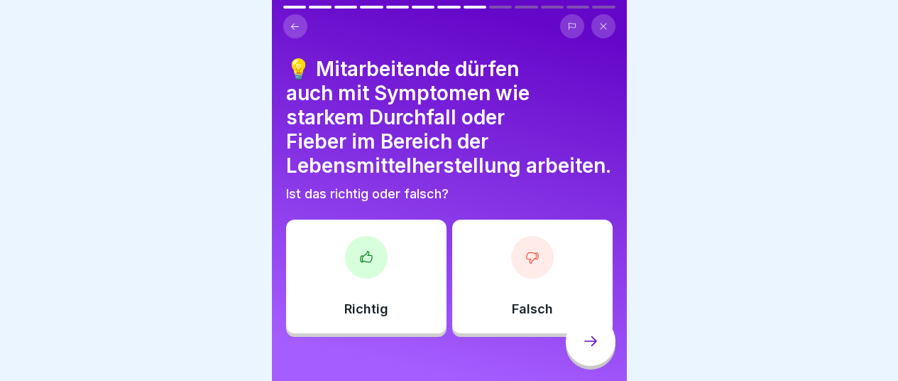
click at [362, 261] on icon at bounding box center [365, 256] width 11 height 11
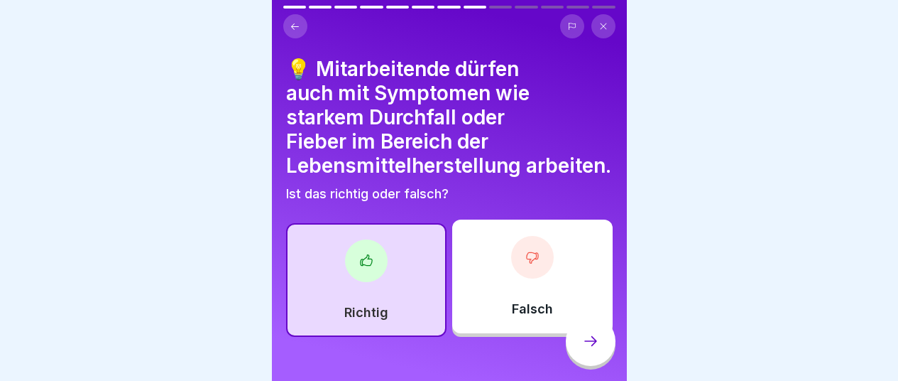
click at [588, 349] on icon at bounding box center [590, 340] width 17 height 17
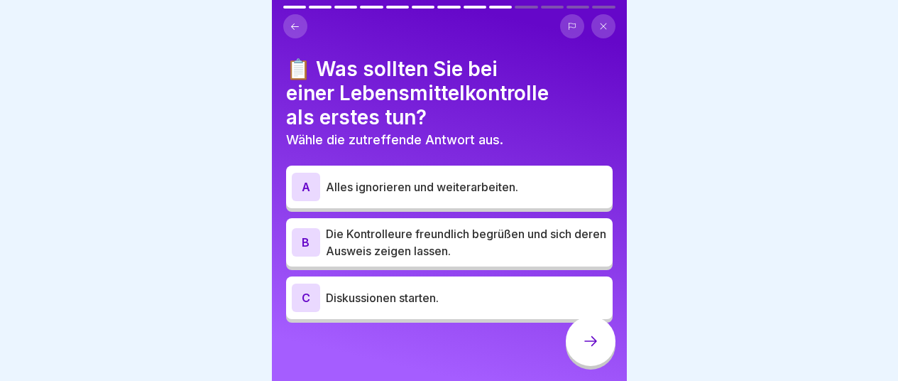
click at [313, 246] on div "B" at bounding box center [306, 242] width 28 height 28
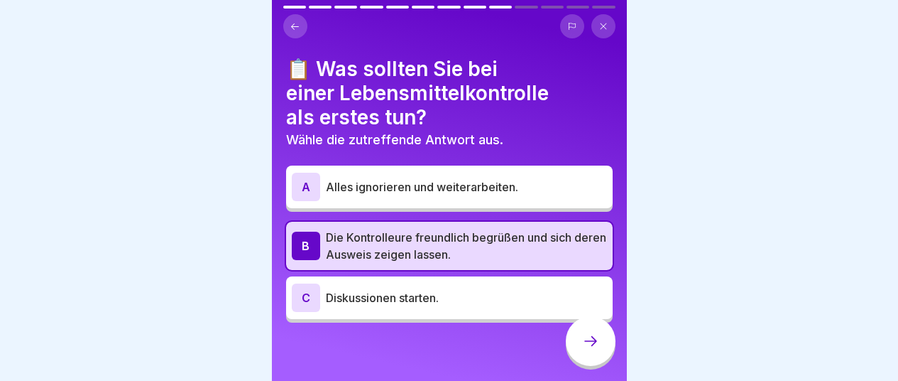
click at [594, 346] on icon at bounding box center [591, 341] width 13 height 10
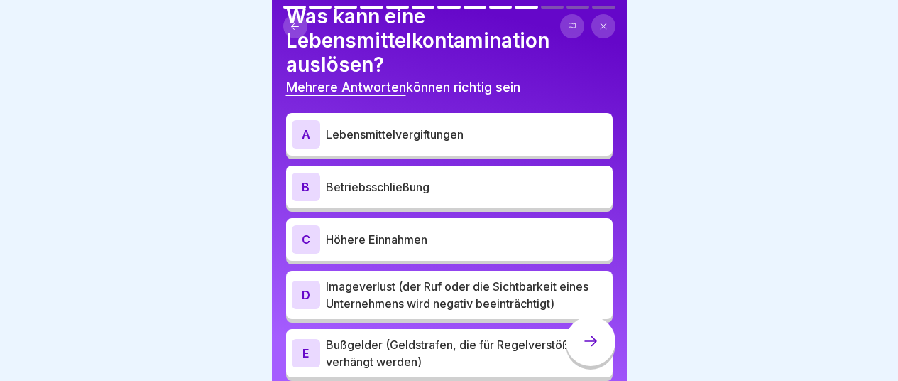
scroll to position [55, 0]
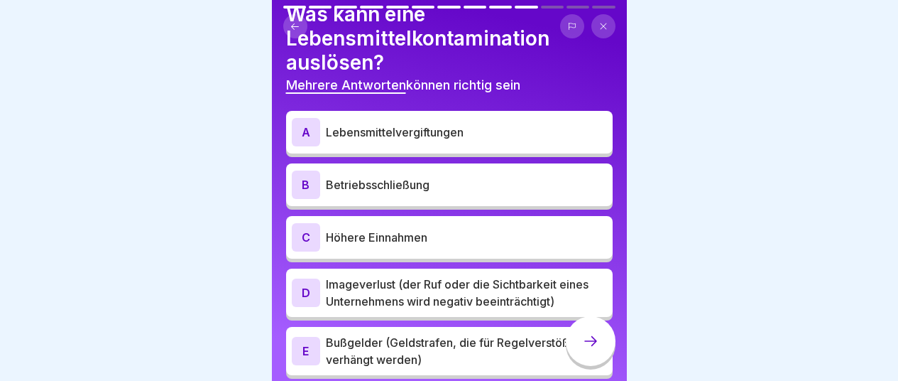
click at [393, 136] on p "Lebensmittelvergiftungen" at bounding box center [466, 132] width 281 height 17
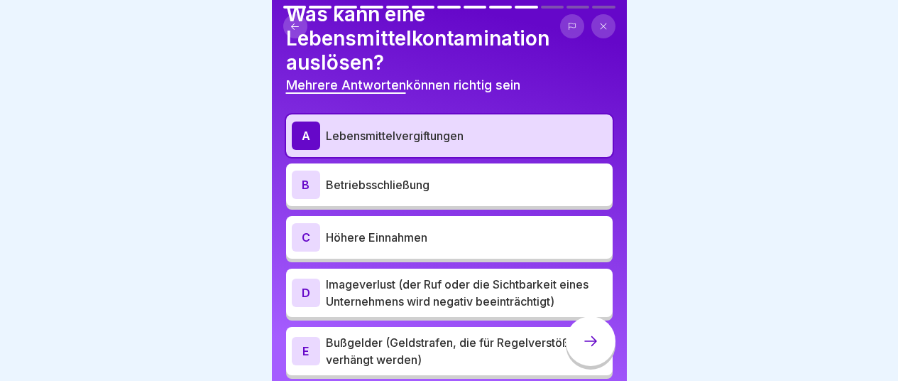
click at [313, 291] on div "D" at bounding box center [306, 292] width 28 height 28
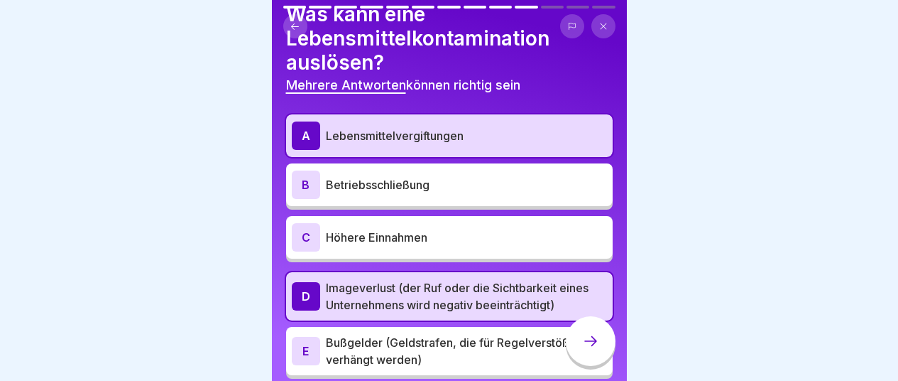
scroll to position [11, 0]
click at [319, 348] on div "E" at bounding box center [306, 351] width 28 height 28
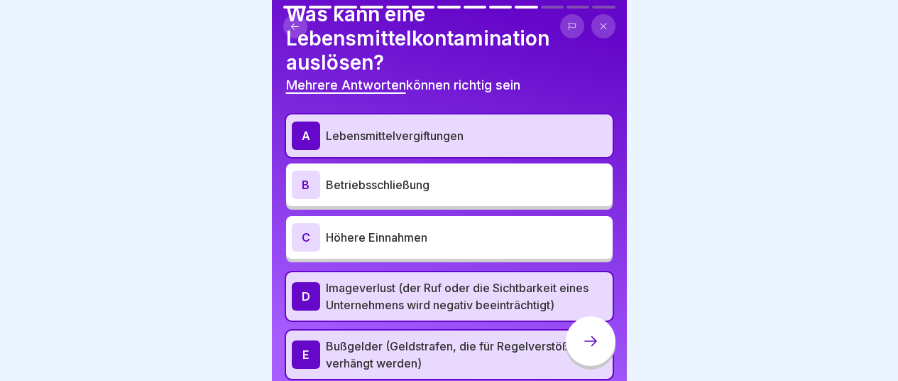
click at [595, 345] on icon at bounding box center [590, 340] width 17 height 17
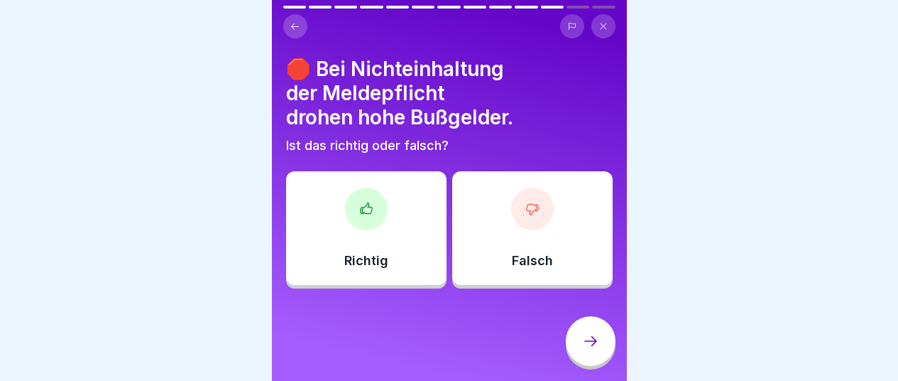
click at [359, 202] on icon at bounding box center [366, 209] width 14 height 14
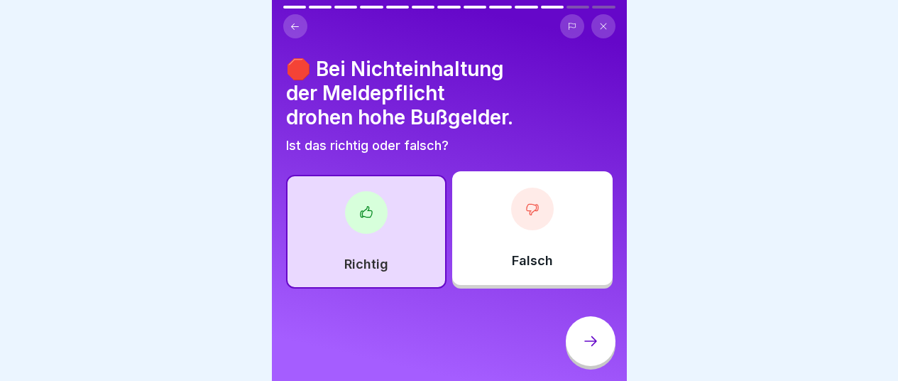
click at [593, 347] on icon at bounding box center [590, 340] width 17 height 17
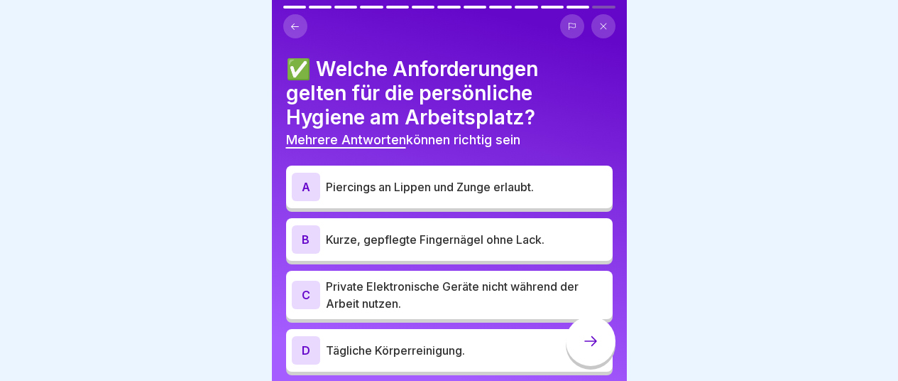
click at [311, 228] on div "B" at bounding box center [306, 239] width 28 height 28
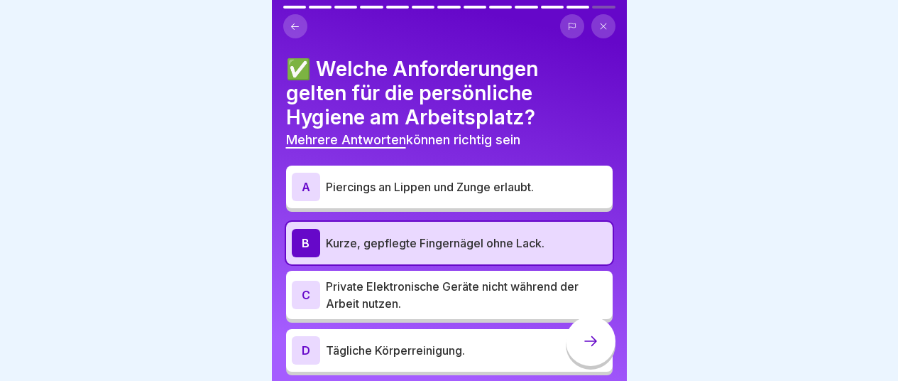
click at [315, 340] on div "D" at bounding box center [306, 350] width 28 height 28
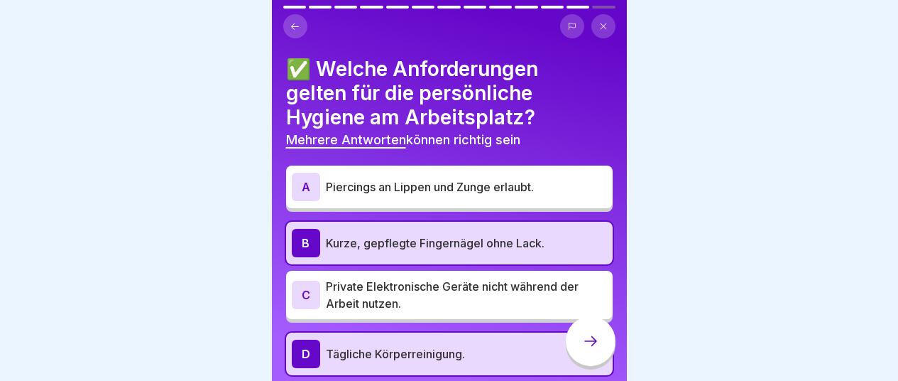
click at [588, 345] on icon at bounding box center [590, 340] width 17 height 17
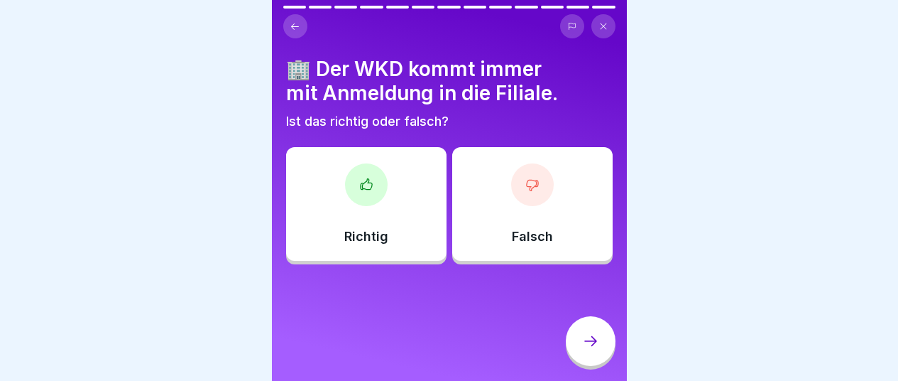
click at [377, 198] on div "Richtig" at bounding box center [366, 204] width 161 height 114
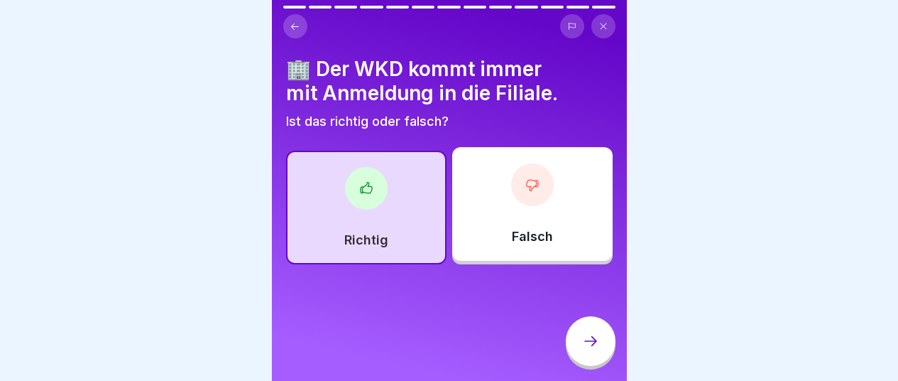
click at [597, 347] on icon at bounding box center [590, 340] width 17 height 17
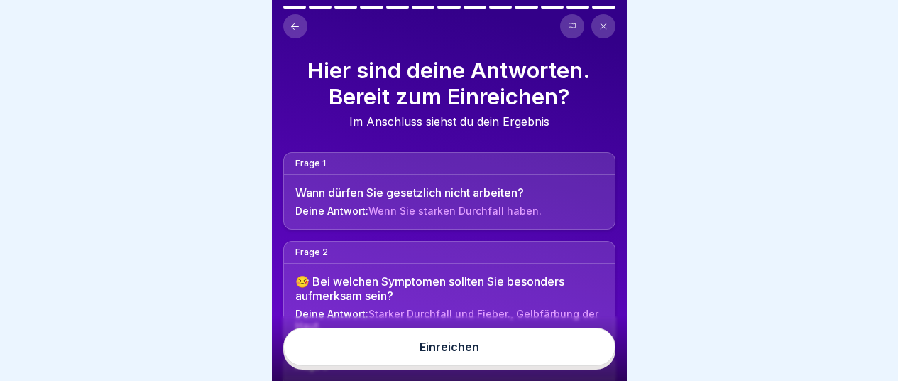
click at [442, 352] on div "Einreichen" at bounding box center [450, 346] width 60 height 13
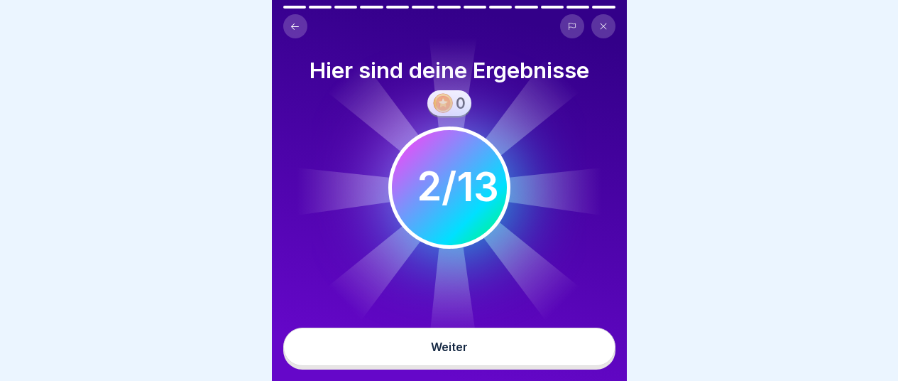
click at [476, 310] on icon at bounding box center [449, 187] width 313 height 313
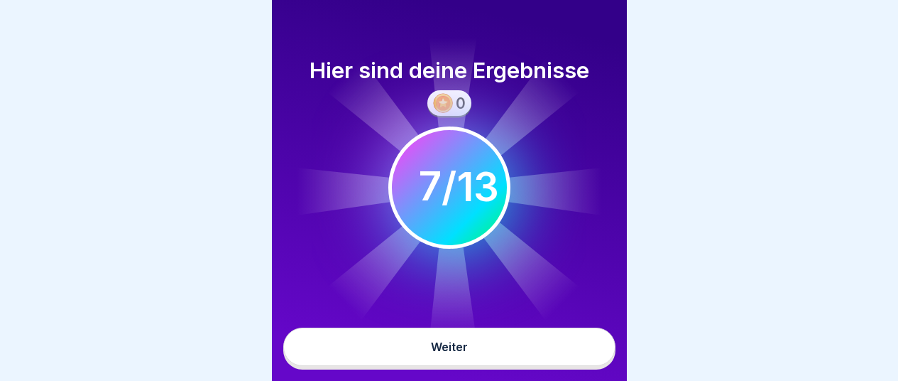
click at [458, 345] on div "Weiter" at bounding box center [449, 346] width 37 height 13
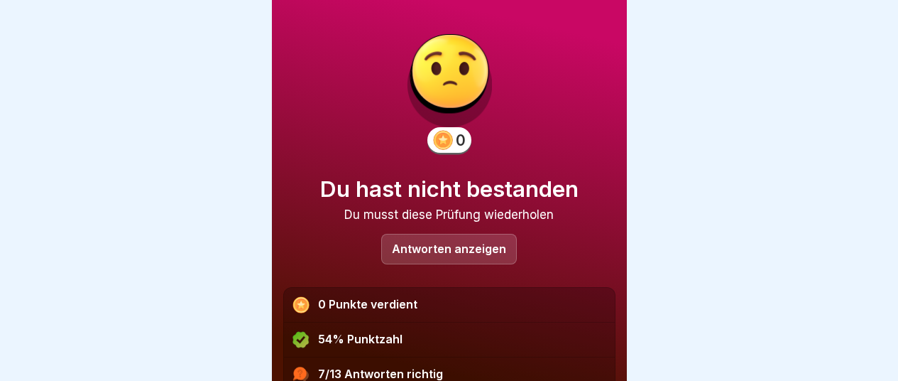
click at [435, 243] on p "Antworten anzeigen" at bounding box center [449, 249] width 114 height 12
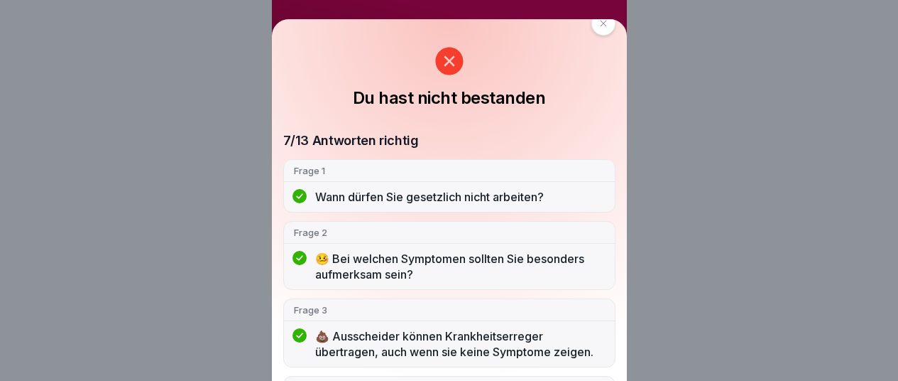
scroll to position [0, 0]
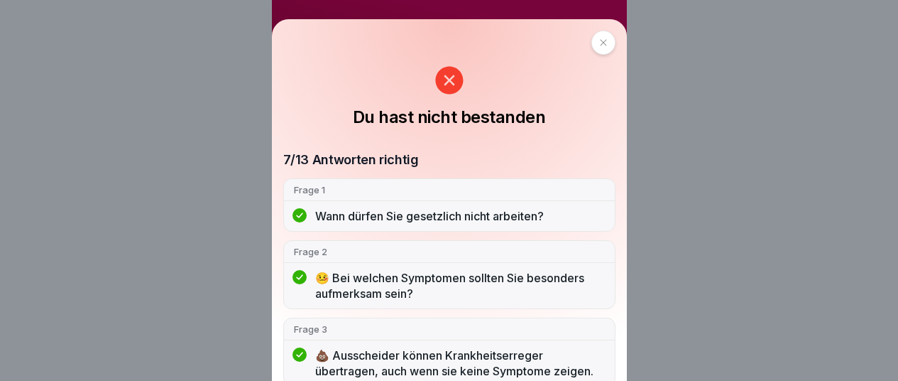
click at [604, 43] on div at bounding box center [604, 43] width 24 height 24
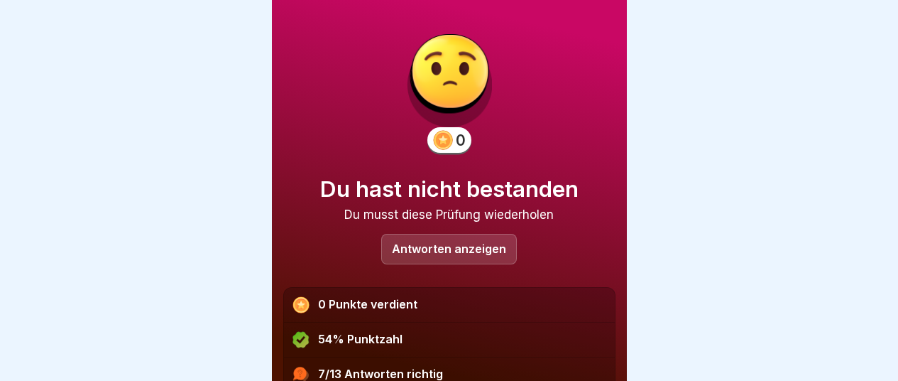
click at [464, 251] on p "Antworten anzeigen" at bounding box center [449, 249] width 114 height 12
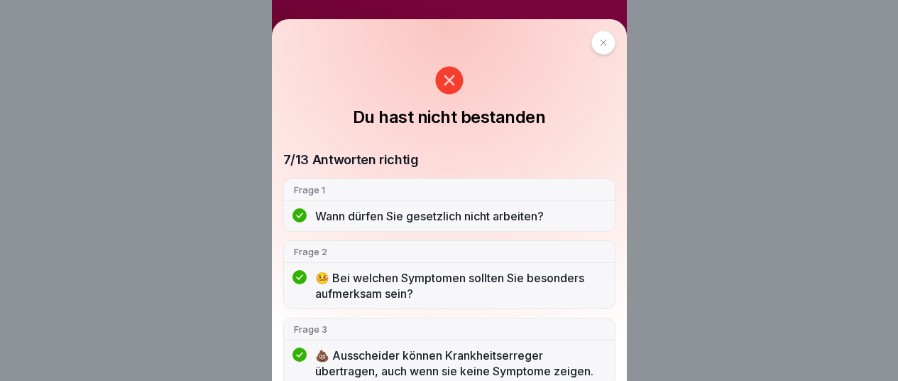
click at [601, 43] on icon at bounding box center [603, 42] width 9 height 9
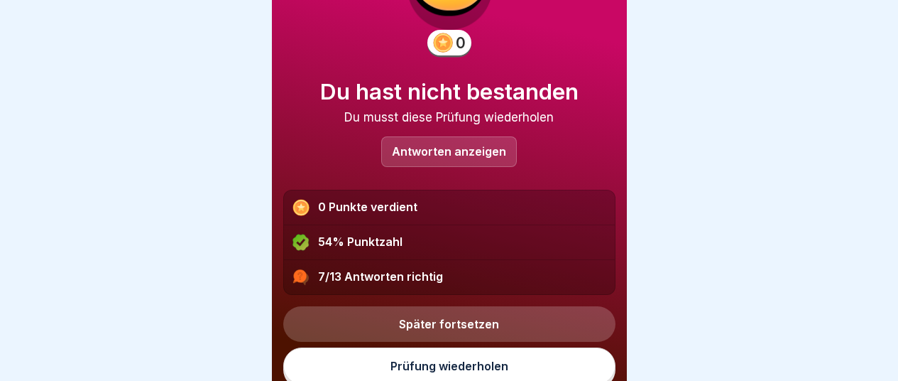
scroll to position [105, 0]
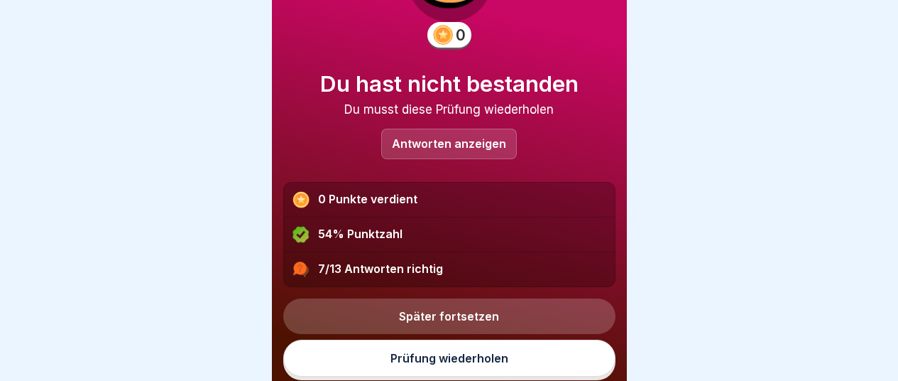
click at [440, 354] on link "Prüfung wiederholen" at bounding box center [449, 357] width 332 height 37
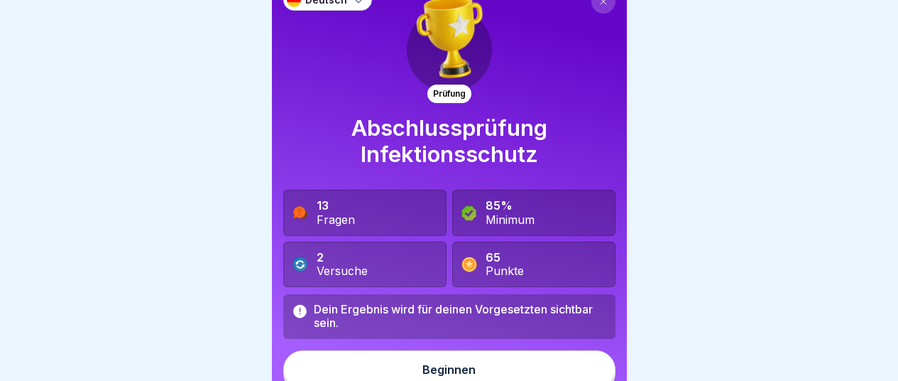
scroll to position [34, 0]
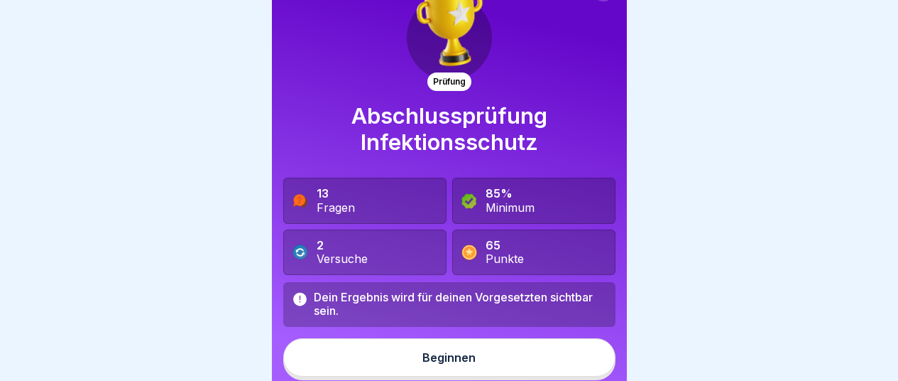
click at [457, 356] on div "Beginnen" at bounding box center [449, 357] width 53 height 13
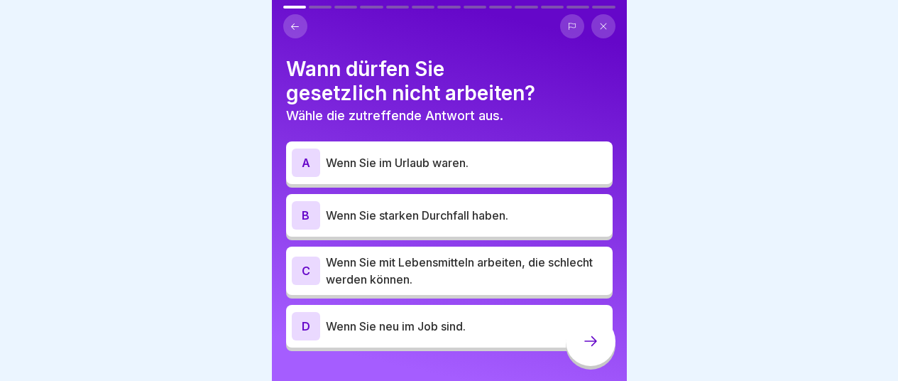
click at [612, 27] on button at bounding box center [604, 26] width 24 height 24
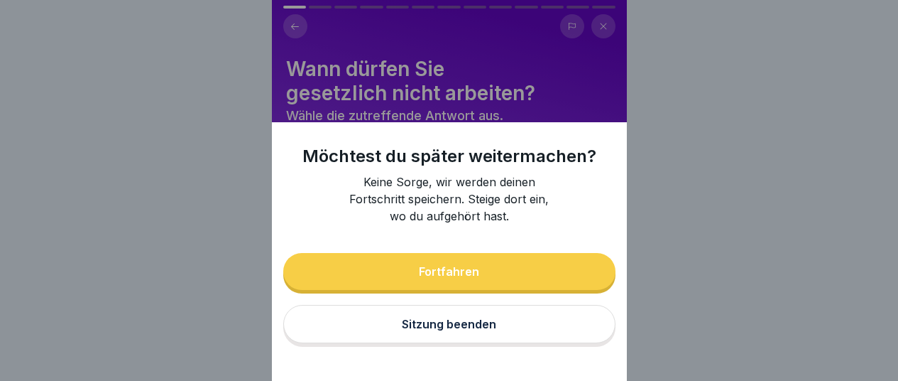
click at [299, 31] on div "Möchtest du später weitermachen? Keine Sorge, wir werden deinen Fortschritt spe…" at bounding box center [449, 190] width 355 height 381
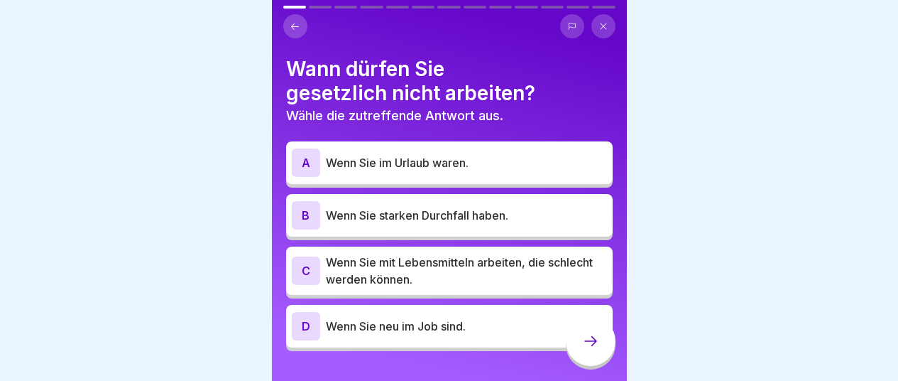
click at [299, 31] on icon at bounding box center [295, 26] width 11 height 11
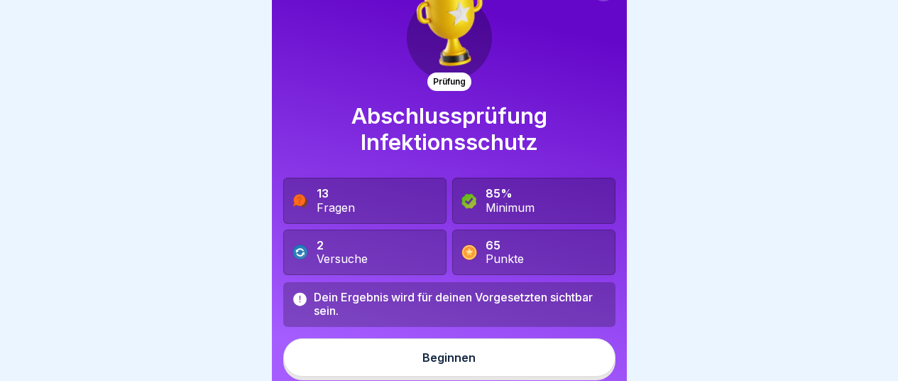
click at [476, 362] on button "Beginnen" at bounding box center [449, 357] width 332 height 38
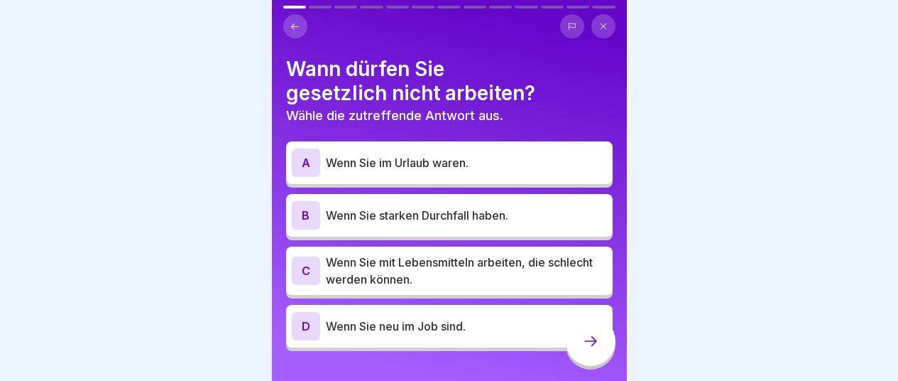
click at [308, 214] on div "B" at bounding box center [306, 215] width 28 height 28
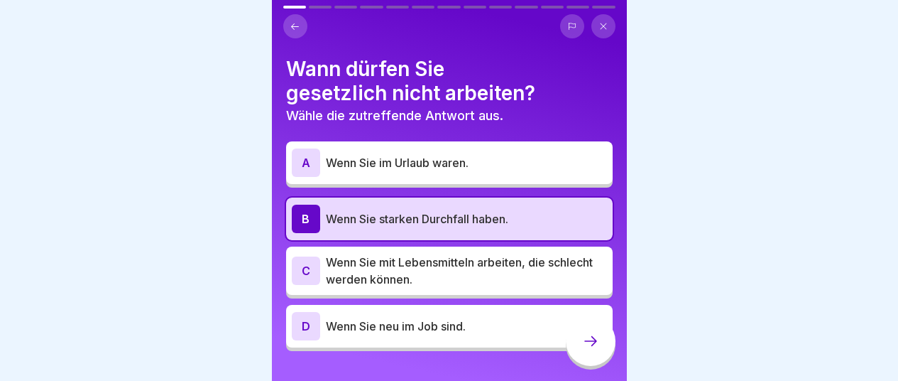
click at [590, 349] on icon at bounding box center [590, 340] width 17 height 17
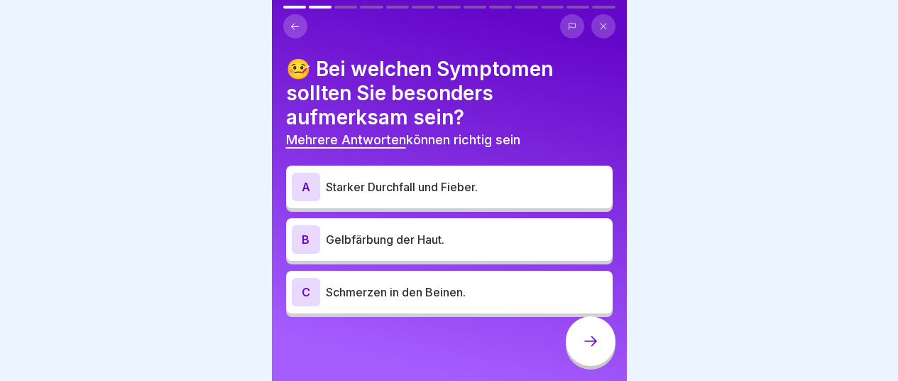
click at [308, 239] on div "B" at bounding box center [306, 239] width 28 height 28
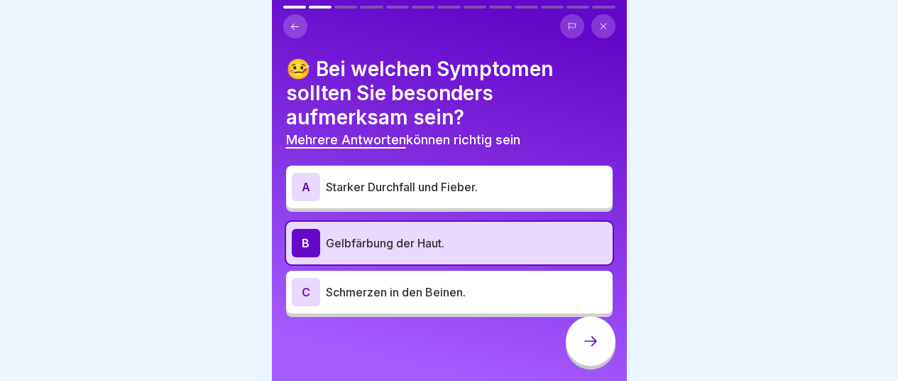
click at [305, 177] on div "A" at bounding box center [306, 187] width 28 height 28
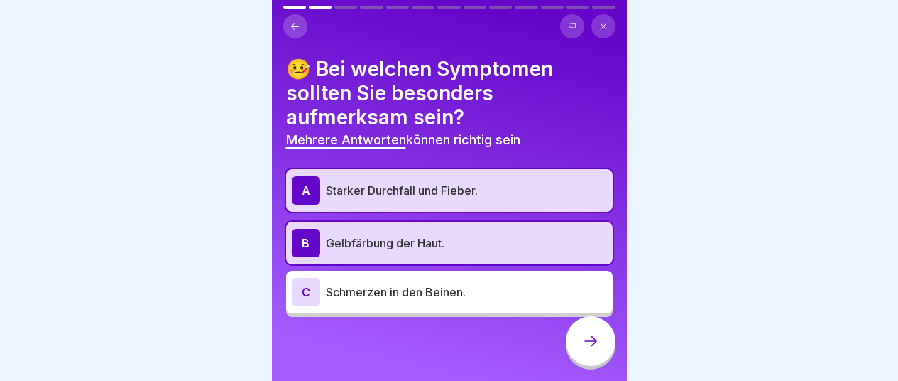
click at [597, 349] on icon at bounding box center [590, 340] width 17 height 17
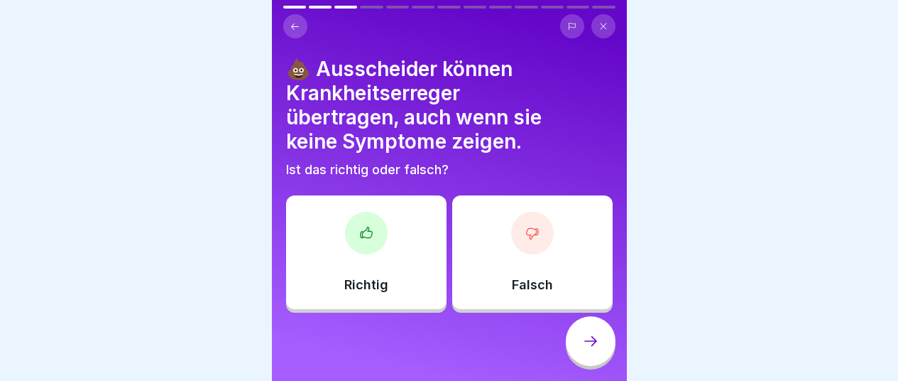
click at [372, 239] on div at bounding box center [366, 233] width 43 height 43
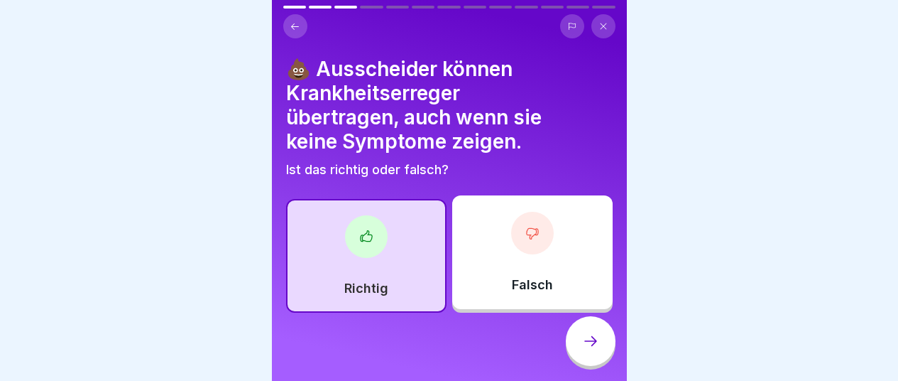
click at [590, 349] on icon at bounding box center [590, 340] width 17 height 17
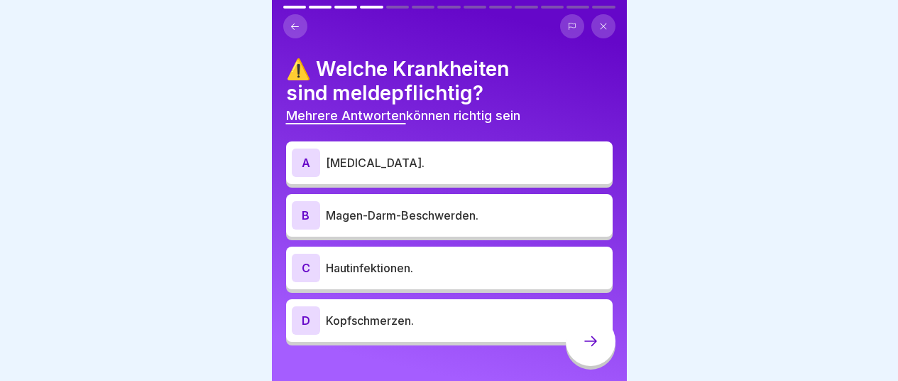
click at [307, 161] on div "A" at bounding box center [306, 162] width 28 height 28
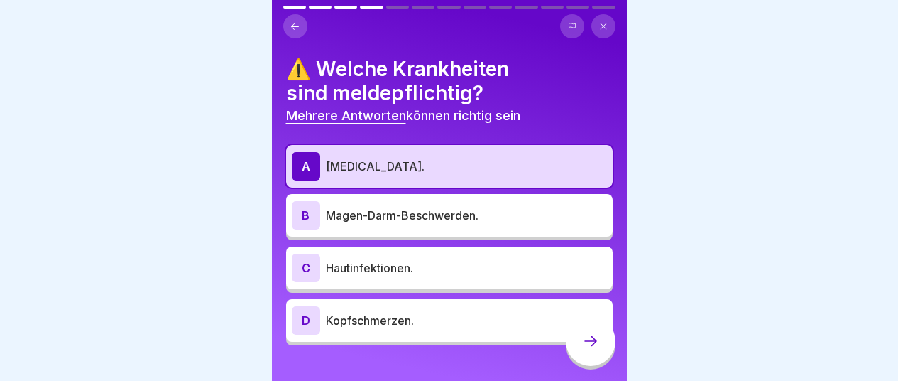
click at [305, 267] on div "C" at bounding box center [306, 268] width 28 height 28
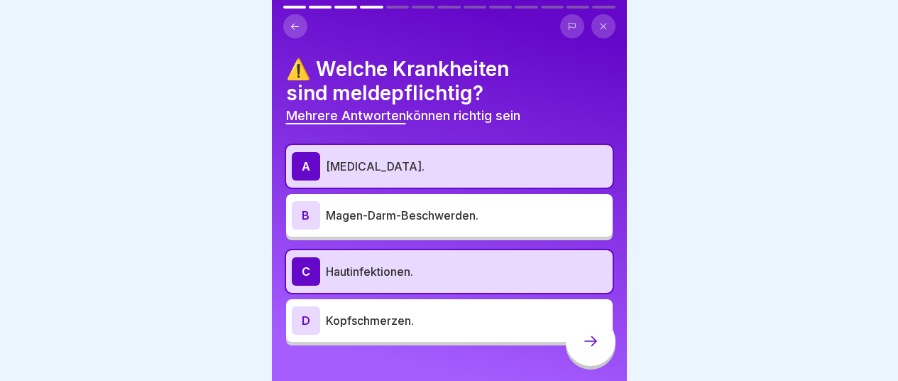
click at [309, 217] on div "B" at bounding box center [306, 215] width 28 height 28
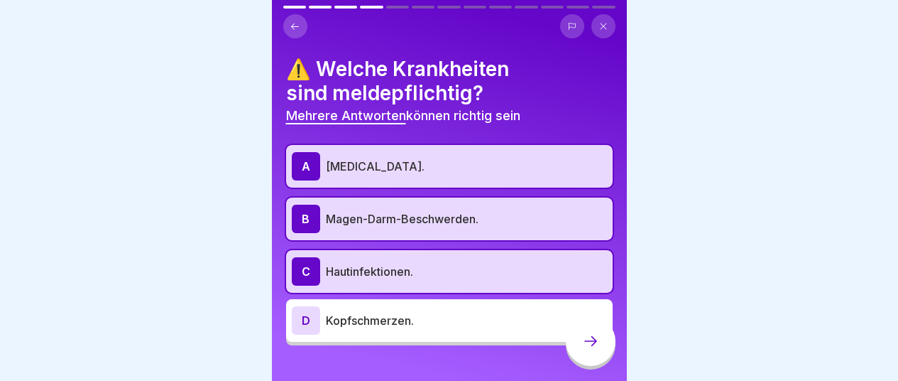
click at [597, 349] on icon at bounding box center [590, 340] width 17 height 17
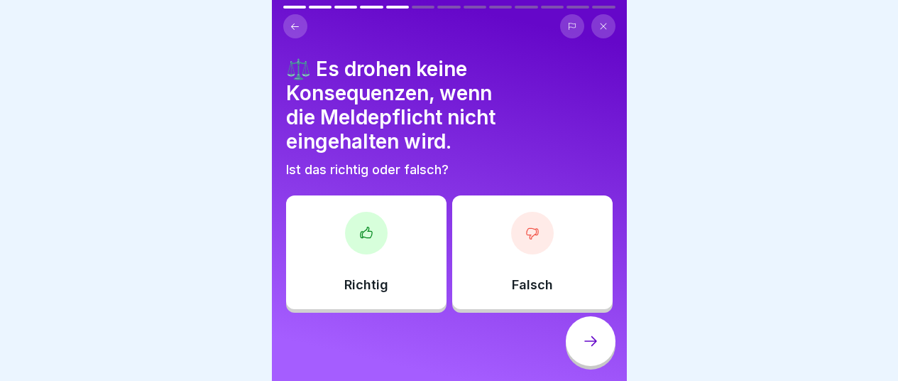
click at [526, 235] on icon at bounding box center [531, 233] width 11 height 11
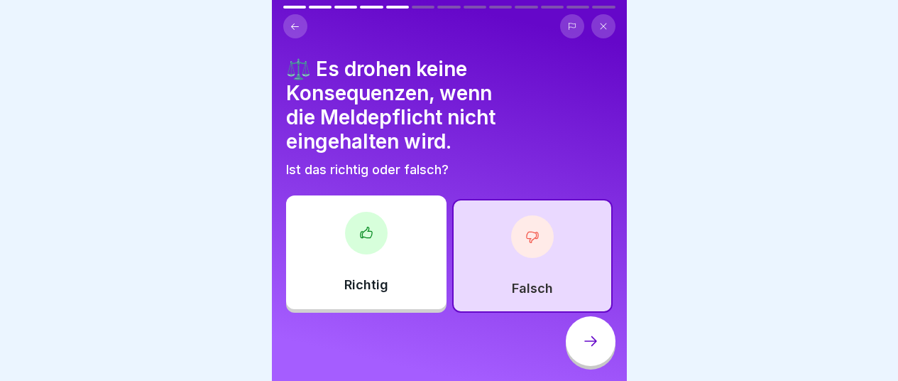
click at [600, 362] on div at bounding box center [591, 341] width 50 height 50
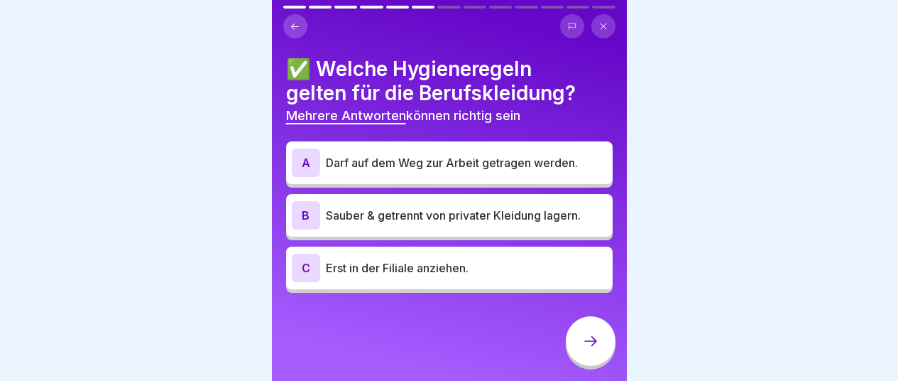
click at [300, 219] on div "B" at bounding box center [306, 215] width 28 height 28
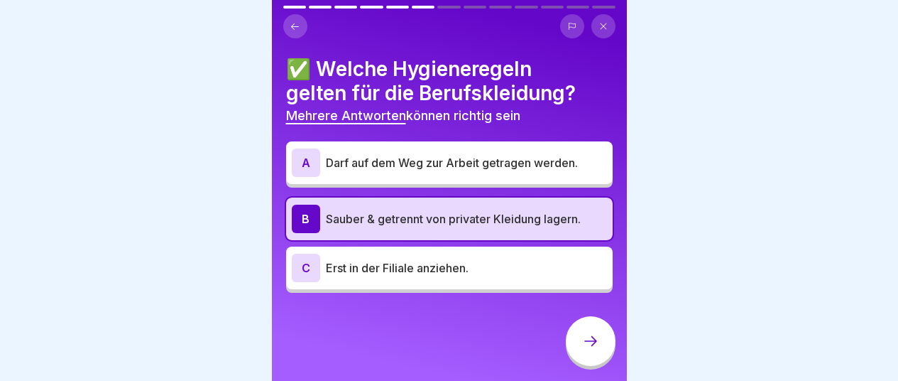
click at [309, 271] on div "C" at bounding box center [306, 268] width 28 height 28
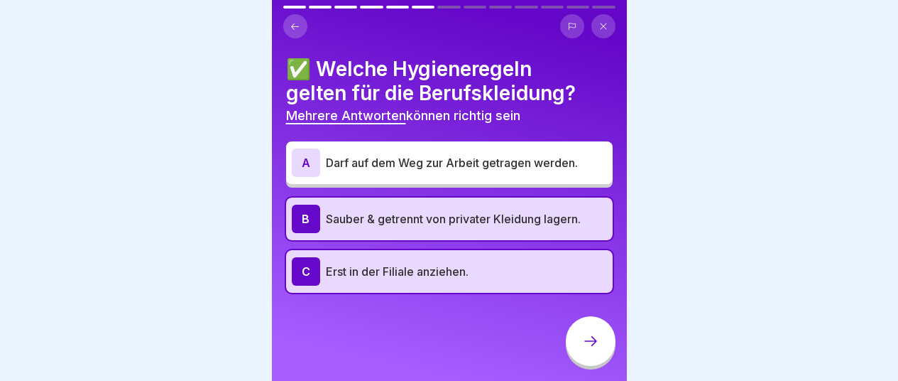
click at [602, 355] on div at bounding box center [591, 341] width 50 height 50
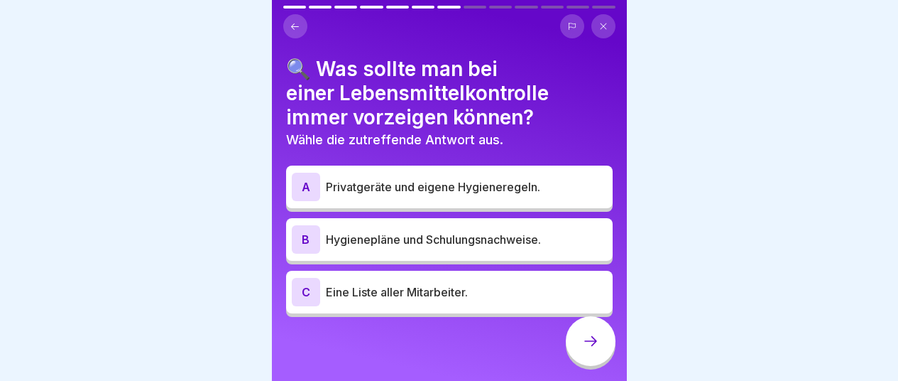
click at [298, 244] on div "B" at bounding box center [306, 239] width 28 height 28
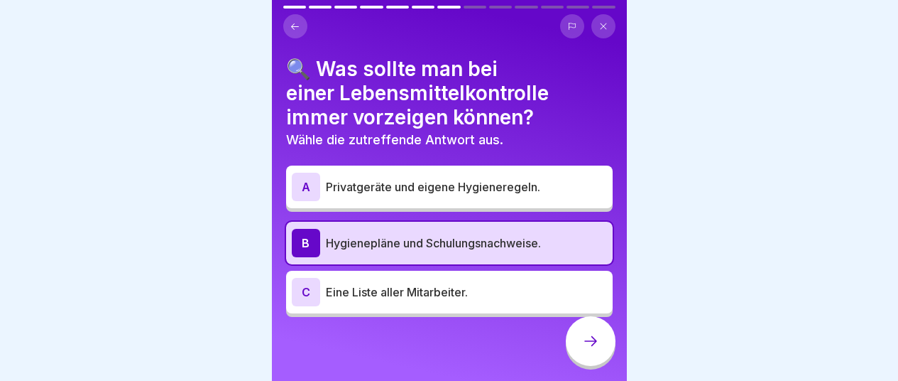
click at [596, 349] on icon at bounding box center [590, 340] width 17 height 17
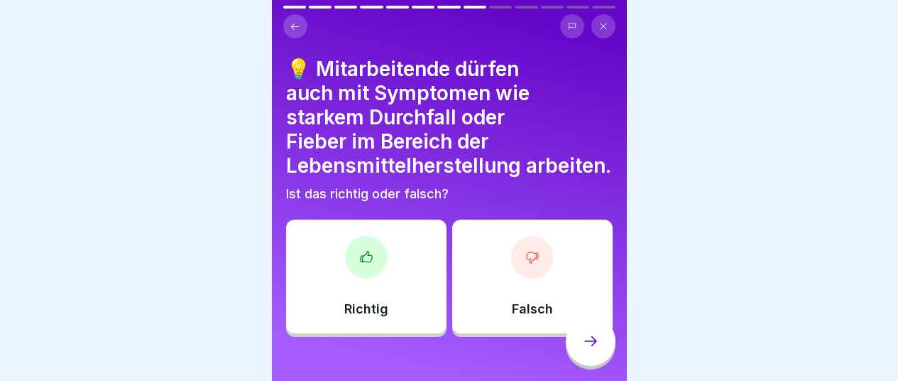
click at [526, 260] on icon at bounding box center [533, 257] width 14 height 14
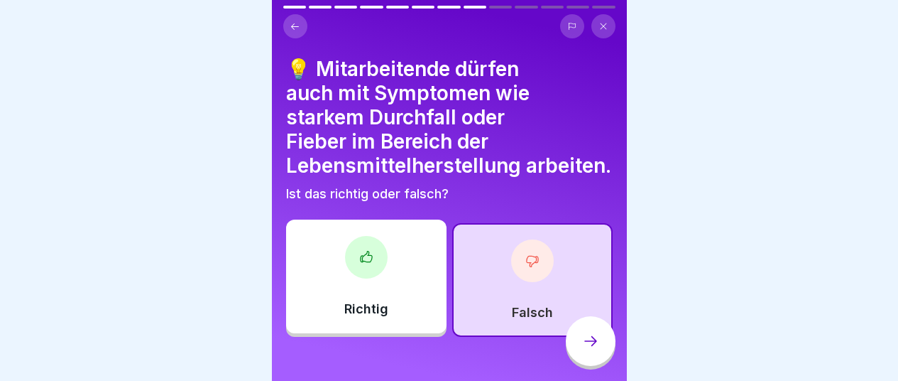
click at [585, 349] on icon at bounding box center [590, 340] width 17 height 17
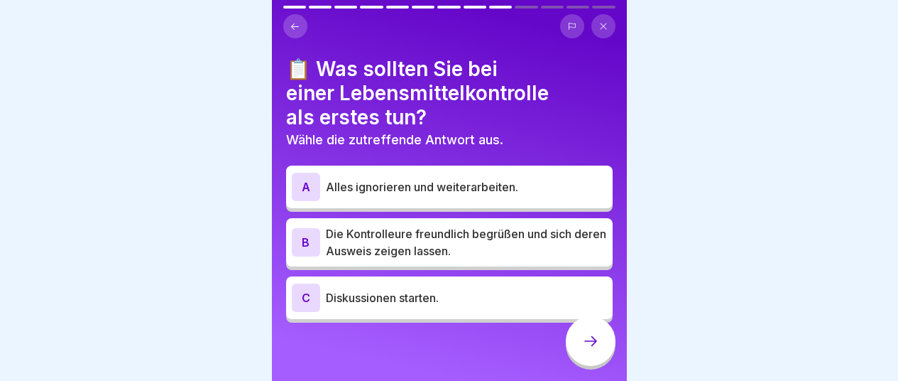
click at [306, 247] on div "B" at bounding box center [306, 242] width 28 height 28
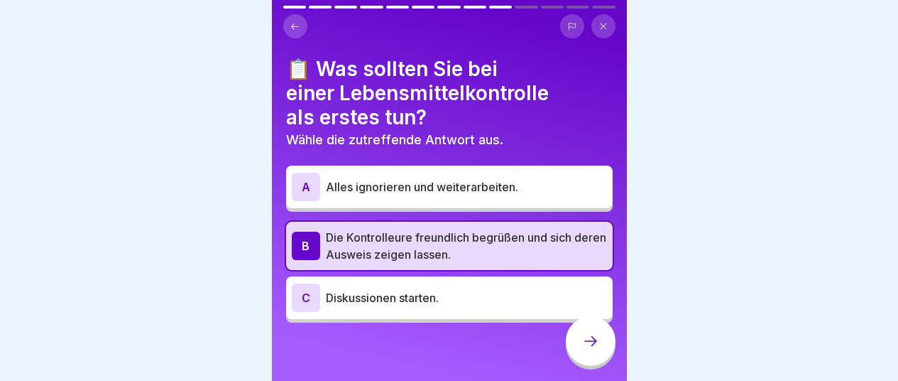
click at [599, 349] on icon at bounding box center [590, 340] width 17 height 17
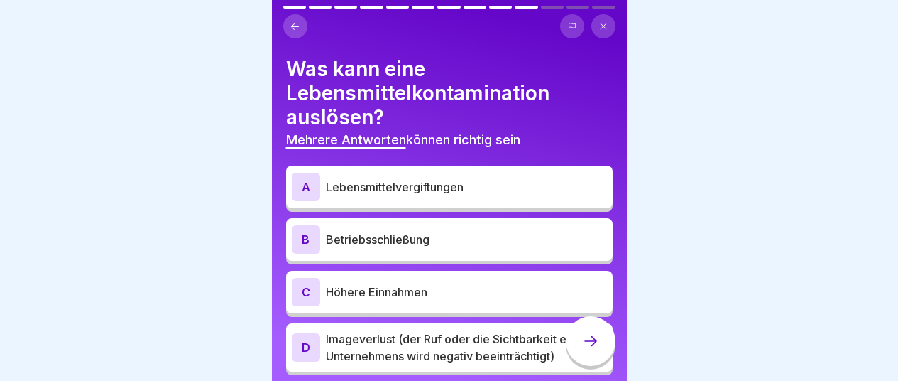
click at [311, 237] on div "B" at bounding box center [306, 239] width 28 height 28
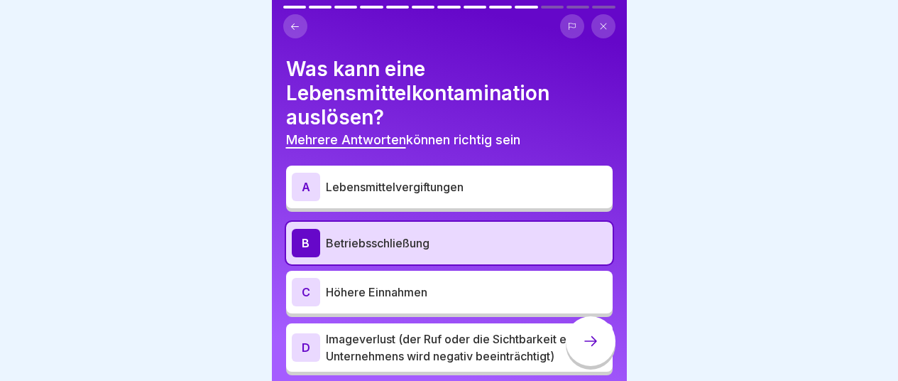
click at [314, 183] on div "A" at bounding box center [306, 187] width 28 height 28
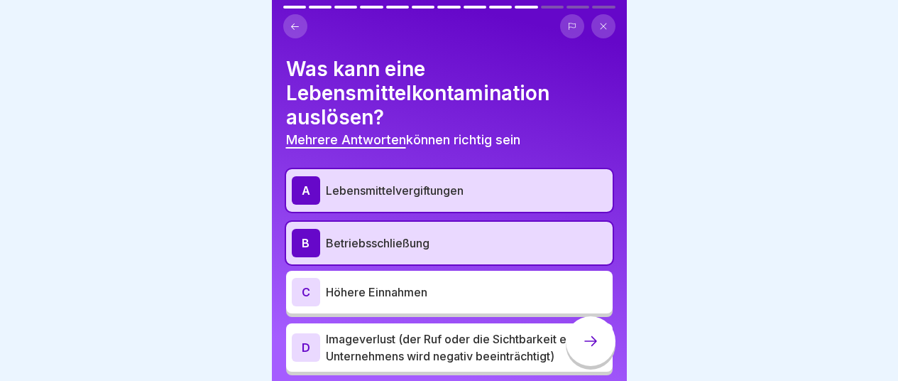
click at [307, 347] on div "D" at bounding box center [306, 347] width 28 height 28
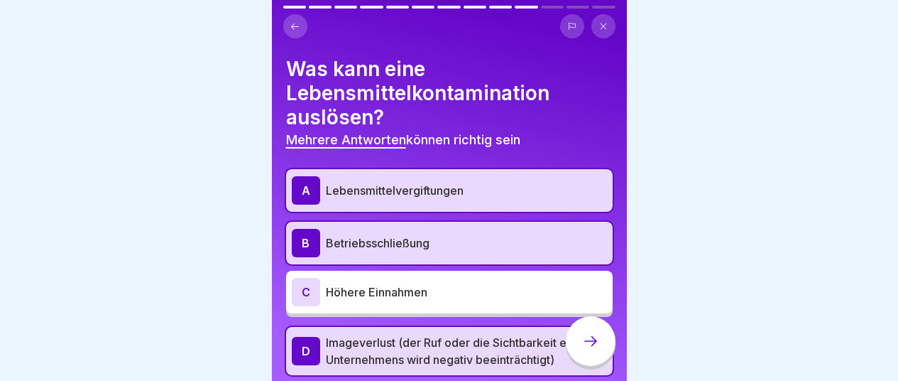
click at [594, 349] on icon at bounding box center [590, 340] width 17 height 17
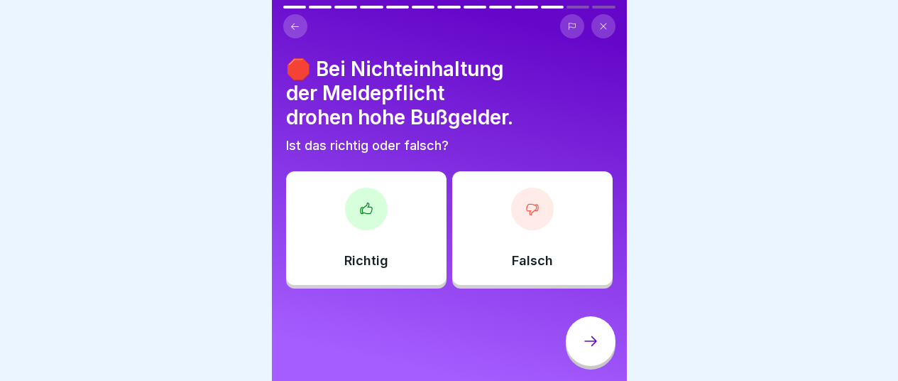
click at [364, 210] on icon at bounding box center [366, 209] width 14 height 14
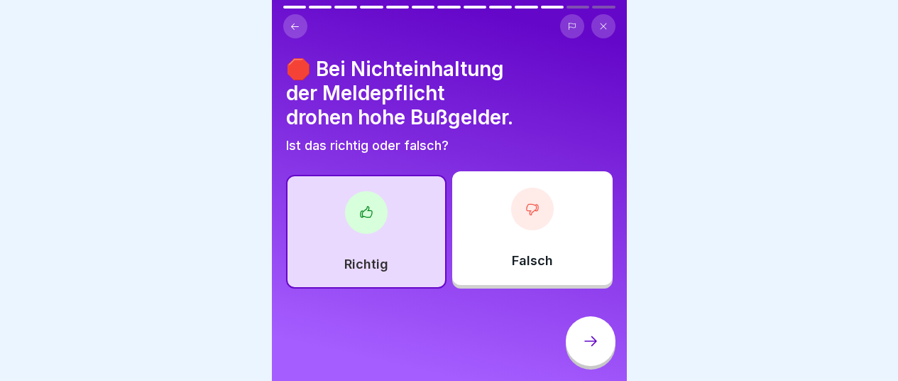
click at [587, 349] on icon at bounding box center [590, 340] width 17 height 17
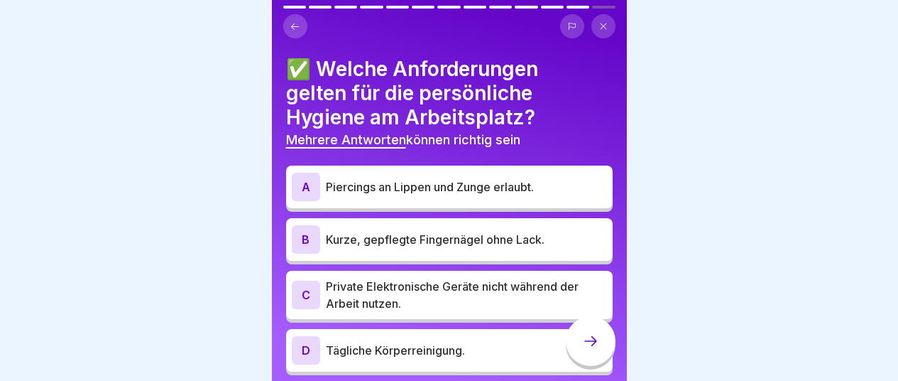
click at [314, 300] on div "C" at bounding box center [306, 295] width 28 height 28
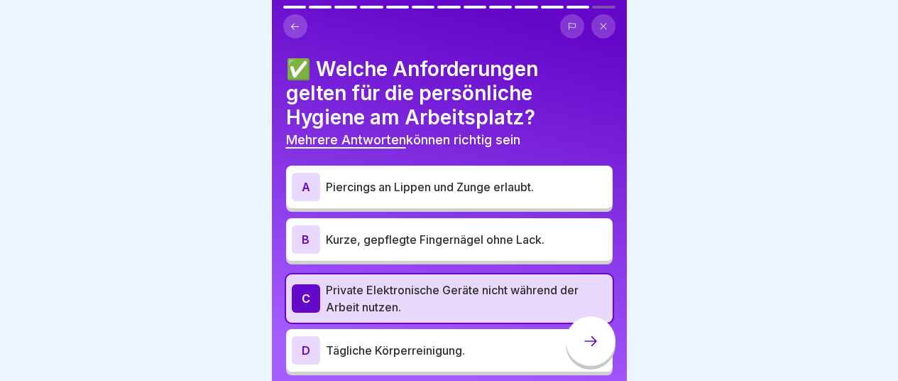
click at [444, 244] on p "Kurze, gepflegte Fingernägel ohne Lack." at bounding box center [466, 239] width 281 height 17
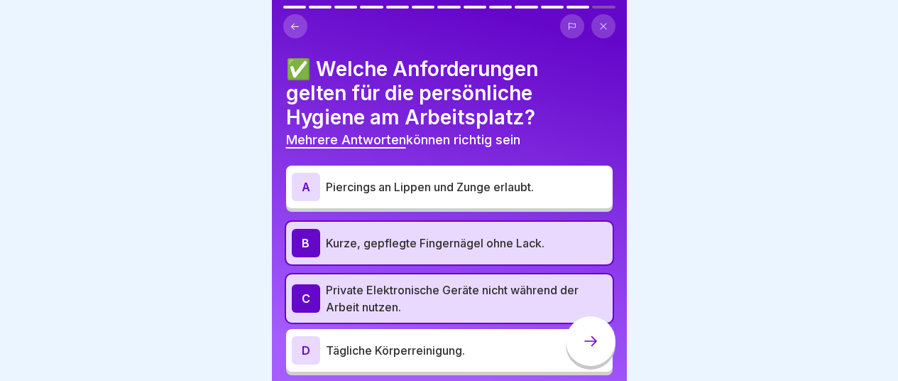
scroll to position [11, 0]
click at [308, 336] on div "D" at bounding box center [306, 350] width 28 height 28
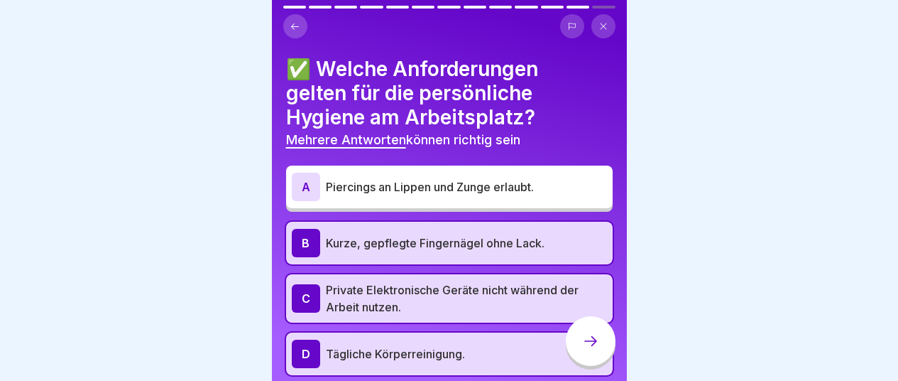
click at [592, 344] on icon at bounding box center [590, 340] width 17 height 17
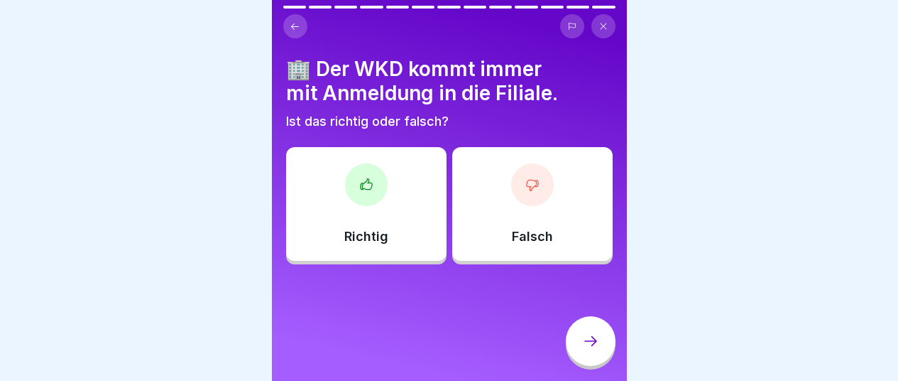
click at [526, 181] on div at bounding box center [532, 184] width 43 height 43
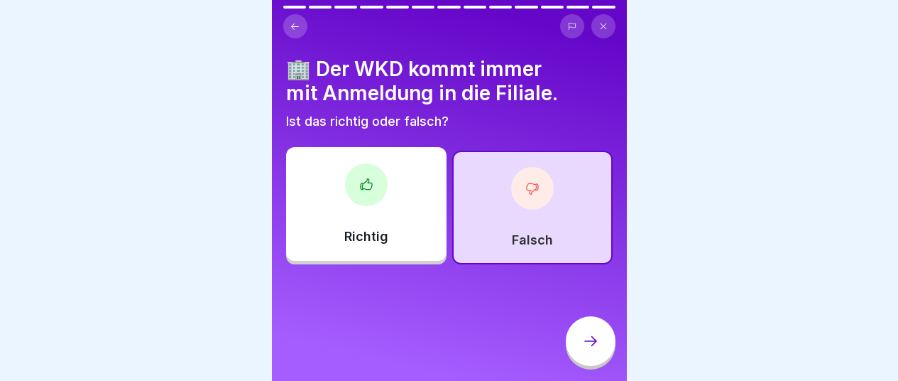
click at [592, 345] on icon at bounding box center [590, 340] width 17 height 17
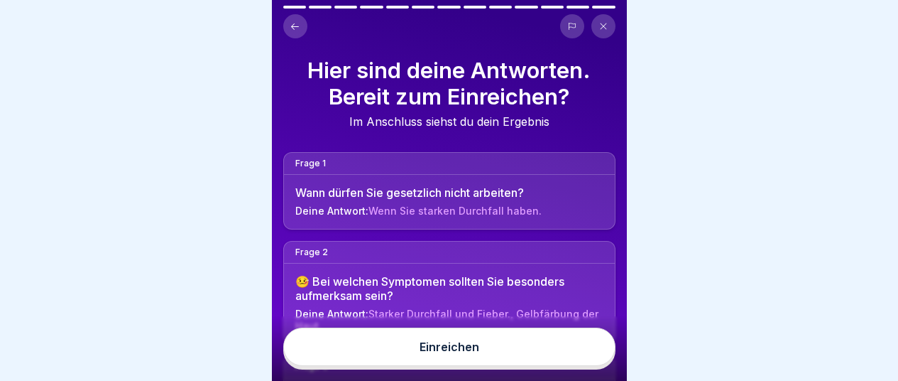
click at [446, 354] on button "Einreichen" at bounding box center [449, 346] width 332 height 38
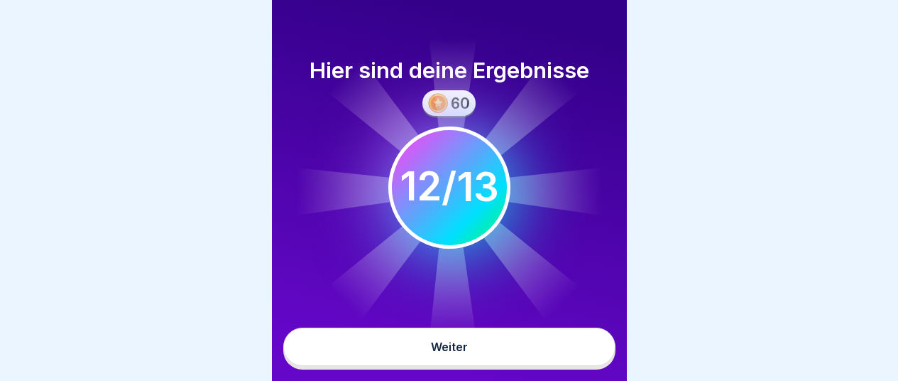
click at [453, 343] on div "Weiter" at bounding box center [449, 346] width 37 height 13
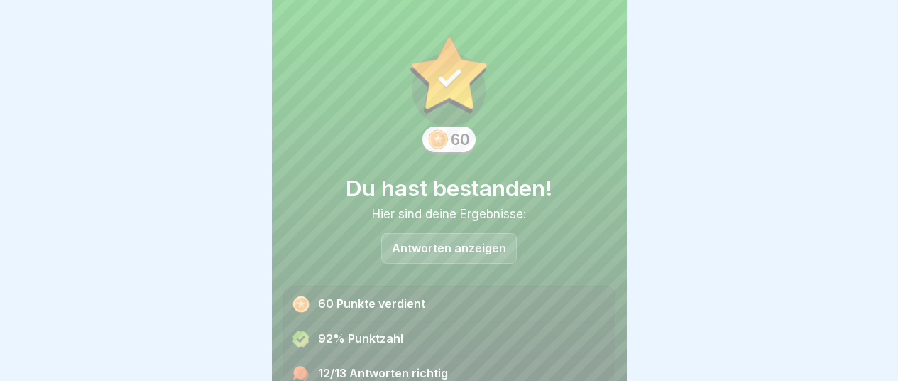
click at [471, 242] on p "Antworten anzeigen" at bounding box center [449, 248] width 114 height 12
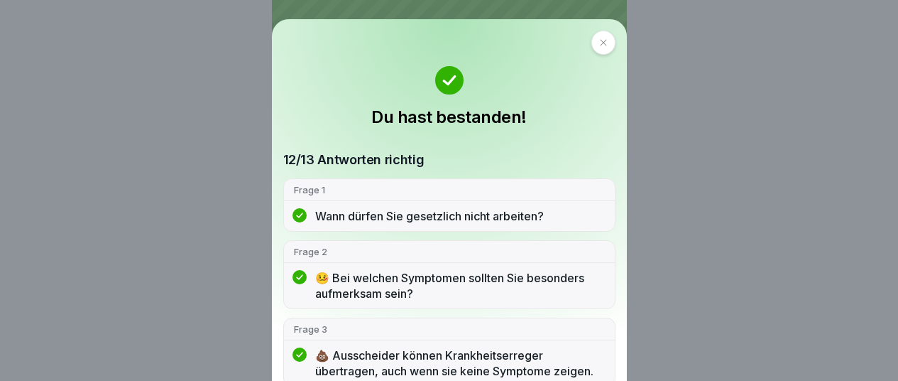
click at [599, 52] on div at bounding box center [604, 43] width 24 height 24
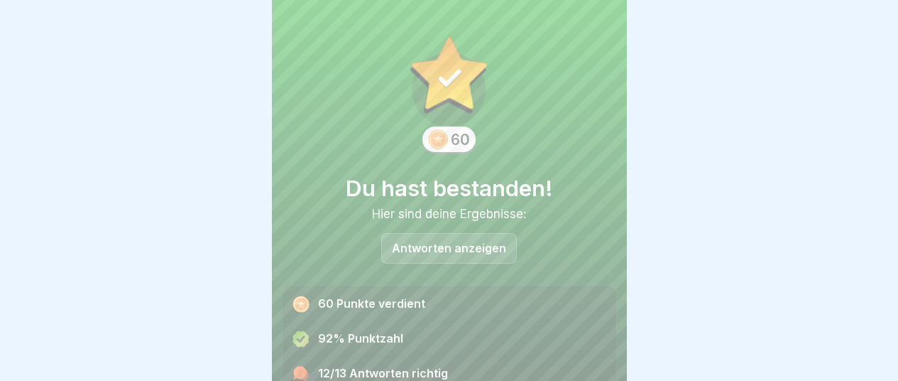
scroll to position [65, 0]
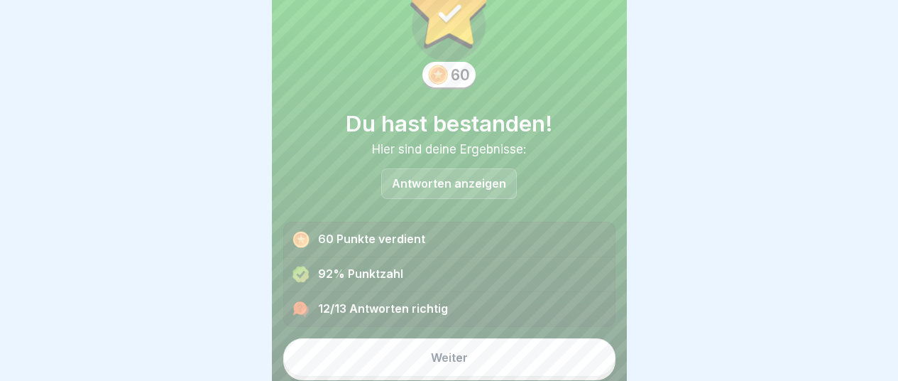
click at [485, 352] on button "Weiter" at bounding box center [449, 357] width 332 height 38
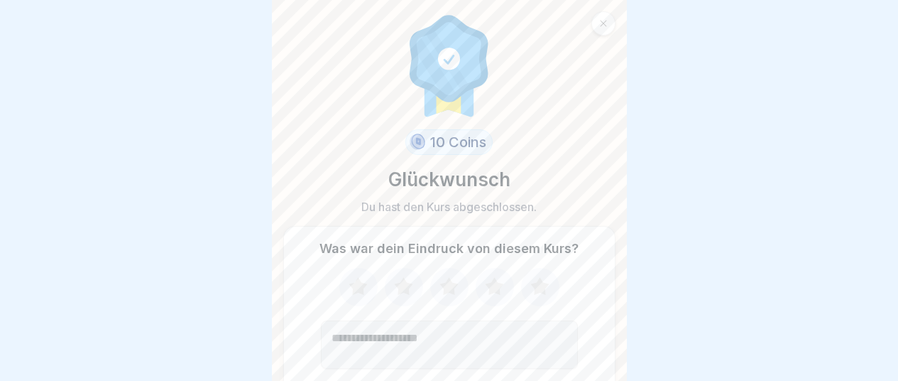
scroll to position [83, 0]
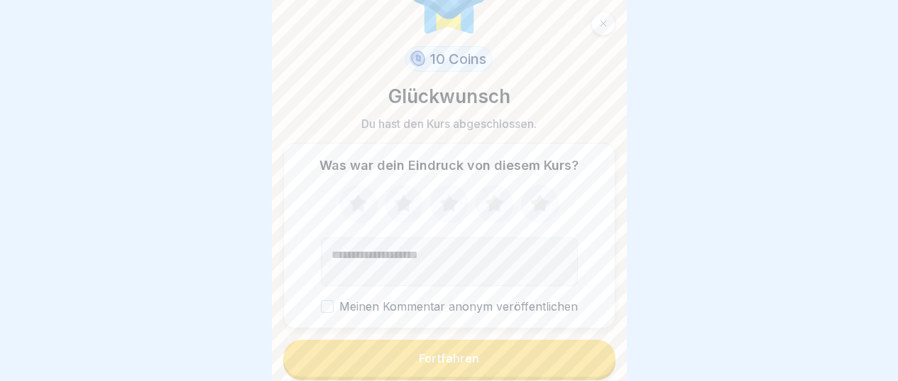
click at [349, 194] on icon at bounding box center [358, 203] width 38 height 37
click at [398, 198] on icon at bounding box center [403, 203] width 18 height 18
click at [440, 197] on icon at bounding box center [449, 203] width 18 height 18
click at [405, 247] on textarea "Kommentar (optional)" at bounding box center [449, 261] width 257 height 48
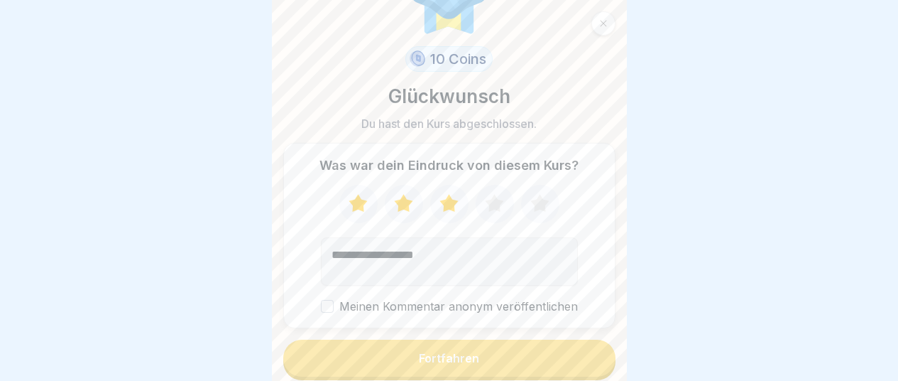
click at [402, 247] on textarea "**********" at bounding box center [449, 261] width 257 height 48
click at [430, 249] on textarea "**********" at bounding box center [449, 261] width 257 height 48
type textarea "**********"
click at [462, 352] on div "Fortfahren" at bounding box center [449, 358] width 60 height 13
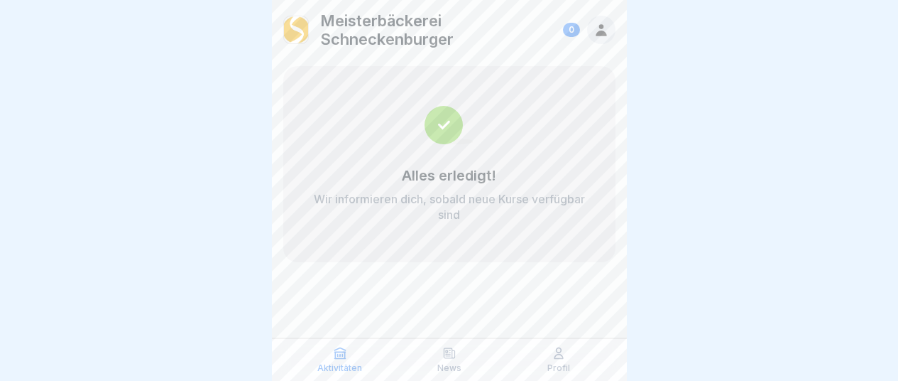
click at [442, 124] on img at bounding box center [449, 125] width 49 height 38
click at [604, 31] on icon at bounding box center [602, 30] width 16 height 16
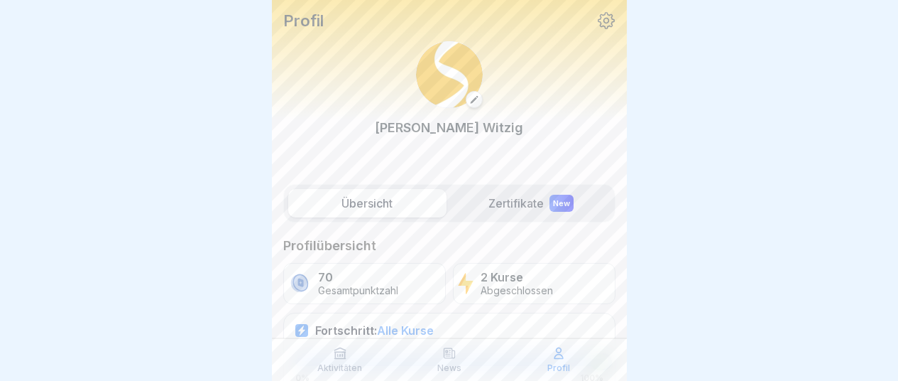
click at [555, 206] on div "New" at bounding box center [562, 203] width 24 height 17
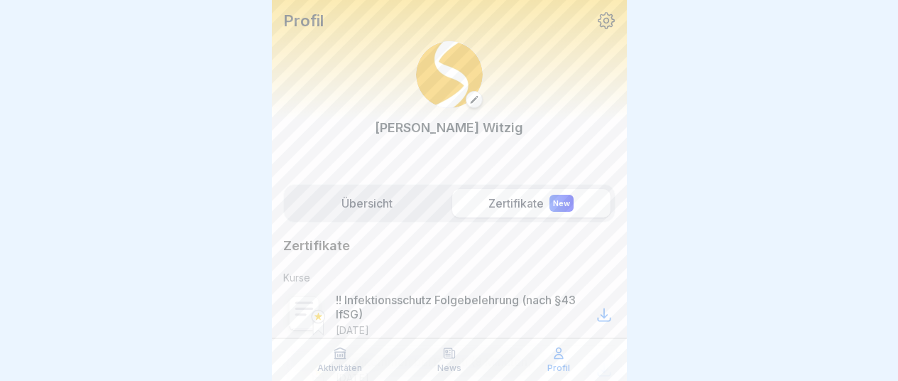
click at [521, 211] on label "Zertifikate New" at bounding box center [531, 203] width 158 height 28
click at [520, 210] on label "Zertifikate New" at bounding box center [531, 203] width 158 height 28
click at [302, 245] on p "Zertifikate" at bounding box center [316, 245] width 67 height 17
click at [314, 316] on circle at bounding box center [318, 316] width 13 height 13
click at [599, 315] on icon at bounding box center [604, 314] width 17 height 17
